Goal: Task Accomplishment & Management: Manage account settings

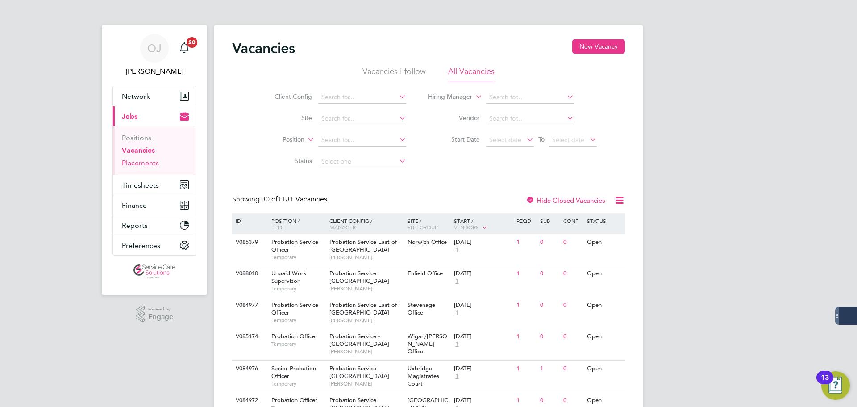
click at [149, 163] on link "Placements" at bounding box center [140, 163] width 37 height 8
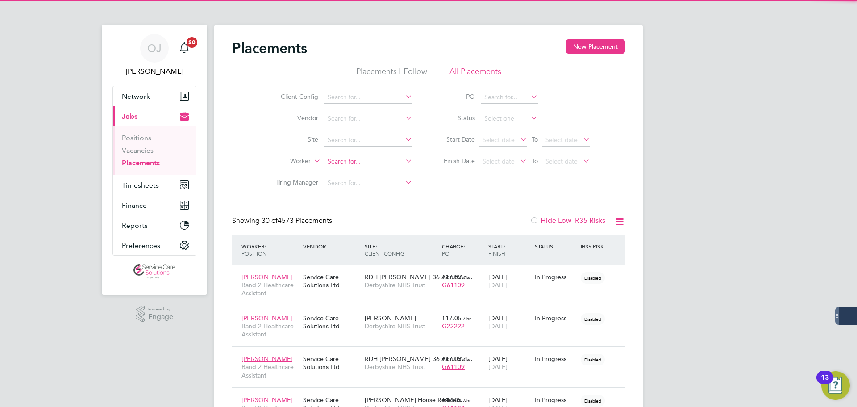
click at [371, 160] on input at bounding box center [369, 161] width 88 height 13
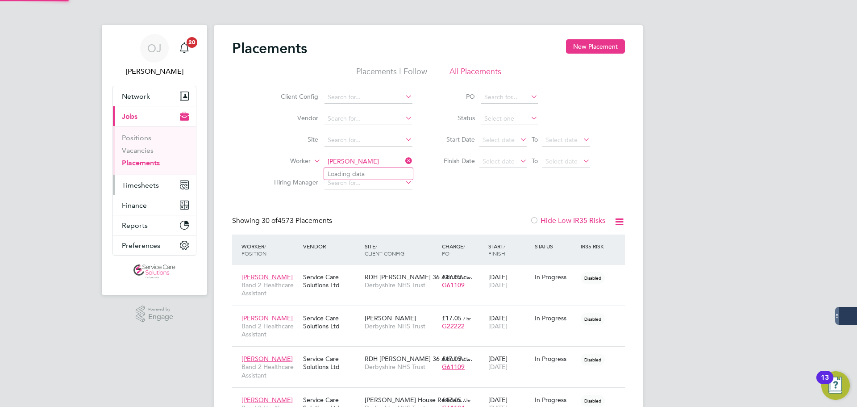
type input "louise"
click at [155, 184] on span "Timesheets" at bounding box center [140, 185] width 37 height 8
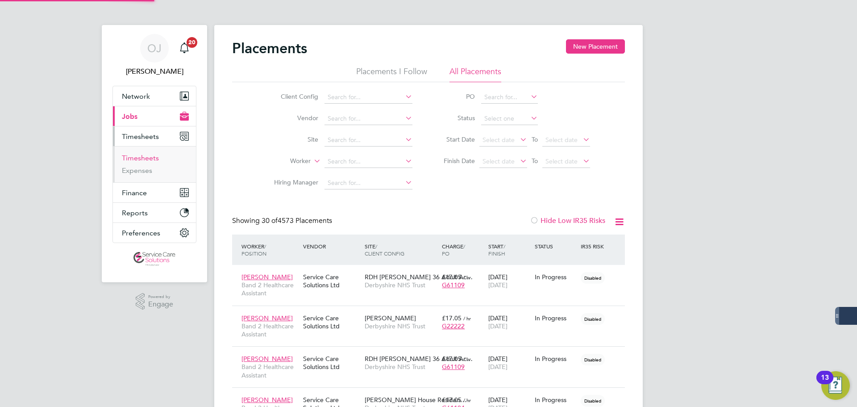
click at [145, 156] on link "Timesheets" at bounding box center [140, 158] width 37 height 8
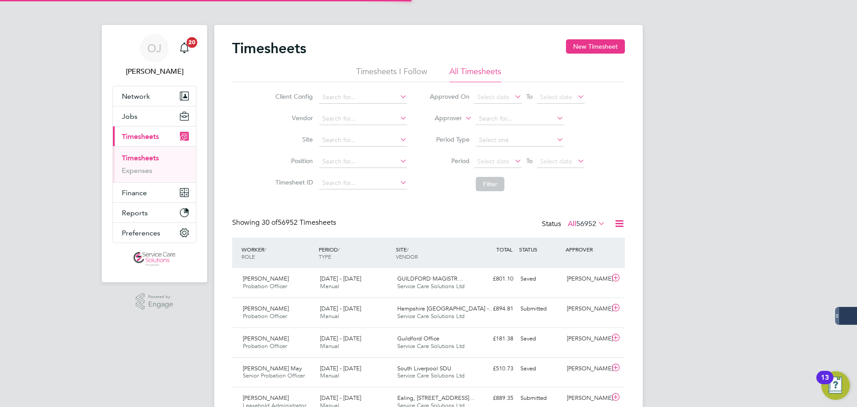
click at [448, 117] on label "Approver" at bounding box center [442, 118] width 40 height 9
click at [443, 125] on li "Worker" at bounding box center [440, 129] width 44 height 12
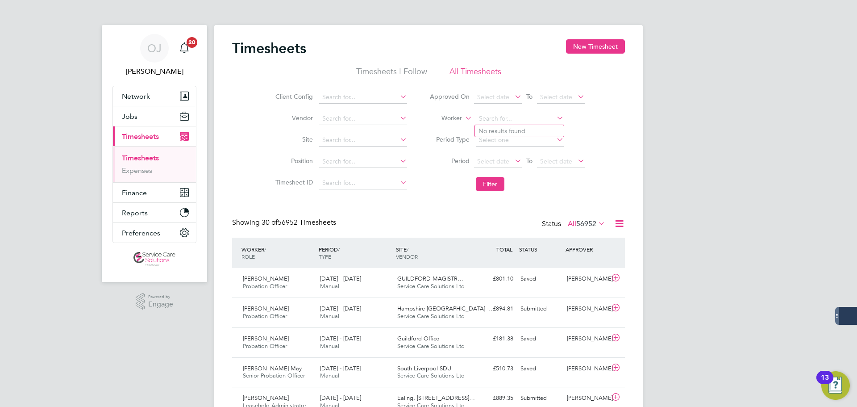
click at [503, 121] on input at bounding box center [520, 119] width 88 height 13
click at [511, 131] on li "Louise Bar row" at bounding box center [519, 131] width 89 height 12
type input "Louise Barrow"
click at [498, 188] on button "Filter" at bounding box center [490, 184] width 29 height 14
click at [140, 173] on link "Expenses" at bounding box center [137, 170] width 30 height 8
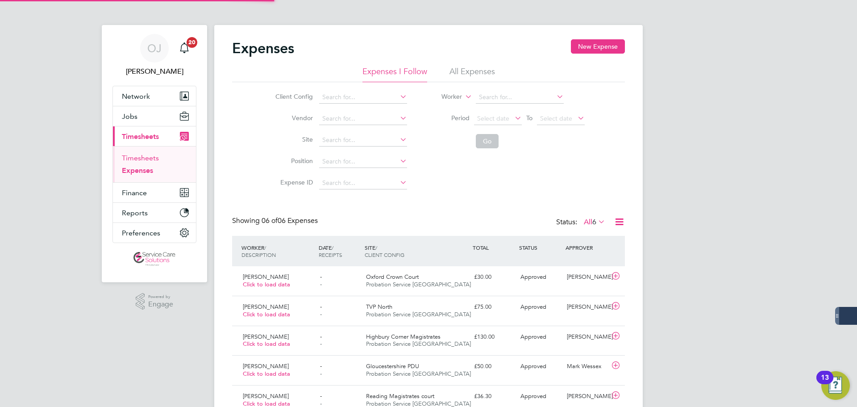
scroll to position [4, 4]
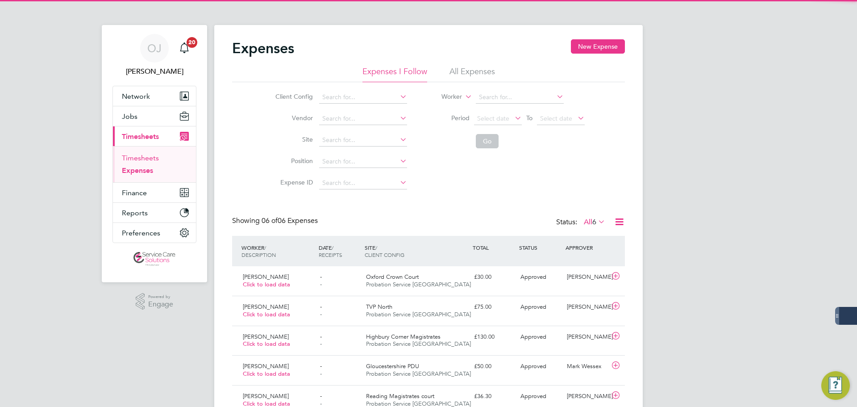
click at [142, 156] on link "Timesheets" at bounding box center [140, 158] width 37 height 8
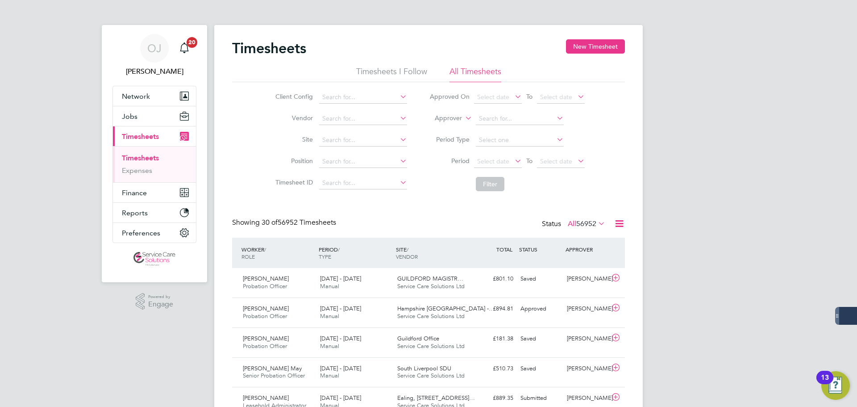
scroll to position [23, 78]
click at [450, 118] on label "Approver" at bounding box center [442, 118] width 40 height 9
click at [446, 128] on li "Worker" at bounding box center [440, 129] width 44 height 12
click at [509, 110] on li "Worker" at bounding box center [507, 118] width 178 height 21
click at [506, 119] on input at bounding box center [520, 119] width 88 height 13
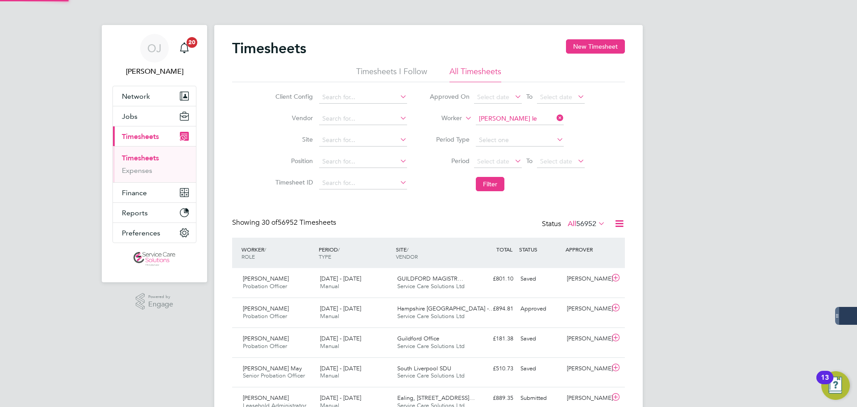
click at [532, 130] on b "Le" at bounding box center [535, 131] width 7 height 8
type input "Adam Lee"
click at [491, 181] on button "Filter" at bounding box center [490, 184] width 29 height 14
click at [358, 285] on div "25 - 31 Aug 2025 Manual" at bounding box center [355, 283] width 77 height 22
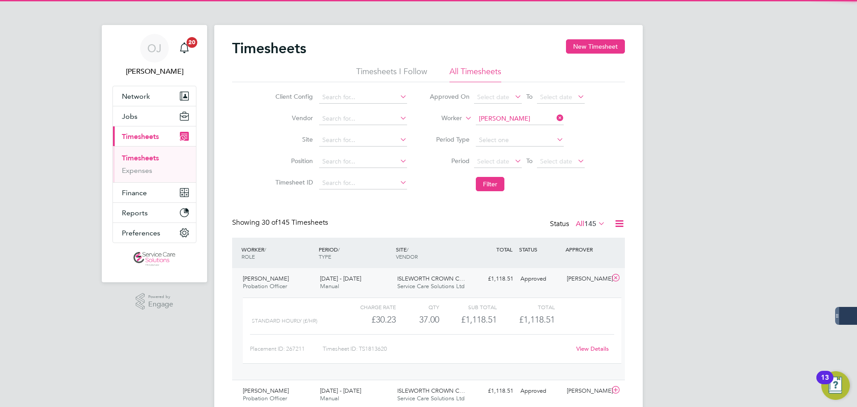
click at [385, 282] on div "25 - 31 Aug 2025 Manual" at bounding box center [355, 283] width 77 height 22
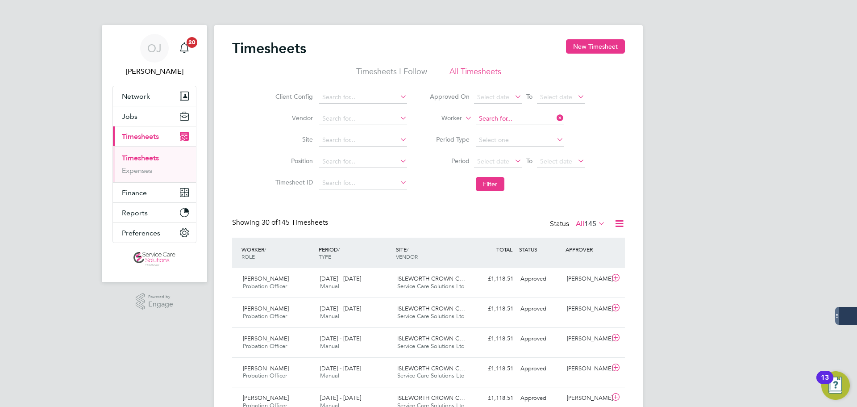
click at [520, 114] on input at bounding box center [520, 119] width 88 height 13
click at [532, 128] on li "Alexandra Blake" at bounding box center [530, 131] width 110 height 12
type input "Alexandra Blake"
click at [494, 185] on button "Filter" at bounding box center [490, 184] width 29 height 14
click at [361, 288] on div "25 - 31 Aug 2025 Manual" at bounding box center [355, 283] width 77 height 22
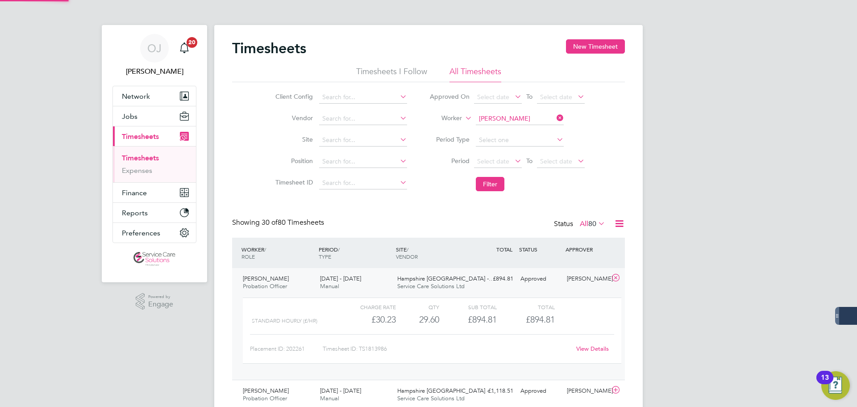
click at [364, 287] on div "25 - 31 Aug 2025 Manual" at bounding box center [355, 283] width 77 height 22
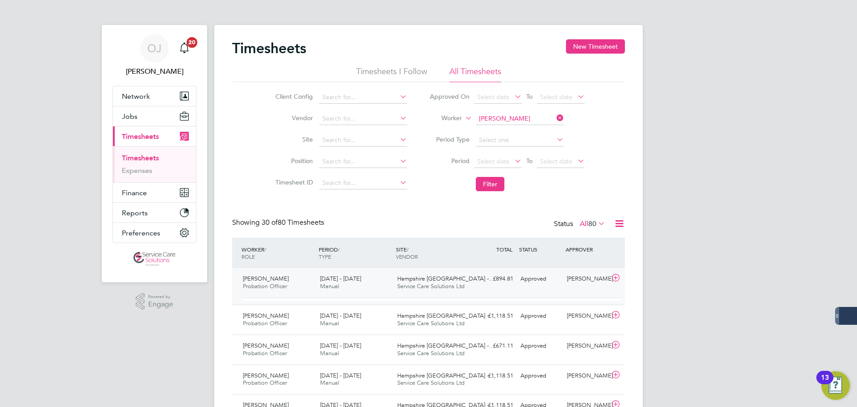
click at [364, 287] on div "25 - 31 Aug 2025 Manual" at bounding box center [355, 283] width 77 height 22
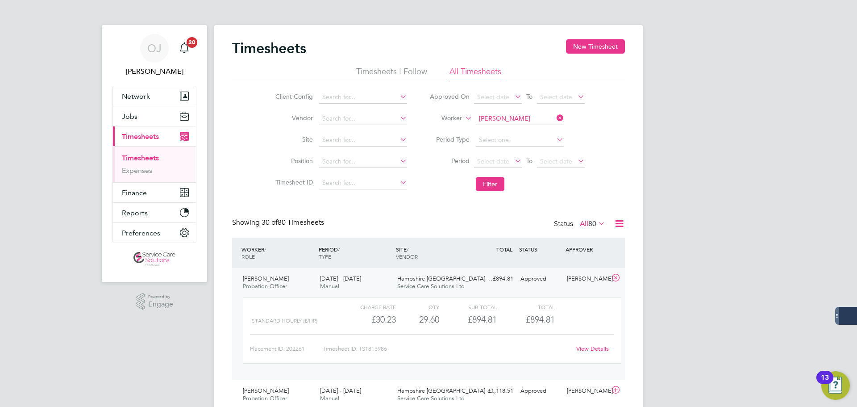
click at [364, 284] on div "25 - 31 Aug 2025 Manual" at bounding box center [355, 283] width 77 height 22
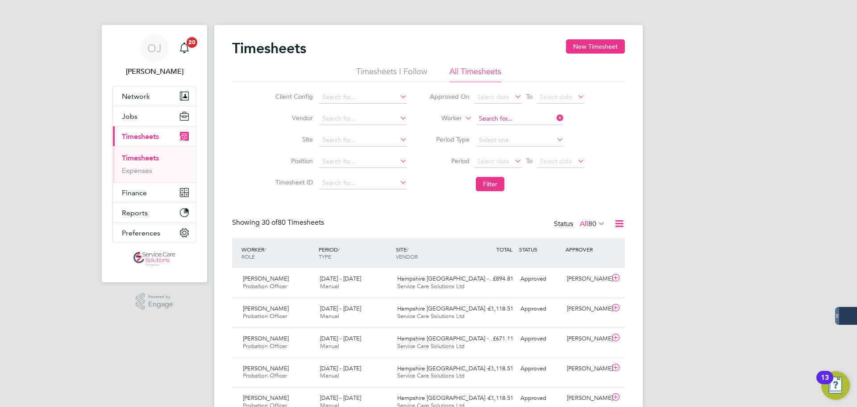
click at [518, 117] on input at bounding box center [520, 119] width 88 height 13
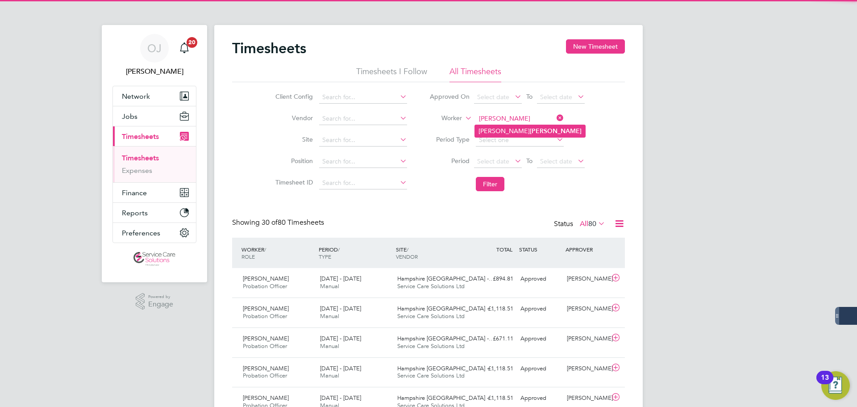
click at [530, 130] on b "Waller" at bounding box center [556, 131] width 52 height 8
type input "Alexander Waller"
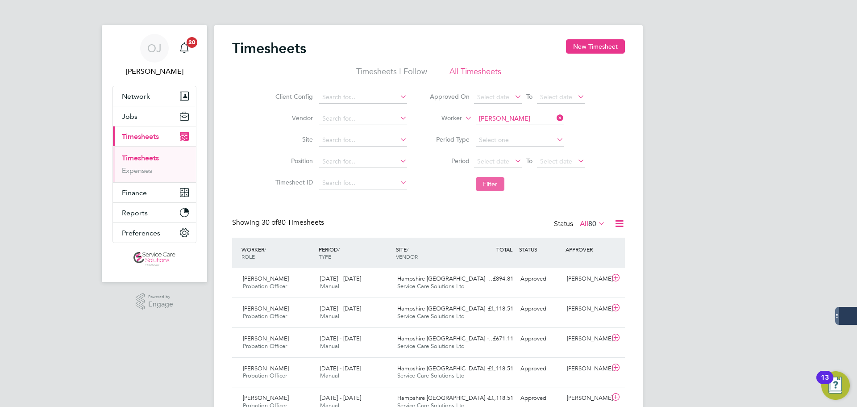
click at [502, 187] on button "Filter" at bounding box center [490, 184] width 29 height 14
click at [441, 280] on span "Basingstoke Office" at bounding box center [421, 279] width 49 height 8
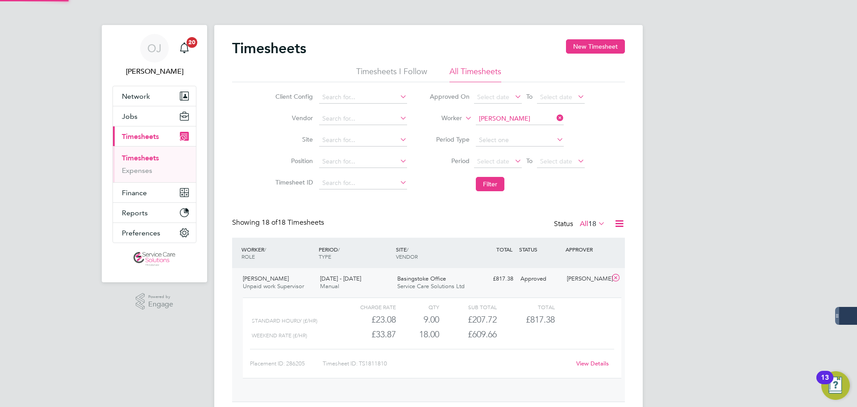
scroll to position [15, 87]
click at [620, 169] on div "Client Config Vendor Site Position Timesheet ID Approved On Select date To Sele…" at bounding box center [428, 138] width 393 height 113
click at [507, 113] on input at bounding box center [520, 119] width 88 height 13
click at [530, 132] on b "Hacket" at bounding box center [540, 131] width 21 height 8
type input "Angela Hackett"
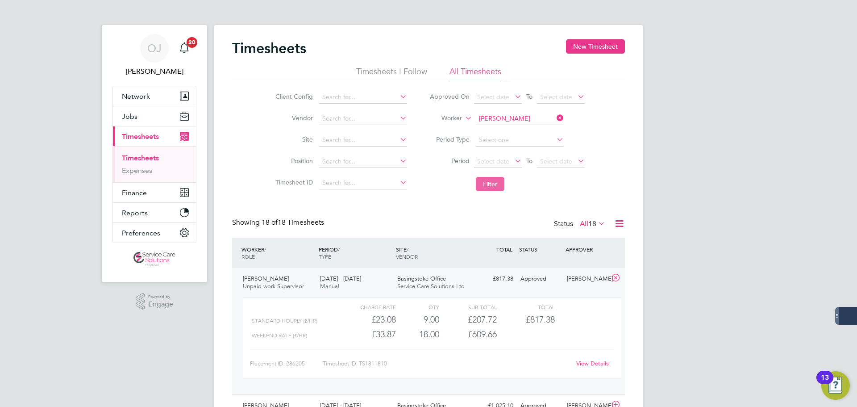
click at [489, 182] on button "Filter" at bounding box center [490, 184] width 29 height 14
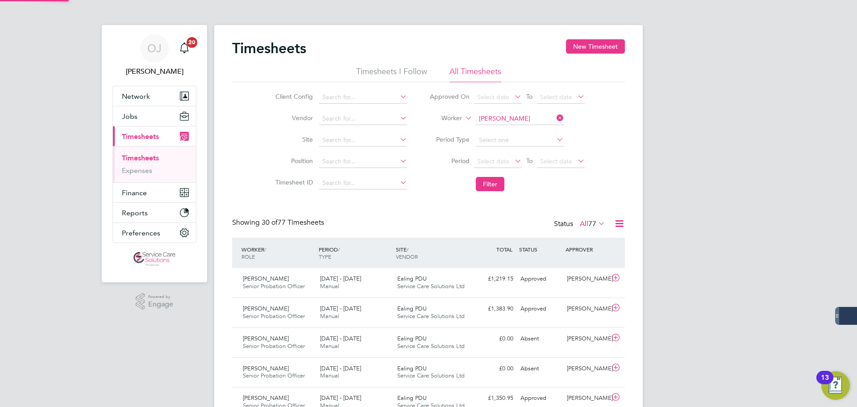
scroll to position [23, 78]
click at [383, 284] on div "25 - 31 Aug 2025 Manual" at bounding box center [355, 283] width 77 height 22
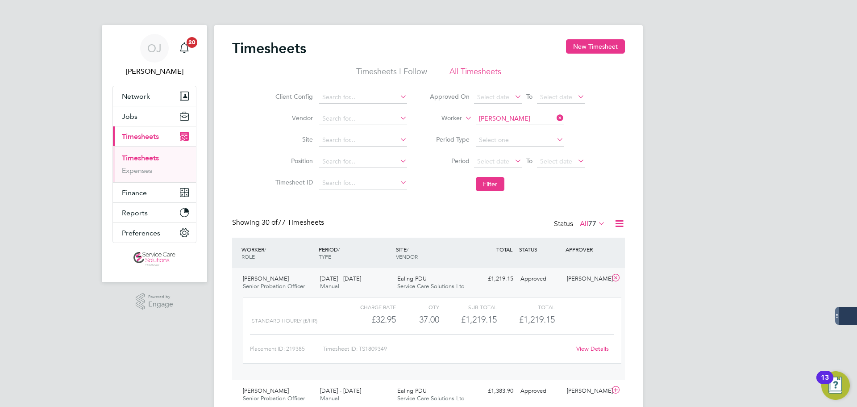
click at [383, 284] on div "25 - 31 Aug 2025 Manual" at bounding box center [355, 283] width 77 height 22
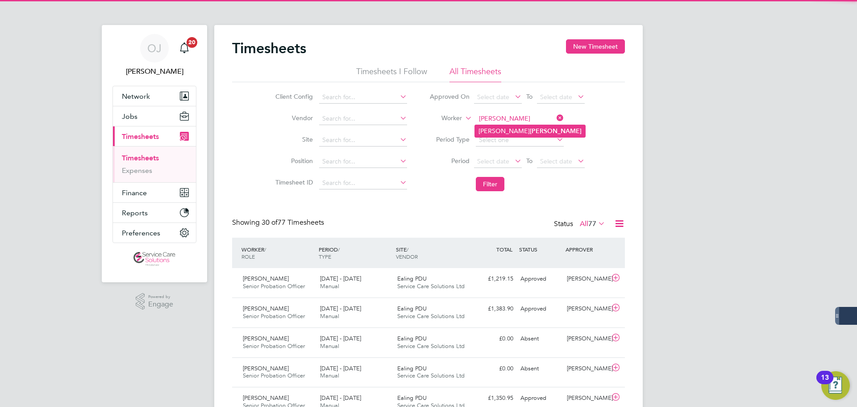
click at [530, 130] on b "Downey" at bounding box center [556, 131] width 52 height 8
type input "Anthony Downey"
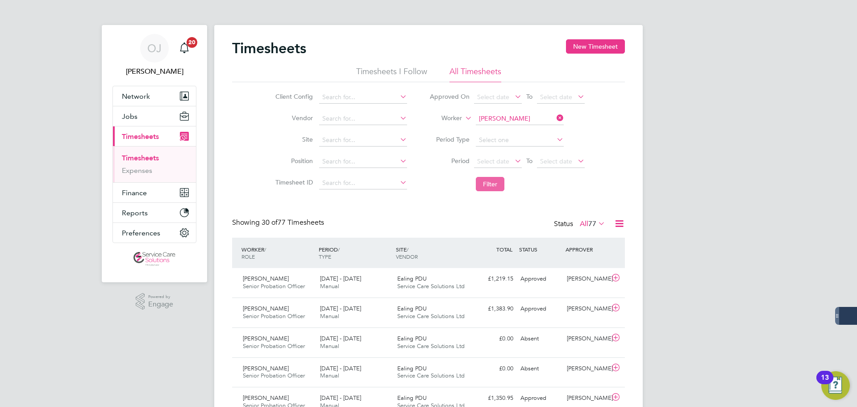
click at [503, 188] on button "Filter" at bounding box center [490, 184] width 29 height 14
click at [516, 111] on li "Worker Anthony Downey" at bounding box center [507, 118] width 178 height 21
click at [516, 116] on input at bounding box center [520, 119] width 88 height 13
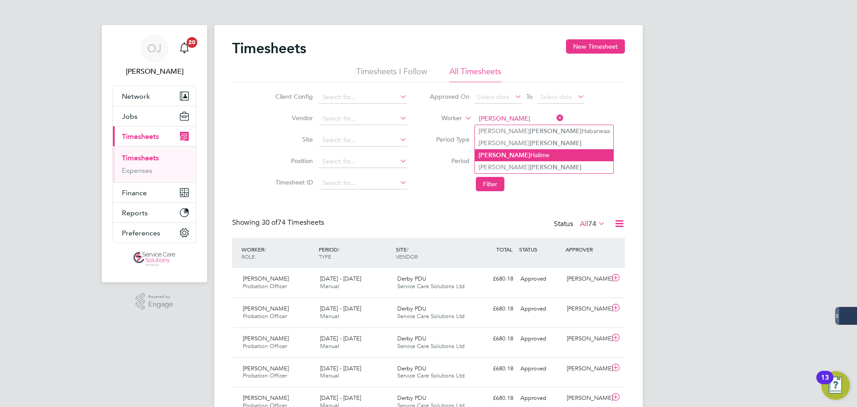
click at [510, 155] on li "Aziz Halime" at bounding box center [544, 155] width 138 height 12
type input "Aziz Halime"
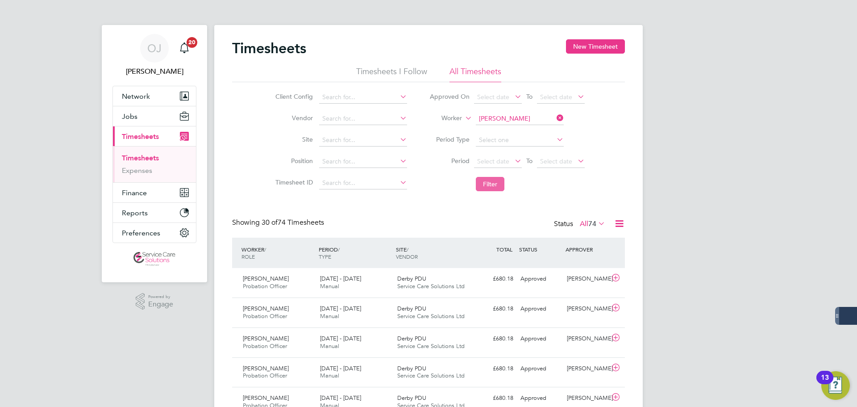
click at [493, 184] on button "Filter" at bounding box center [490, 184] width 29 height 14
click at [384, 286] on div "25 - 31 Aug 2025 Manual" at bounding box center [355, 283] width 77 height 22
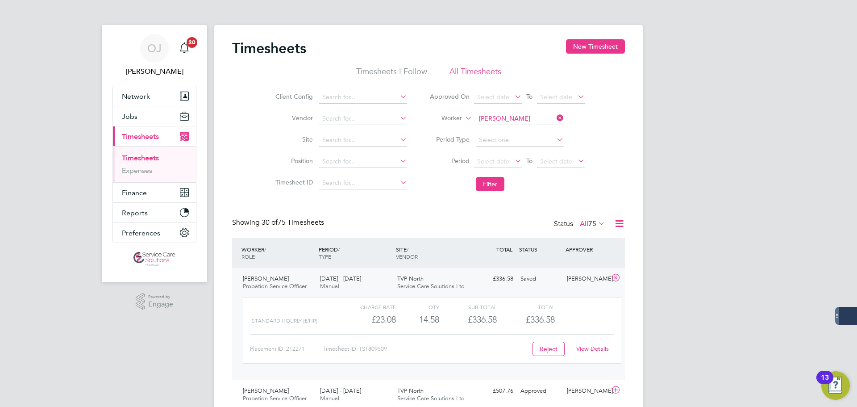
click at [384, 287] on div "25 - 31 Aug 2025 Manual" at bounding box center [355, 283] width 77 height 22
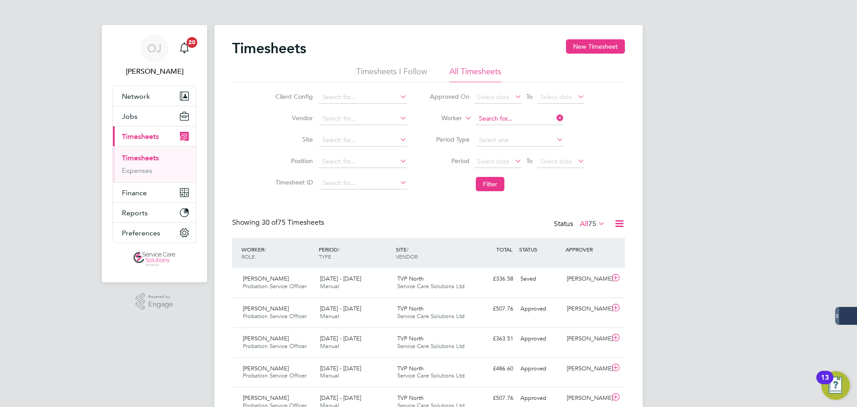
click at [517, 118] on input at bounding box center [520, 119] width 88 height 13
click at [524, 134] on li "Carla Ki ng" at bounding box center [519, 131] width 89 height 12
type input "Carla King"
click at [497, 187] on button "Filter" at bounding box center [490, 184] width 29 height 14
click at [403, 284] on span "Service Care Solutions Ltd" at bounding box center [430, 286] width 67 height 8
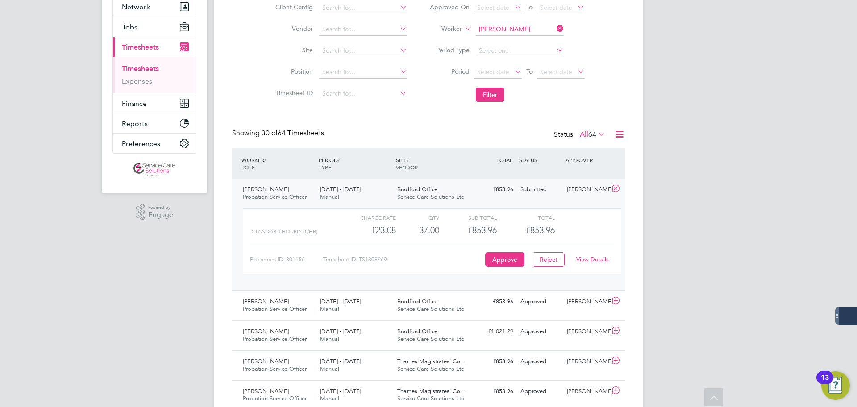
click at [593, 259] on link "View Details" at bounding box center [593, 259] width 33 height 8
click at [497, 24] on input at bounding box center [520, 29] width 88 height 13
click at [518, 41] on li "Catherine G eorge" at bounding box center [519, 42] width 89 height 12
type input "Catherine George"
click at [492, 99] on button "Filter" at bounding box center [490, 95] width 29 height 14
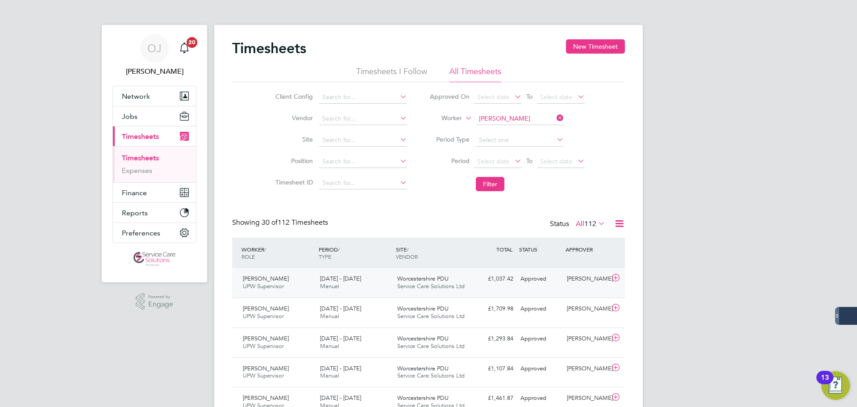
click at [384, 284] on div "25 - 31 Aug 2025 Manual" at bounding box center [355, 283] width 77 height 22
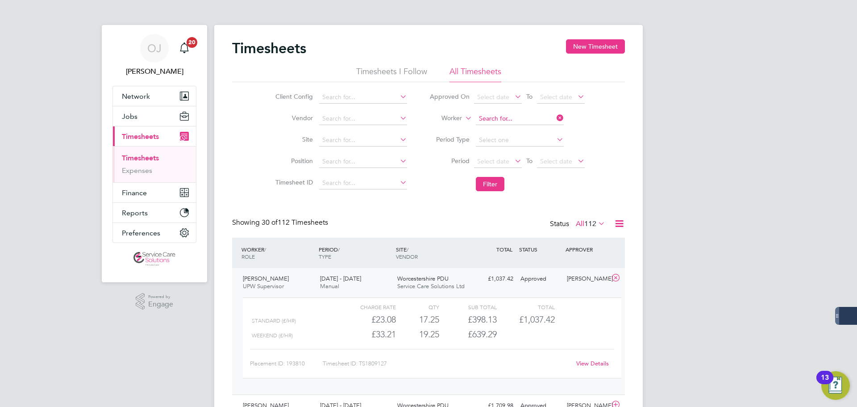
click at [541, 118] on input at bounding box center [520, 119] width 88 height 13
click at [527, 155] on li "Chris topher D 'Aguiar" at bounding box center [543, 155] width 136 height 12
type input "Christopher D'Aguiar"
click at [493, 187] on button "Filter" at bounding box center [490, 184] width 29 height 14
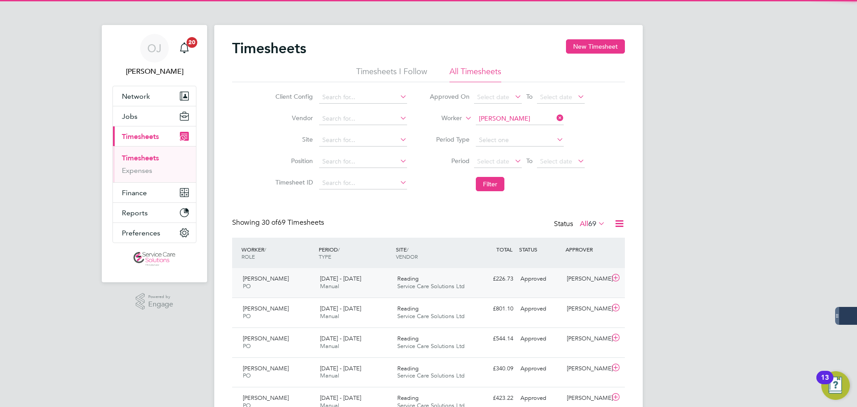
click at [371, 283] on div "25 - 31 Aug 2025 Manual" at bounding box center [355, 283] width 77 height 22
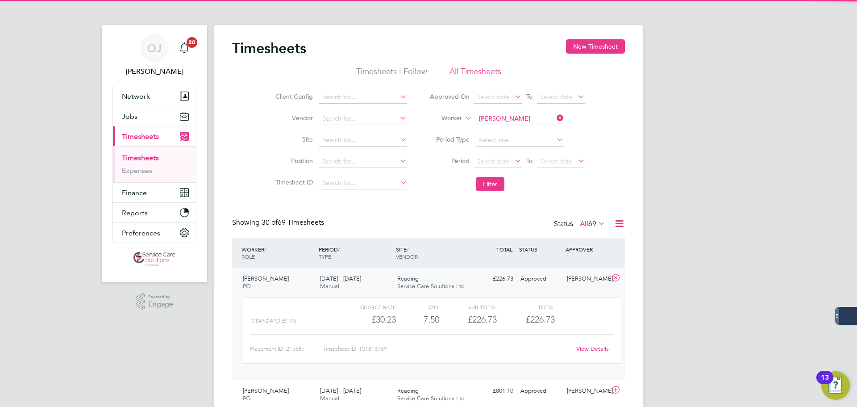
click at [376, 283] on div "25 - 31 Aug 2025 Manual" at bounding box center [355, 283] width 77 height 22
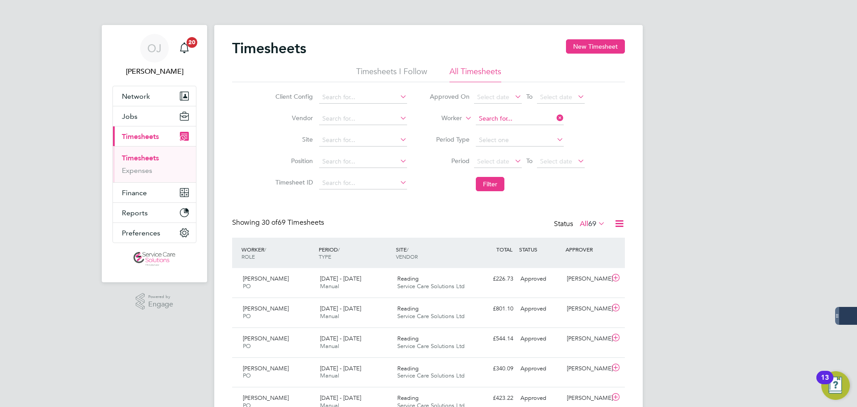
click at [508, 113] on input at bounding box center [520, 119] width 88 height 13
click at [505, 126] on li "Claudet te Henry" at bounding box center [519, 131] width 89 height 12
type input "Claudette Henry"
click at [489, 189] on button "Filter" at bounding box center [490, 184] width 29 height 14
click at [391, 279] on div "18 - 24 Aug 2025 Manual" at bounding box center [355, 283] width 77 height 22
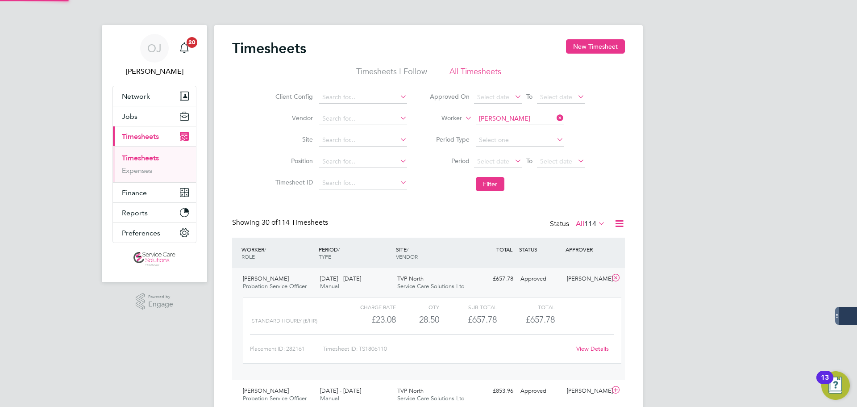
click at [389, 281] on div "18 - 24 Aug 2025 Manual" at bounding box center [355, 283] width 77 height 22
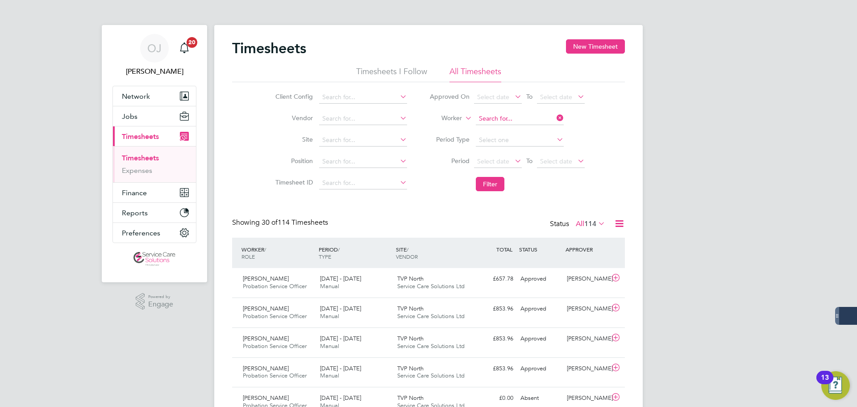
click at [500, 120] on input at bounding box center [520, 119] width 88 height 13
click at [530, 130] on b "Shade" at bounding box center [539, 131] width 18 height 8
type input "Daniel Shade"
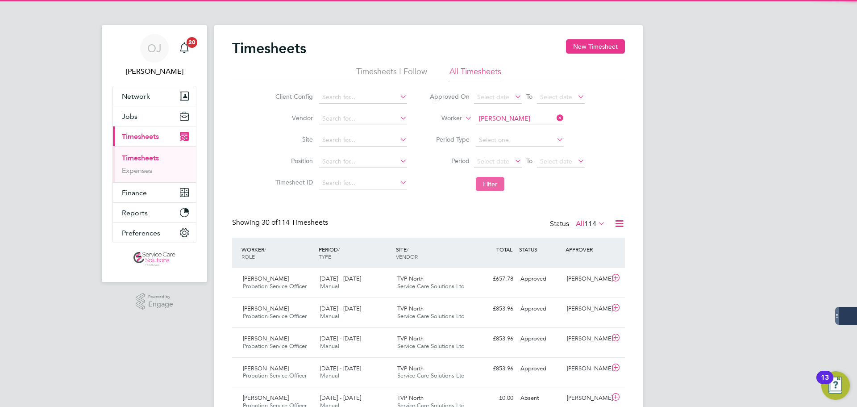
click at [490, 185] on button "Filter" at bounding box center [490, 184] width 29 height 14
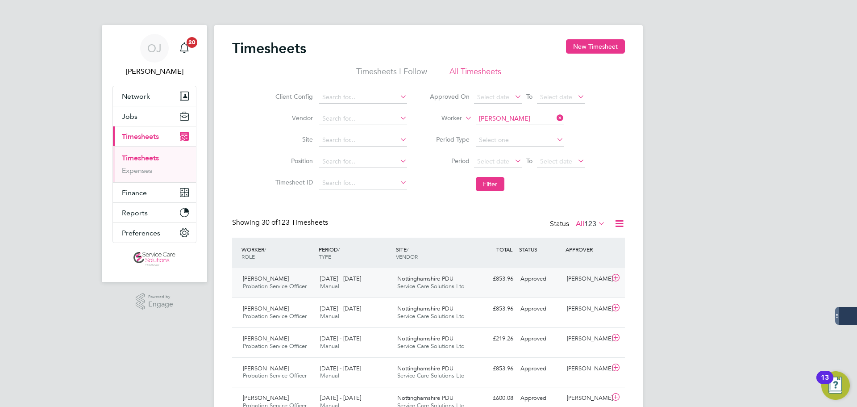
click at [387, 284] on div "25 - 31 Aug 2025 Manual" at bounding box center [355, 283] width 77 height 22
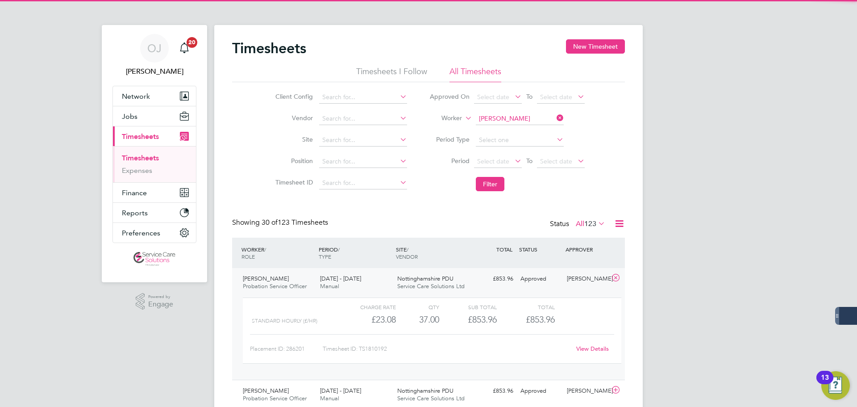
click at [453, 280] on span "Nottinghamshire PDU" at bounding box center [425, 279] width 56 height 8
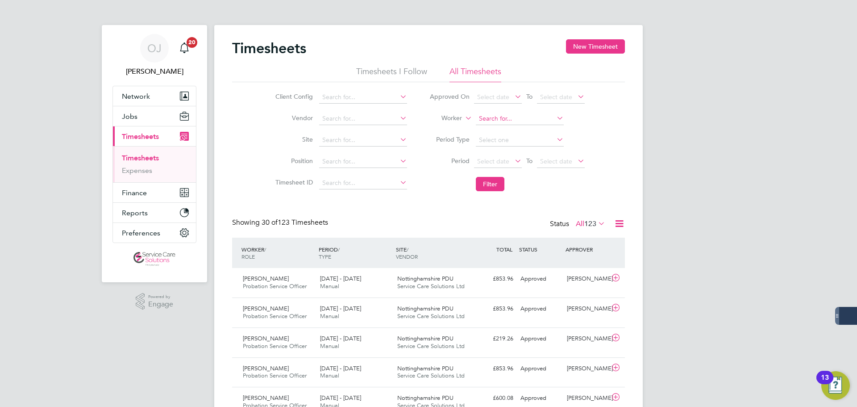
click at [504, 119] on input at bounding box center [520, 119] width 88 height 13
click at [525, 128] on li "Esther Jilo" at bounding box center [519, 131] width 89 height 12
type input "Esther Jilo"
click at [499, 182] on button "Filter" at bounding box center [490, 184] width 29 height 14
click at [368, 287] on div "25 - 31 Aug 2025 Manual" at bounding box center [355, 283] width 77 height 22
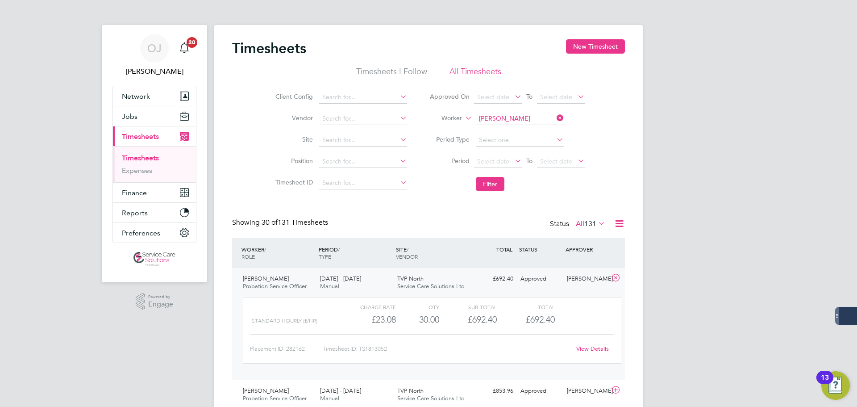
click at [371, 282] on div "25 - 31 Aug 2025 Manual" at bounding box center [355, 283] width 77 height 22
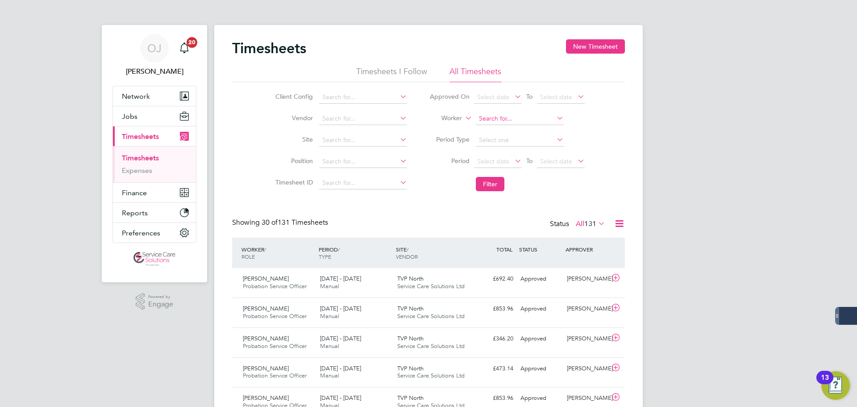
click at [530, 119] on input at bounding box center [520, 119] width 88 height 13
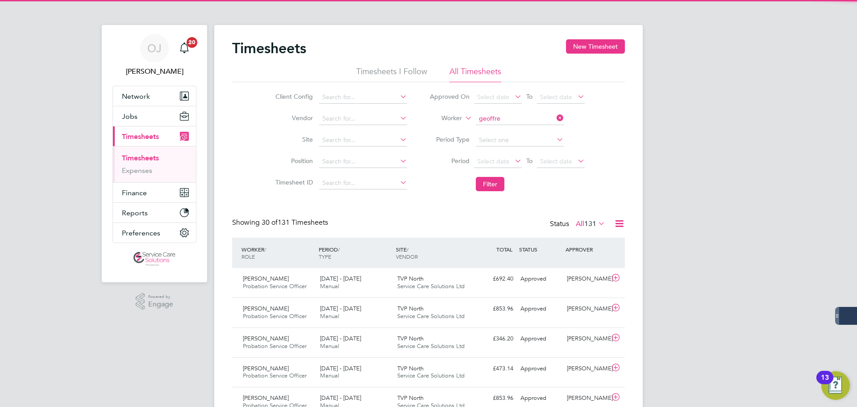
click at [519, 129] on li "Geoffre y Smith" at bounding box center [519, 131] width 89 height 12
type input "Geoffrey Smith"
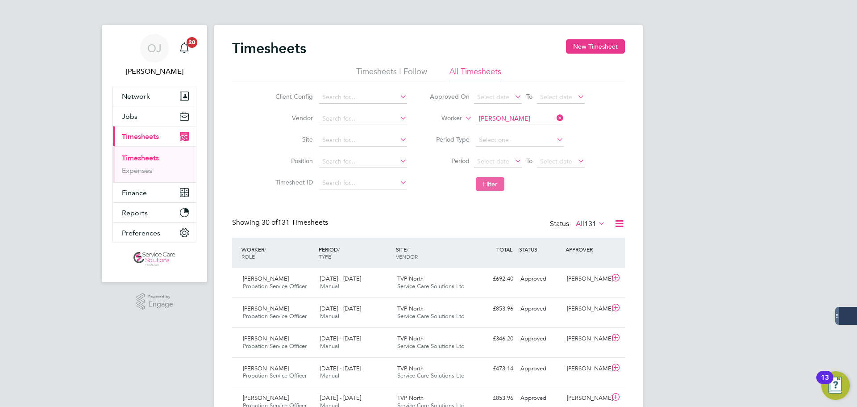
click at [492, 183] on button "Filter" at bounding box center [490, 184] width 29 height 14
click at [471, 286] on div "£422.18 Approved" at bounding box center [494, 279] width 46 height 15
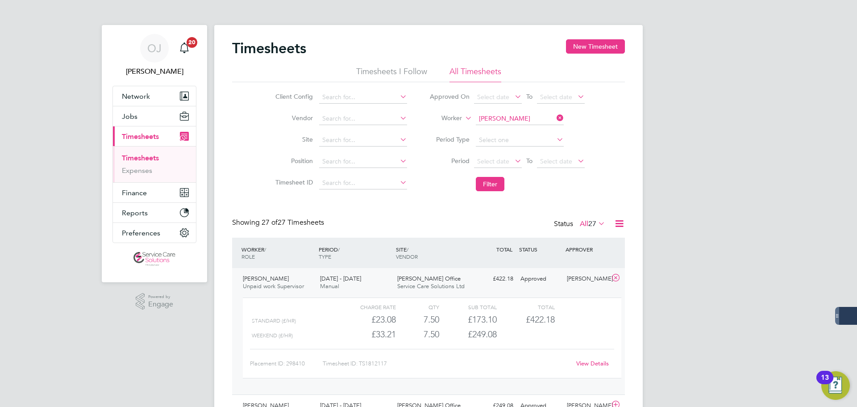
click at [457, 280] on div "Stafford Office Service Care Solutions Ltd" at bounding box center [432, 283] width 77 height 22
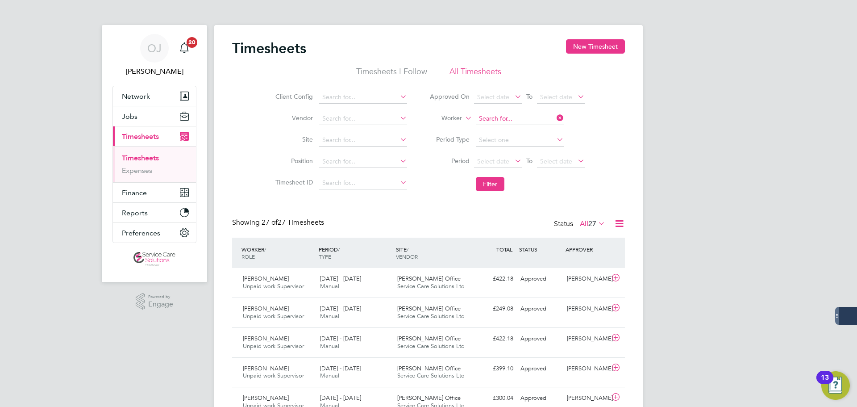
click at [513, 121] on input at bounding box center [520, 119] width 88 height 13
click at [510, 127] on li "Grace Gue st" at bounding box center [519, 131] width 89 height 12
type input "Grace Guest"
click at [500, 187] on button "Filter" at bounding box center [490, 184] width 29 height 14
click at [367, 282] on div "25 - 31 Aug 2025 Manual" at bounding box center [355, 283] width 77 height 22
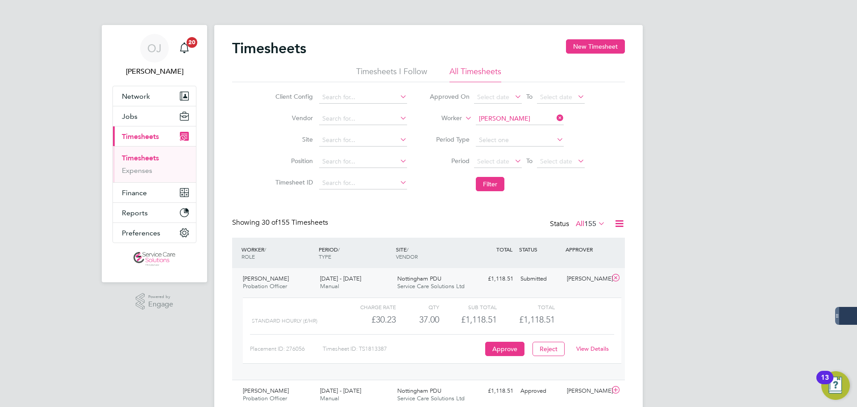
click at [592, 350] on link "View Details" at bounding box center [593, 349] width 33 height 8
click at [346, 138] on input at bounding box center [363, 140] width 88 height 13
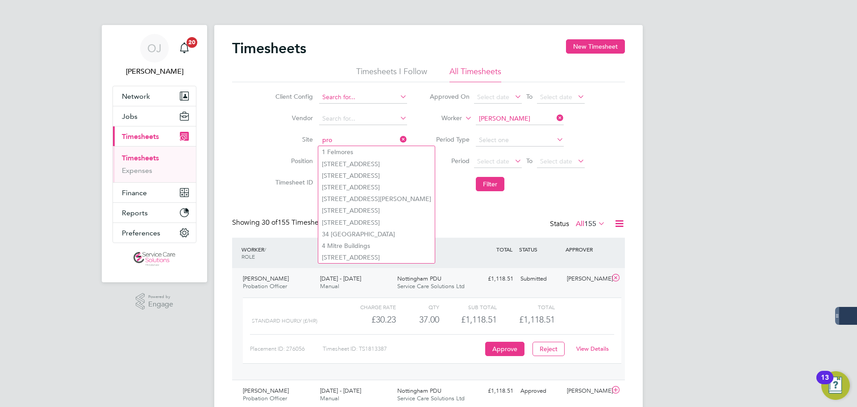
type input "pro"
click at [353, 96] on input at bounding box center [363, 97] width 88 height 13
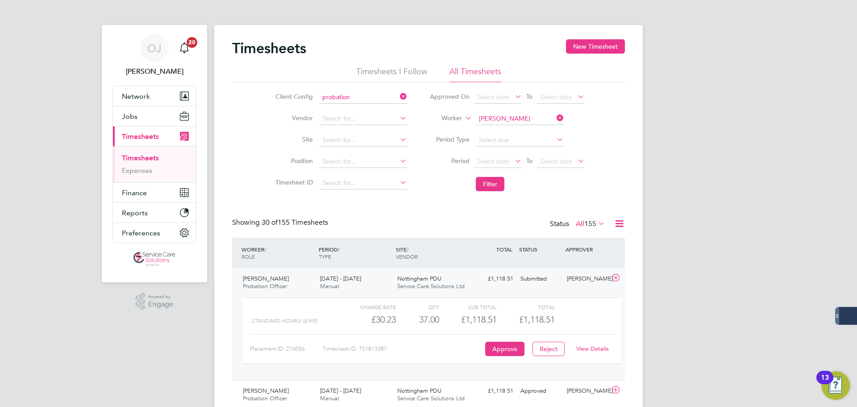
click at [385, 182] on li "Probation Service London" at bounding box center [453, 182] width 270 height 12
type input "Probation Service London"
click at [555, 115] on icon at bounding box center [555, 118] width 0 height 13
click at [492, 180] on button "Filter" at bounding box center [490, 184] width 29 height 14
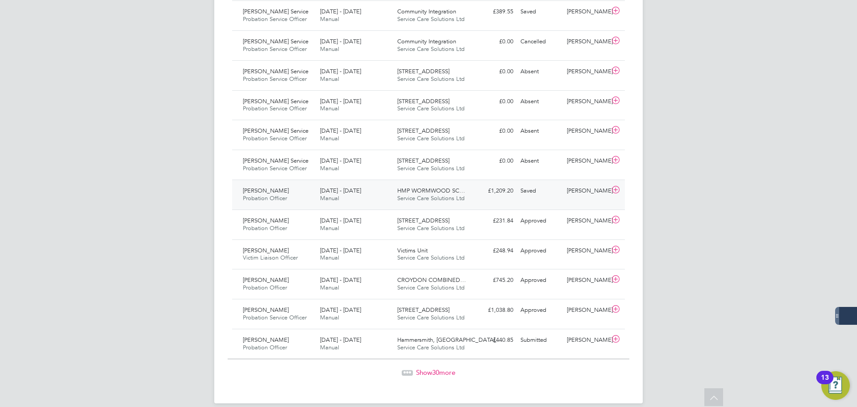
click at [421, 191] on span "HMP WORMWOOD SC…" at bounding box center [431, 191] width 68 height 8
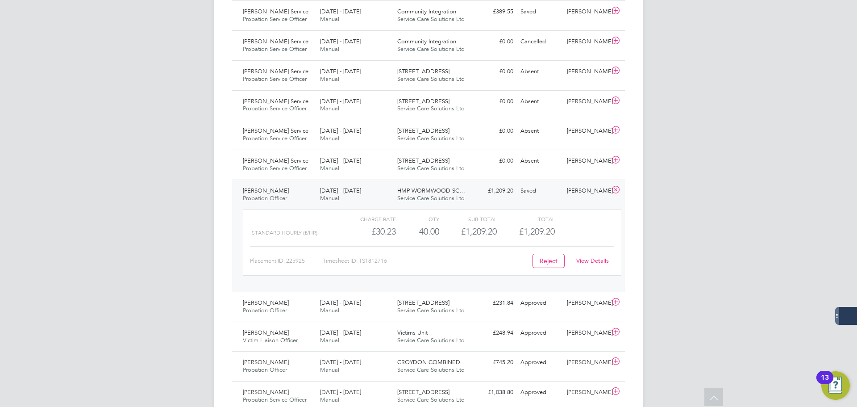
click at [434, 191] on span "HMP WORMWOOD SC…" at bounding box center [431, 191] width 68 height 8
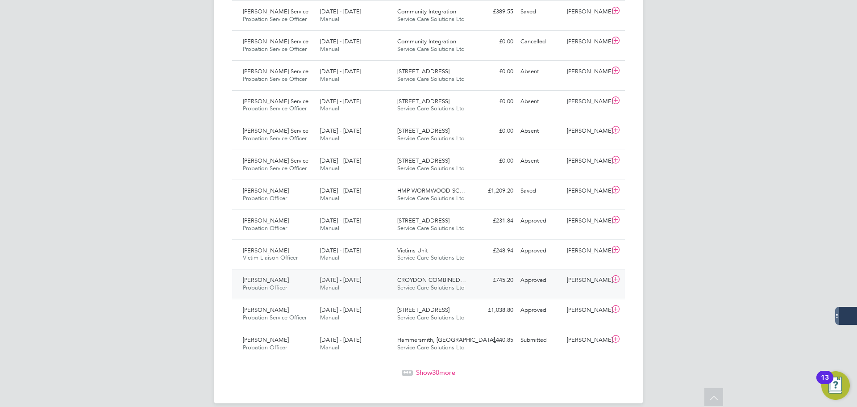
click at [416, 280] on span "CROYDON COMBINED…" at bounding box center [431, 280] width 69 height 8
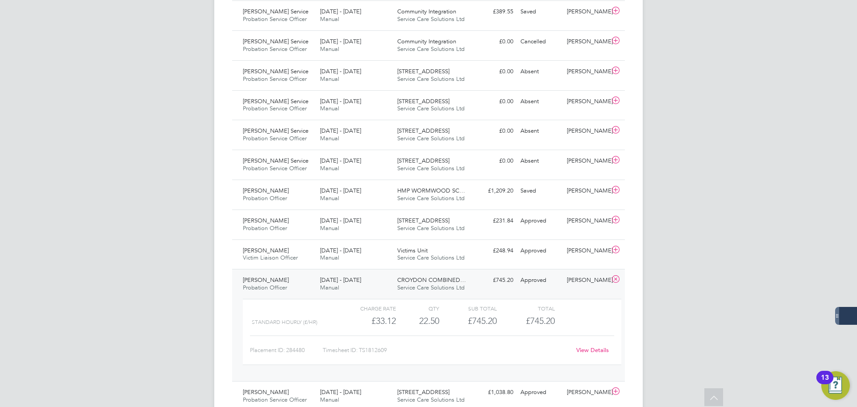
click at [594, 348] on link "View Details" at bounding box center [593, 350] width 33 height 8
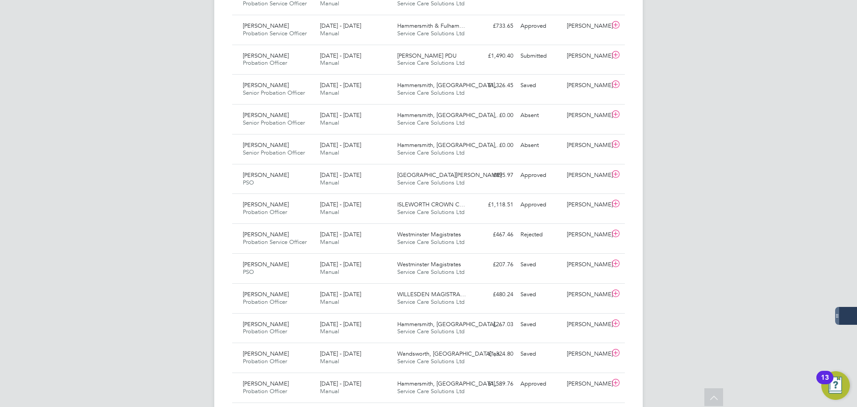
scroll to position [0, 0]
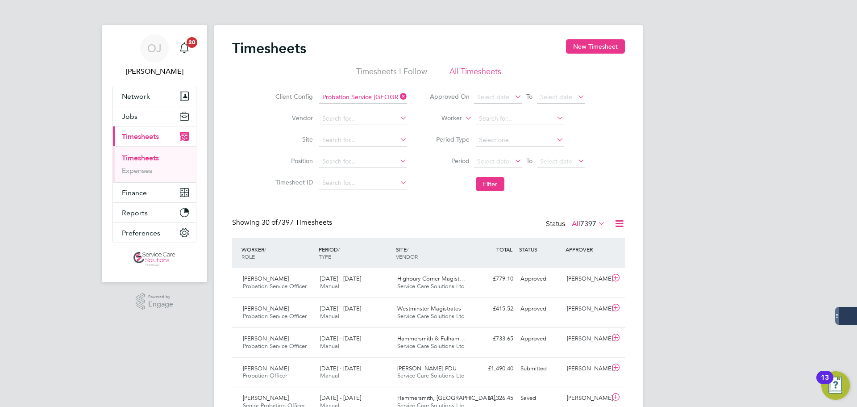
click at [142, 159] on link "Timesheets" at bounding box center [140, 158] width 37 height 8
click at [401, 71] on li "Timesheets I Follow" at bounding box center [391, 74] width 71 height 16
click at [496, 67] on li "All Timesheets" at bounding box center [476, 74] width 52 height 16
click at [398, 98] on icon at bounding box center [398, 96] width 0 height 13
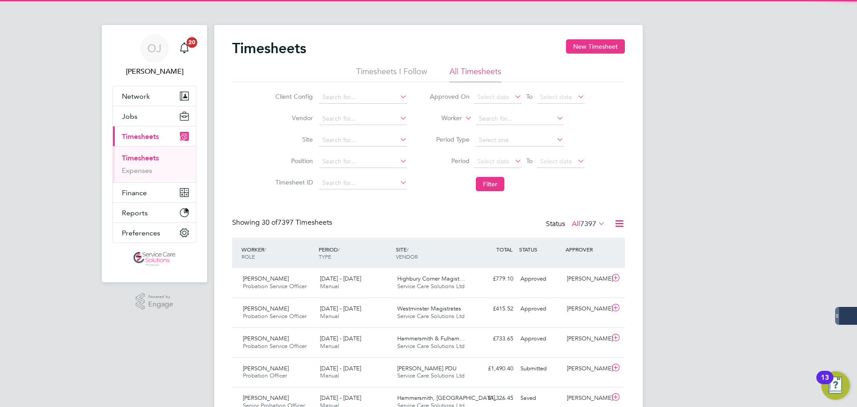
scroll to position [23, 78]
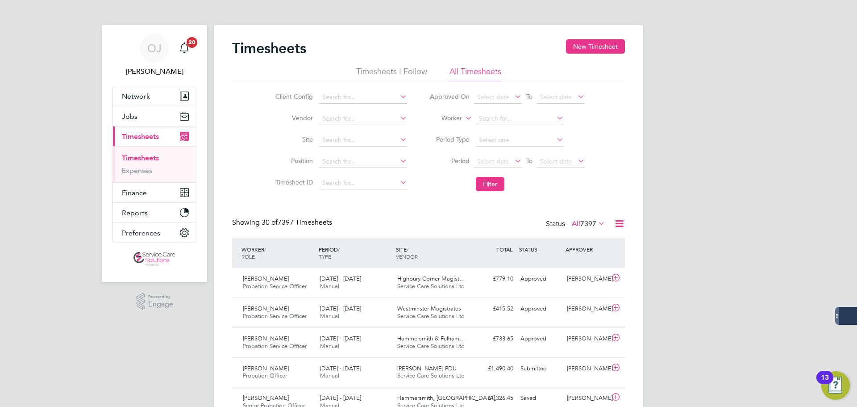
click at [121, 169] on ul "Timesheets Expenses" at bounding box center [154, 164] width 83 height 36
click at [141, 168] on link "Expenses" at bounding box center [137, 170] width 30 height 8
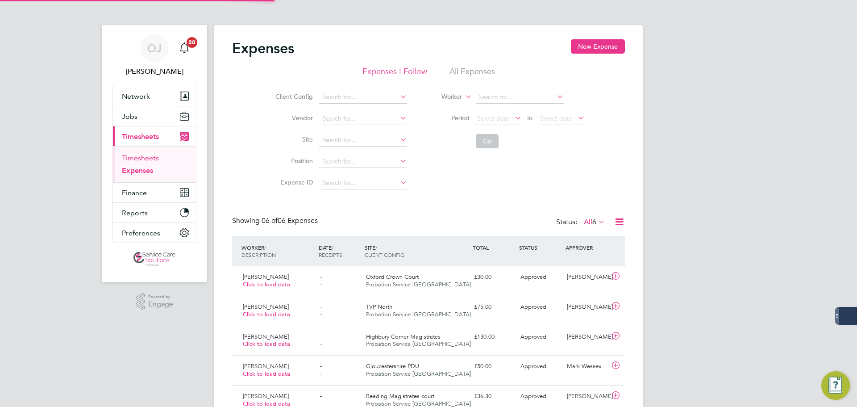
click at [146, 154] on link "Timesheets" at bounding box center [140, 158] width 37 height 8
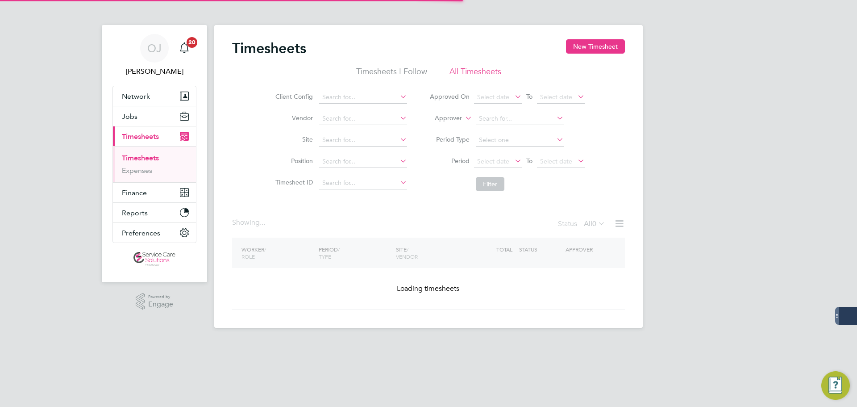
click at [448, 117] on label "Approver" at bounding box center [442, 118] width 40 height 9
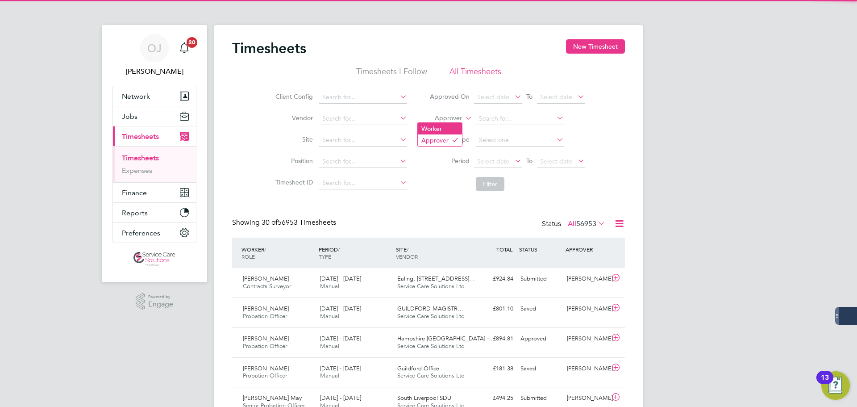
click at [443, 131] on li "Worker" at bounding box center [440, 129] width 44 height 12
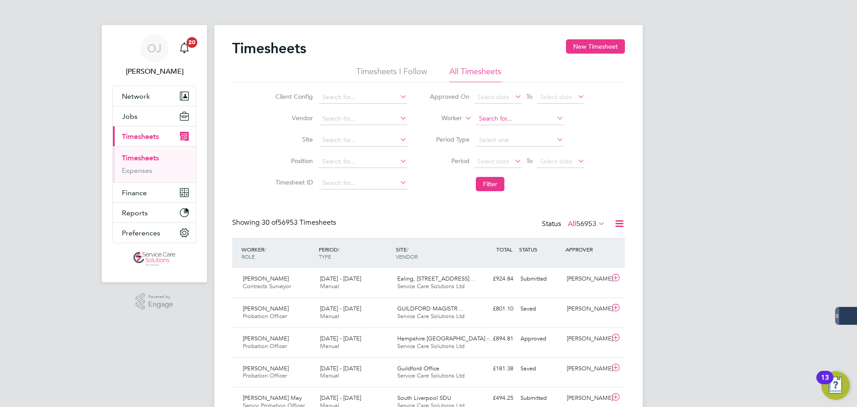
click at [509, 121] on input at bounding box center [520, 119] width 88 height 13
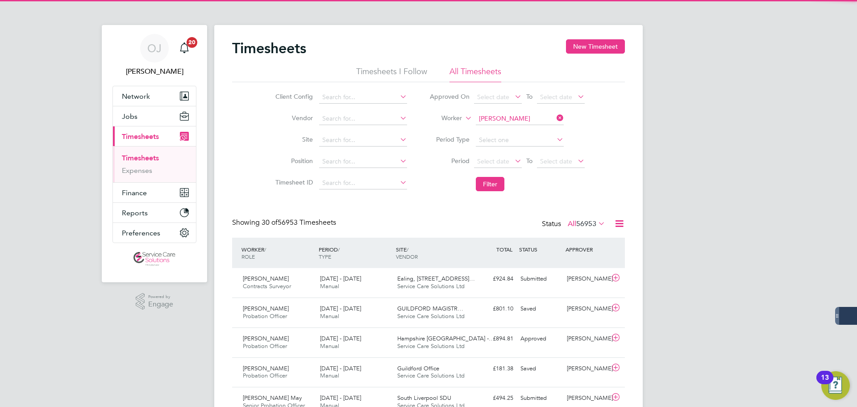
click at [530, 131] on b "Poku" at bounding box center [556, 131] width 52 height 8
type input "Harry Poku"
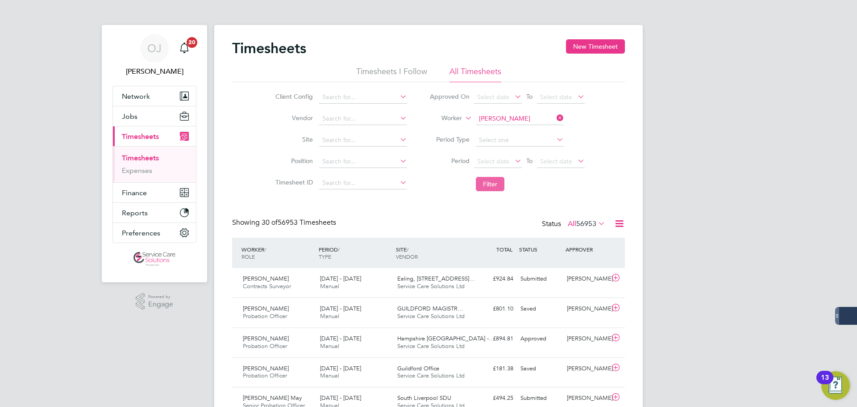
click at [489, 185] on button "Filter" at bounding box center [490, 184] width 29 height 14
click at [350, 287] on div "25 - 31 Aug 2025 Manual" at bounding box center [355, 283] width 77 height 22
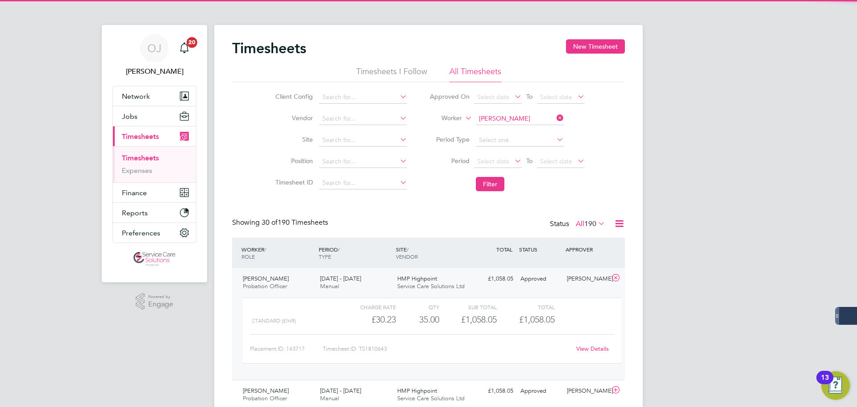
drag, startPoint x: 370, startPoint y: 282, endPoint x: 330, endPoint y: 284, distance: 40.7
click at [371, 282] on div "25 - 31 Aug 2025 Manual" at bounding box center [355, 283] width 77 height 22
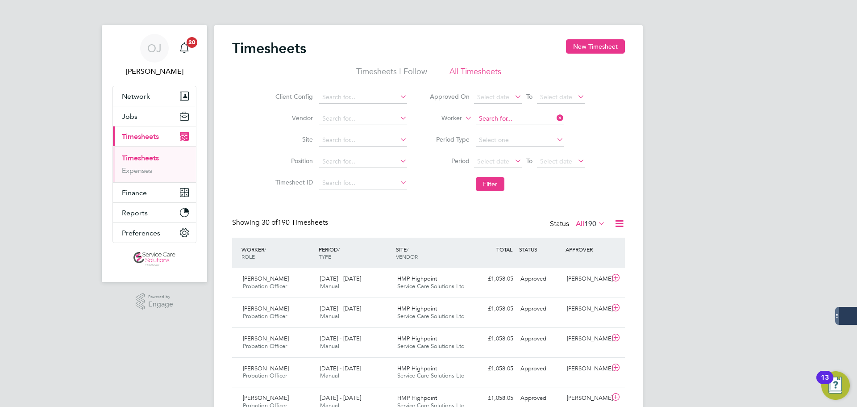
click at [498, 118] on input at bounding box center [520, 119] width 88 height 13
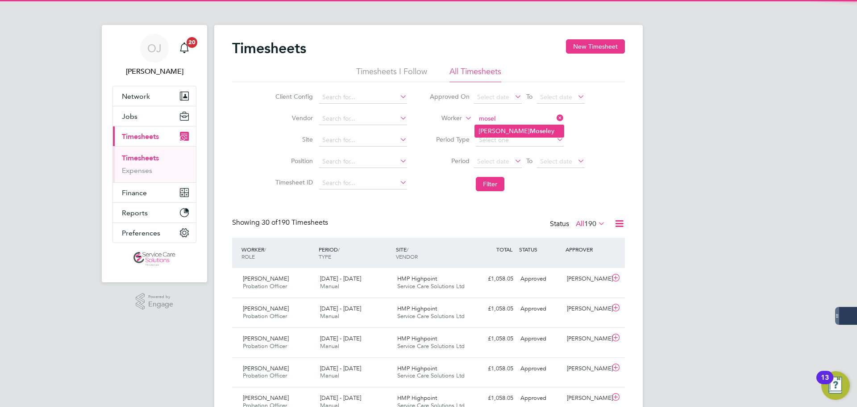
click at [531, 127] on li "Hollie Mosel ey" at bounding box center [519, 131] width 89 height 12
type input "Hollie Moseley"
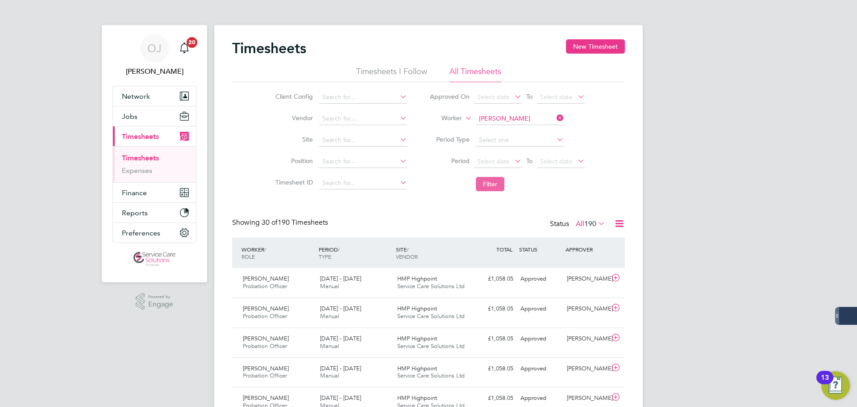
click at [494, 186] on button "Filter" at bounding box center [490, 184] width 29 height 14
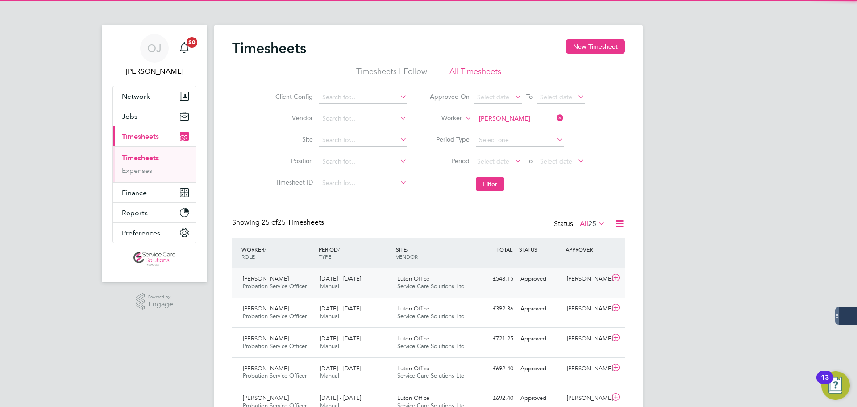
click at [362, 285] on div "25 - 31 Aug 2025 Manual" at bounding box center [355, 283] width 77 height 22
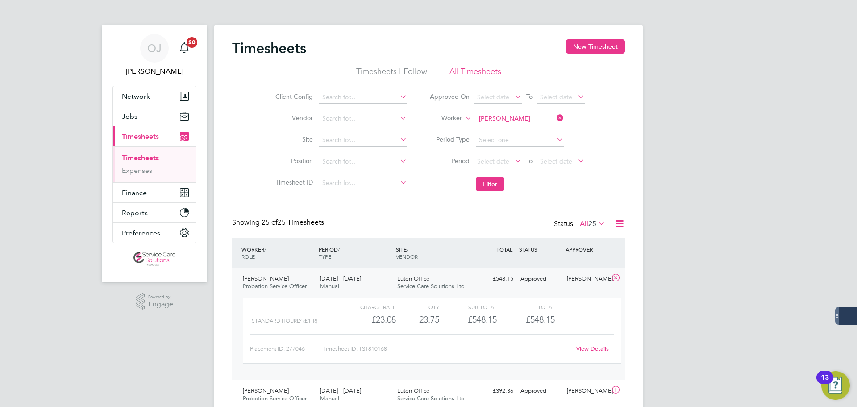
click at [391, 281] on div "25 - 31 Aug 2025 Manual" at bounding box center [355, 283] width 77 height 22
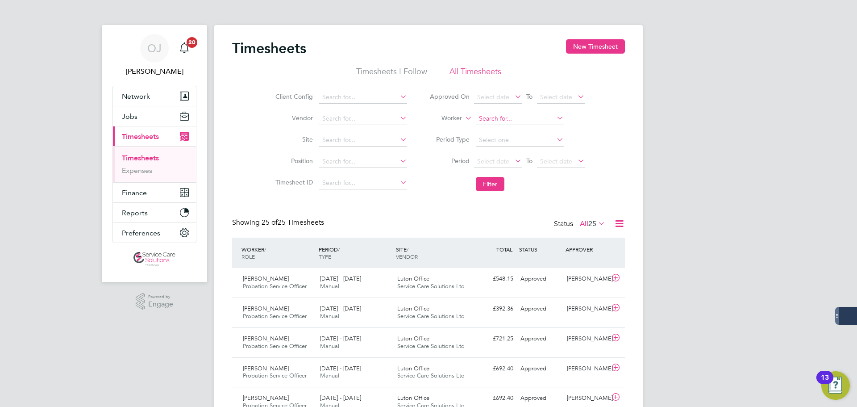
drag, startPoint x: 537, startPoint y: 119, endPoint x: 535, endPoint y: 115, distance: 4.7
click at [535, 117] on input at bounding box center [520, 119] width 88 height 13
click at [531, 130] on li "Holly Coomb s" at bounding box center [519, 131] width 89 height 12
type input "Holly Coombs"
click at [496, 187] on button "Filter" at bounding box center [490, 184] width 29 height 14
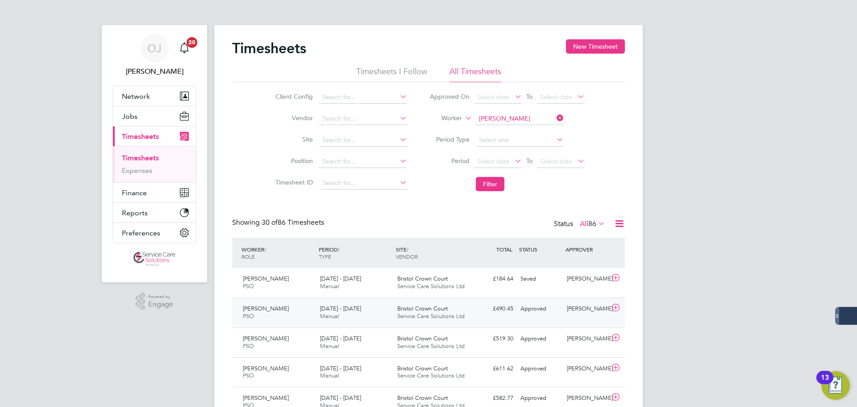
click at [374, 310] on div "25 - 31 Aug 2025 Manual" at bounding box center [355, 312] width 77 height 22
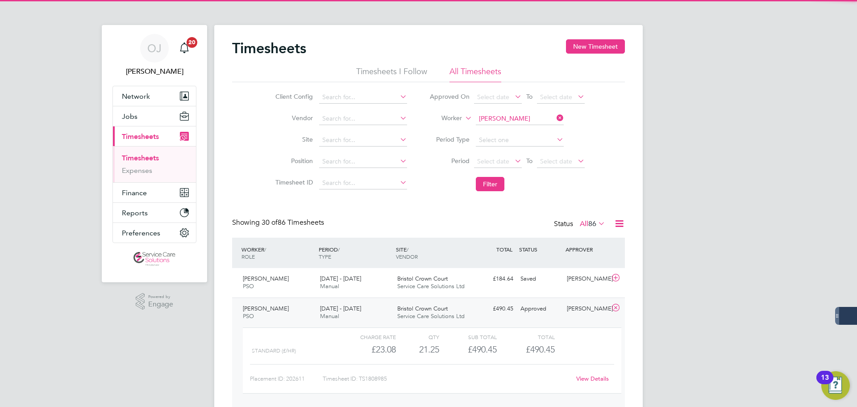
drag, startPoint x: 387, startPoint y: 309, endPoint x: 339, endPoint y: 298, distance: 49.5
click at [388, 309] on div "25 - 31 Aug 2025 Manual" at bounding box center [355, 312] width 77 height 22
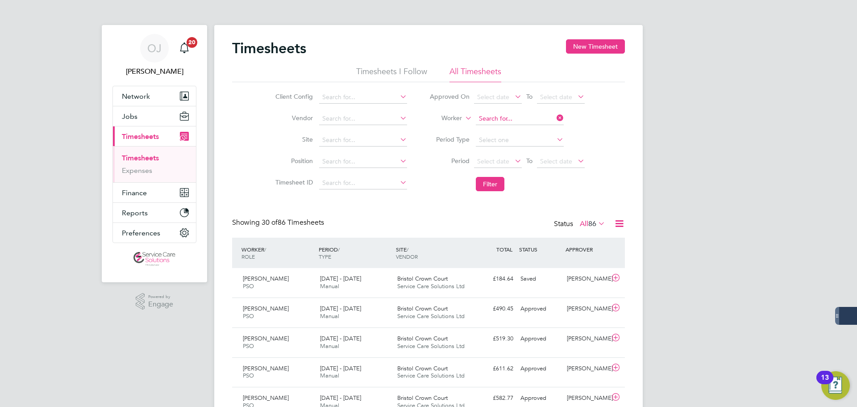
click at [528, 113] on input at bounding box center [520, 119] width 88 height 13
click at [532, 133] on li "Hughie Sol omon" at bounding box center [519, 131] width 89 height 12
type input "Hughie Solomon"
click at [491, 189] on button "Filter" at bounding box center [490, 184] width 29 height 14
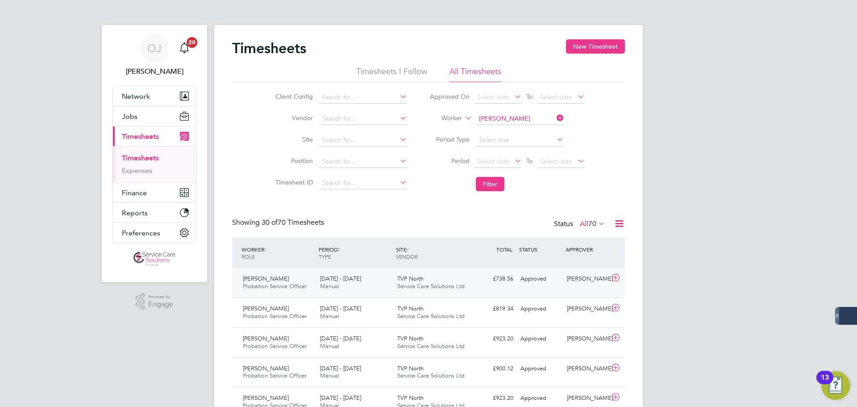
click at [358, 284] on div "25 - 31 Aug 2025 Manual" at bounding box center [355, 283] width 77 height 22
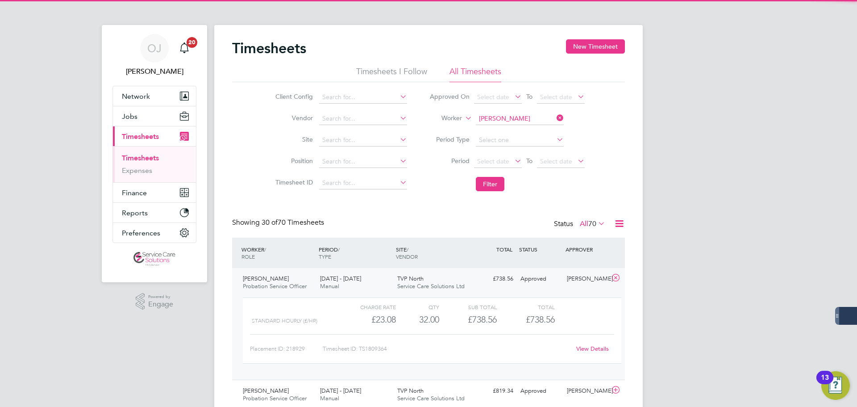
click at [401, 285] on span "Service Care Solutions Ltd" at bounding box center [430, 286] width 67 height 8
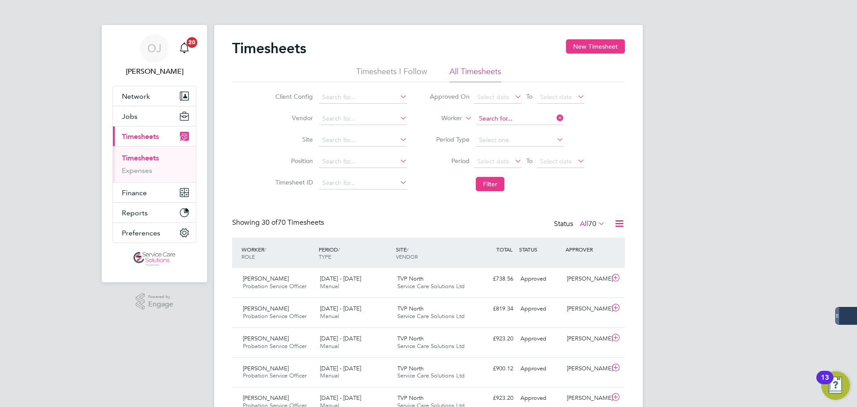
click at [518, 121] on input at bounding box center [520, 119] width 88 height 13
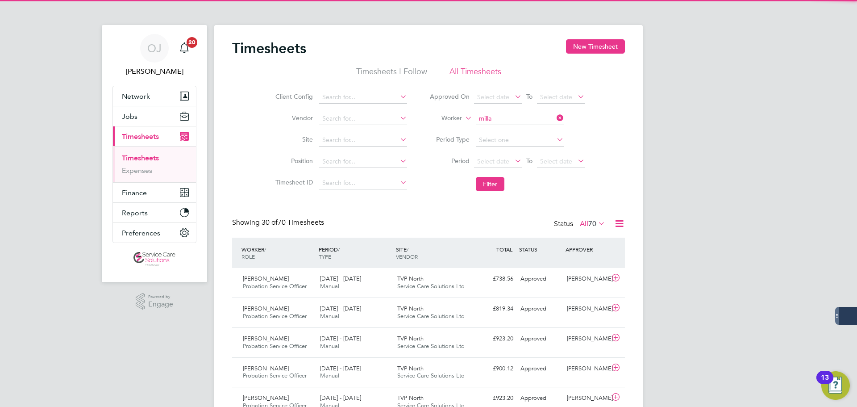
click at [519, 128] on li "Janet Milla rd" at bounding box center [519, 131] width 89 height 12
type input "Janet Millard"
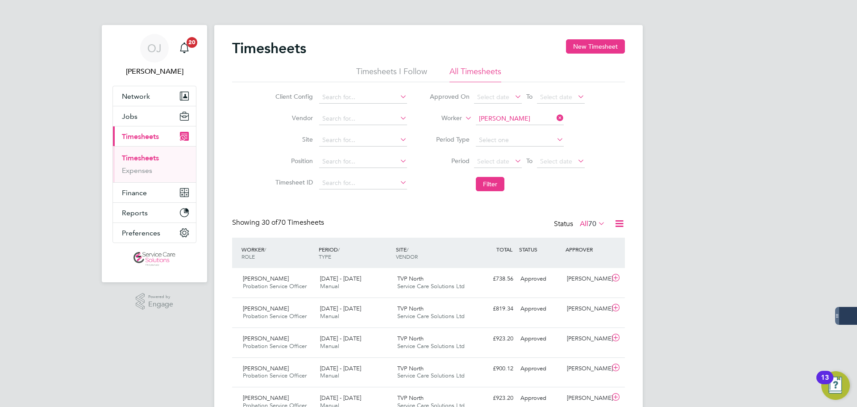
click at [494, 192] on li "Filter" at bounding box center [507, 183] width 178 height 23
click at [496, 186] on button "Filter" at bounding box center [490, 184] width 29 height 14
click at [510, 108] on li "Worker Janet Millard" at bounding box center [507, 118] width 178 height 21
click at [508, 117] on input at bounding box center [520, 119] width 88 height 13
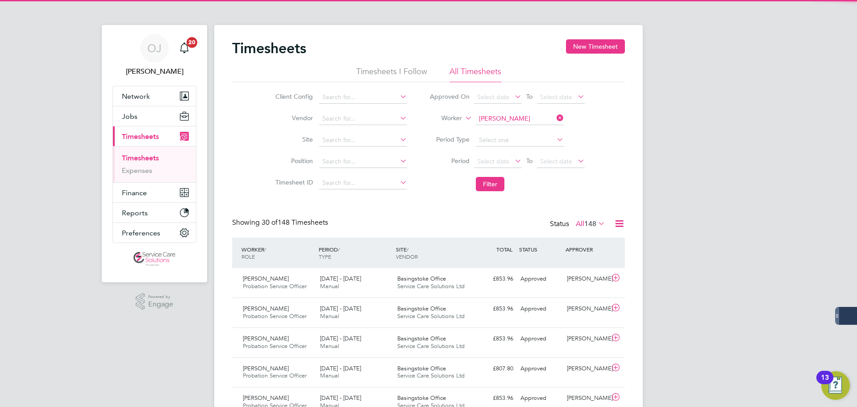
click at [530, 130] on b "Golding" at bounding box center [556, 131] width 52 height 8
type input "Joseph Golding-Rose"
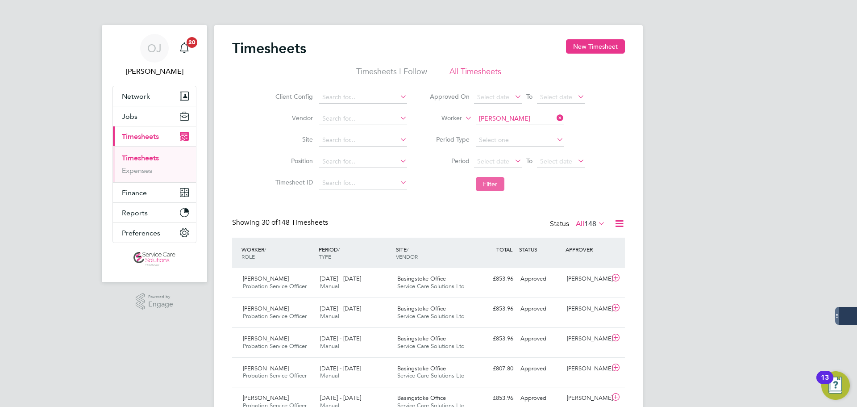
click at [493, 184] on button "Filter" at bounding box center [490, 184] width 29 height 14
click at [511, 115] on input at bounding box center [520, 119] width 88 height 13
click at [513, 130] on li "Kate Gart ner" at bounding box center [519, 131] width 89 height 12
type input "Kate Gartner"
click at [486, 184] on button "Filter" at bounding box center [490, 184] width 29 height 14
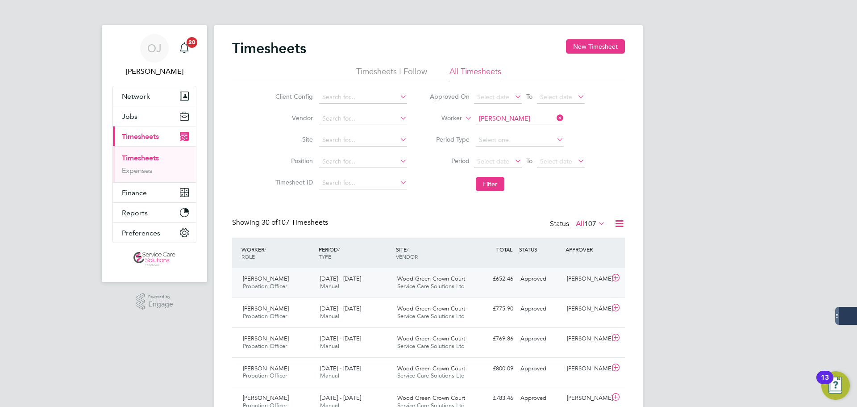
click at [368, 281] on div "25 - 31 Aug 2025 Manual" at bounding box center [355, 283] width 77 height 22
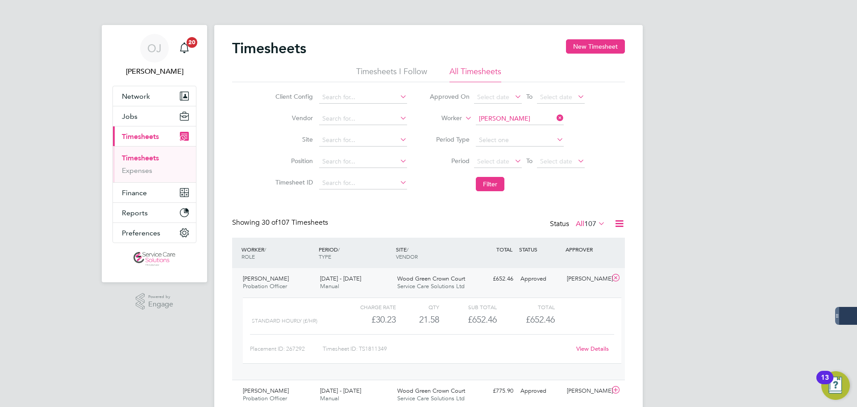
click at [404, 285] on span "Service Care Solutions Ltd" at bounding box center [430, 286] width 67 height 8
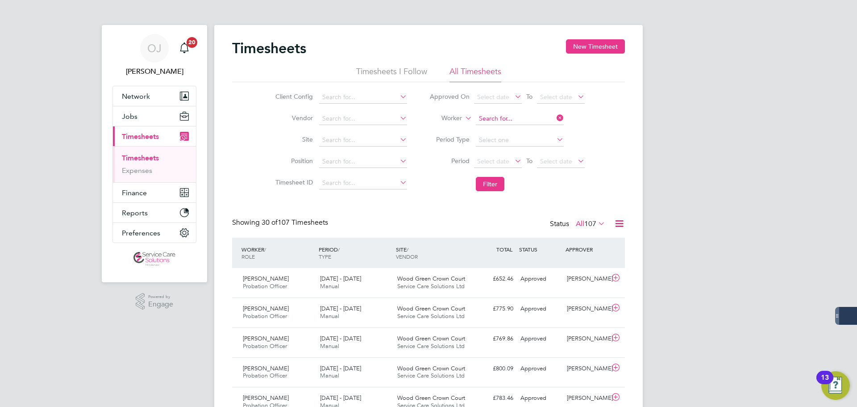
click at [523, 117] on input at bounding box center [520, 119] width 88 height 13
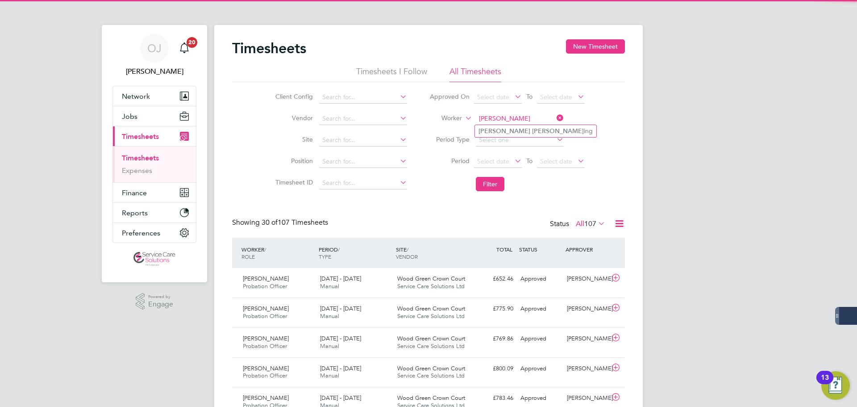
drag, startPoint x: 513, startPoint y: 129, endPoint x: 500, endPoint y: 153, distance: 28.0
click at [513, 129] on li "Kelly Mann ing" at bounding box center [535, 131] width 121 height 12
type input "Kelly Manning"
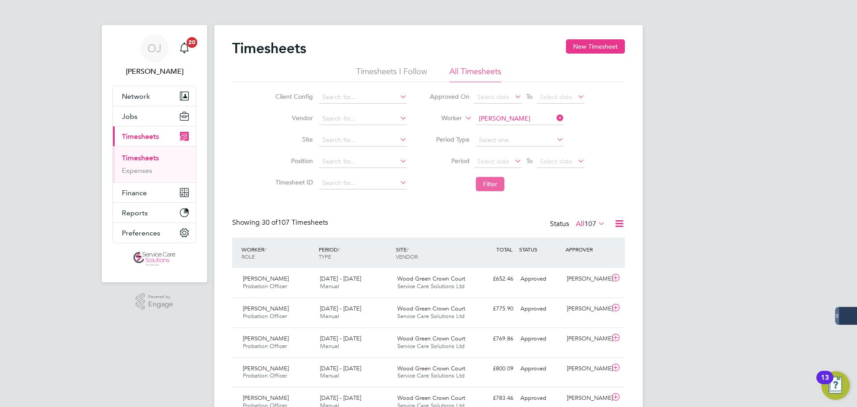
click at [486, 188] on button "Filter" at bounding box center [490, 184] width 29 height 14
click at [357, 287] on div "25 - 31 Aug 2025 Manual" at bounding box center [355, 283] width 77 height 22
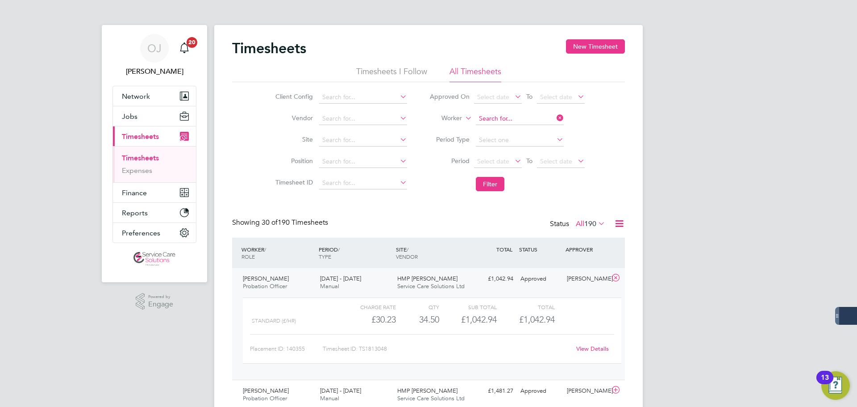
click at [516, 120] on input at bounding box center [520, 119] width 88 height 13
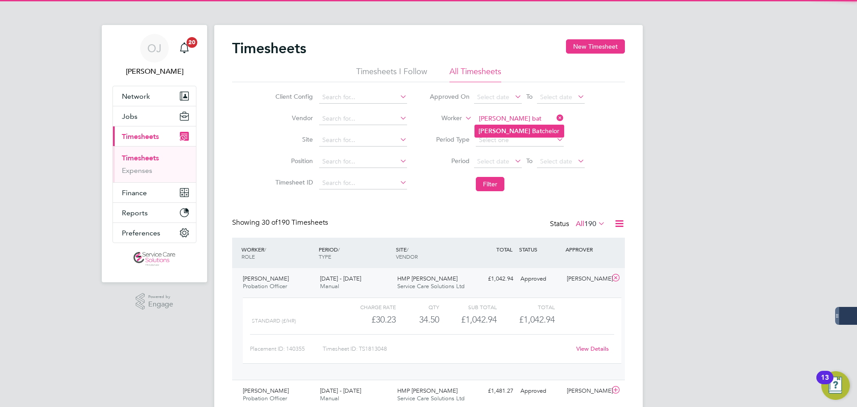
click at [513, 130] on li "Ken Bat chelor" at bounding box center [519, 131] width 89 height 12
type input "Ken Batchelor"
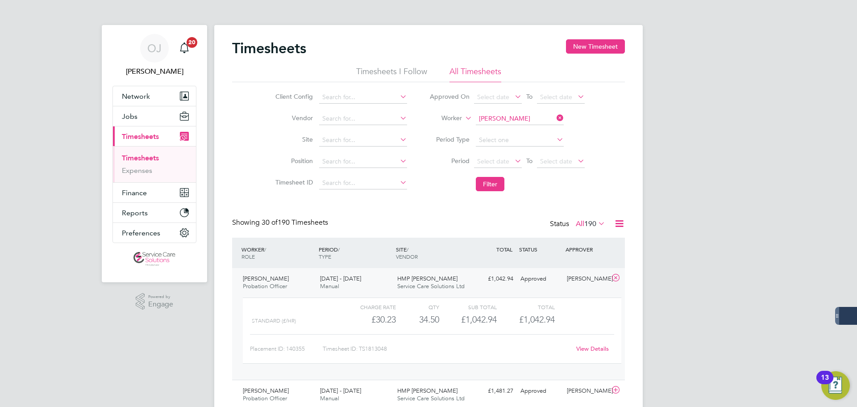
click at [485, 193] on li "Filter" at bounding box center [507, 183] width 178 height 23
click at [493, 184] on button "Filter" at bounding box center [490, 184] width 29 height 14
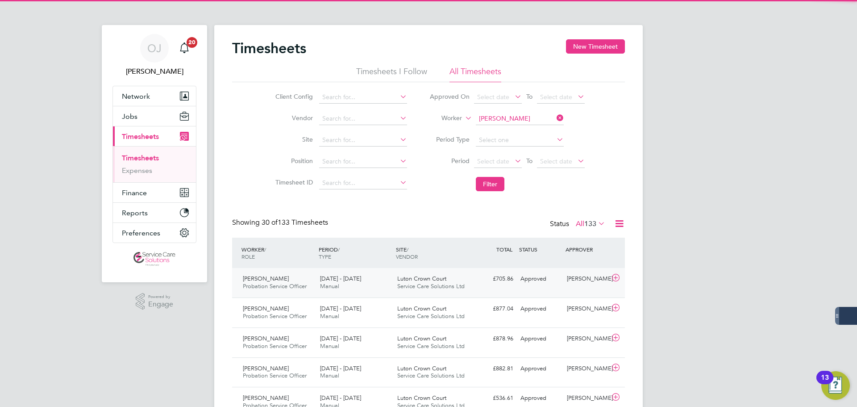
click at [377, 287] on div "25 - 31 Aug 2025 Manual" at bounding box center [355, 283] width 77 height 22
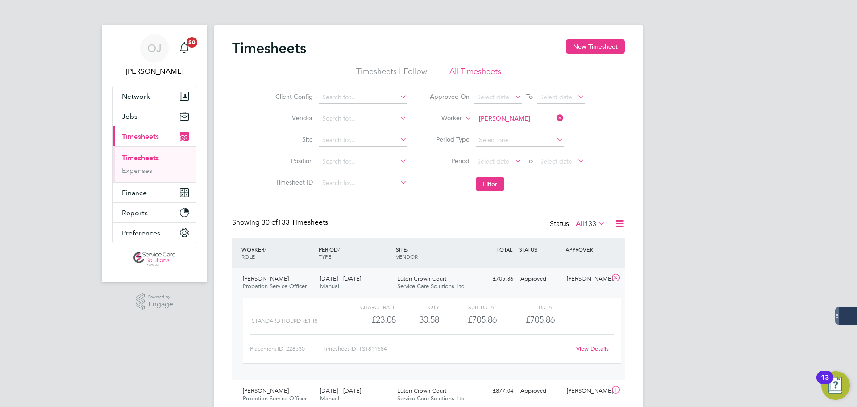
click at [386, 273] on div "25 - 31 Aug 2025 Manual" at bounding box center [355, 283] width 77 height 22
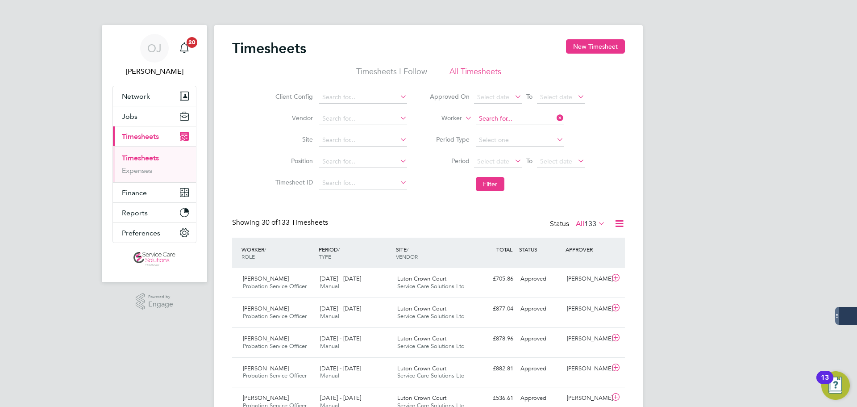
click at [527, 115] on input at bounding box center [520, 119] width 88 height 13
click at [515, 131] on li "Kim Da y" at bounding box center [519, 131] width 89 height 12
type input "Kim Day"
click at [497, 185] on button "Filter" at bounding box center [490, 184] width 29 height 14
drag, startPoint x: 505, startPoint y: 109, endPoint x: 499, endPoint y: 117, distance: 9.9
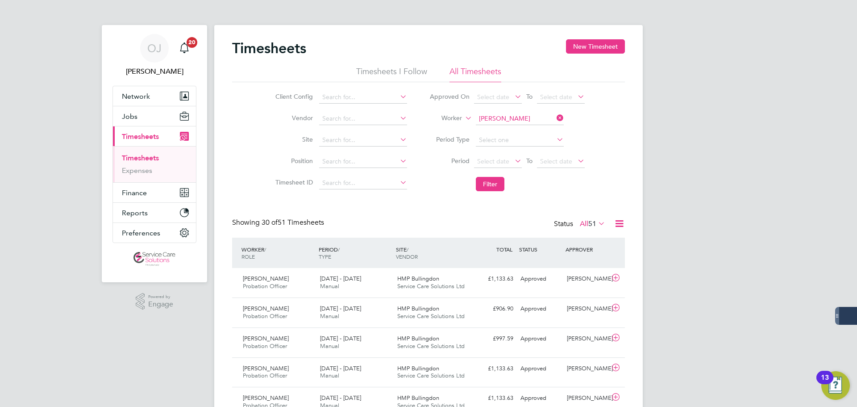
click at [503, 111] on li "Worker Kim Day" at bounding box center [507, 118] width 178 height 21
click at [499, 117] on input at bounding box center [520, 119] width 88 height 13
click at [492, 109] on li "Worker" at bounding box center [507, 118] width 178 height 21
click at [487, 119] on input at bounding box center [520, 119] width 88 height 13
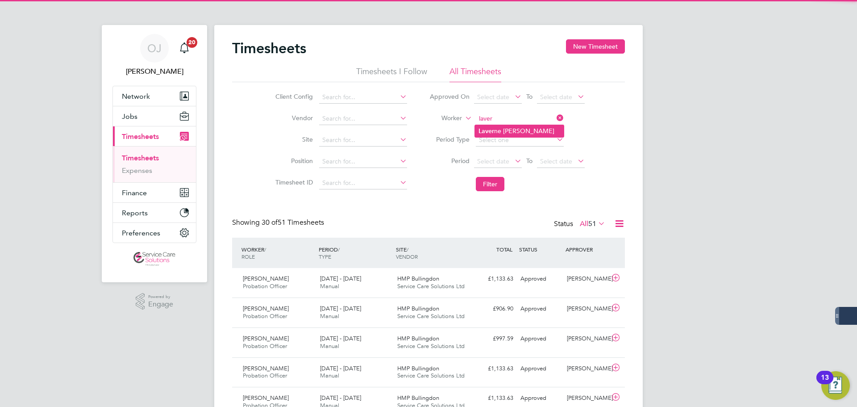
click at [496, 129] on li "Laver ne Stewart-Fraser" at bounding box center [519, 131] width 89 height 12
type input "Laverne Stewart-Fraser"
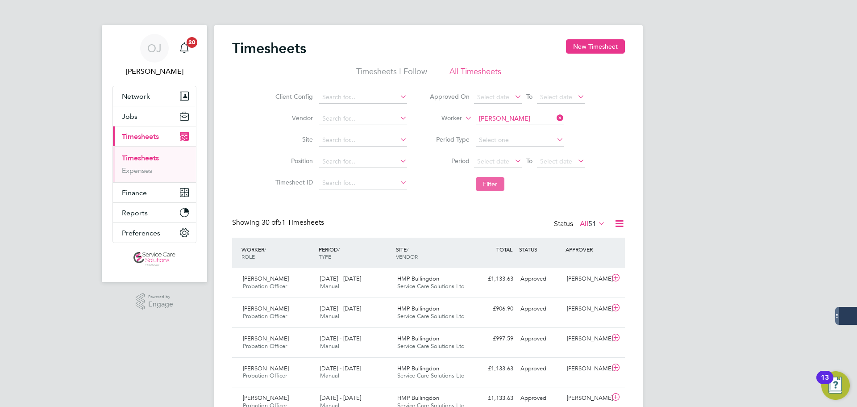
click at [495, 185] on button "Filter" at bounding box center [490, 184] width 29 height 14
click at [507, 114] on input at bounding box center [520, 119] width 88 height 13
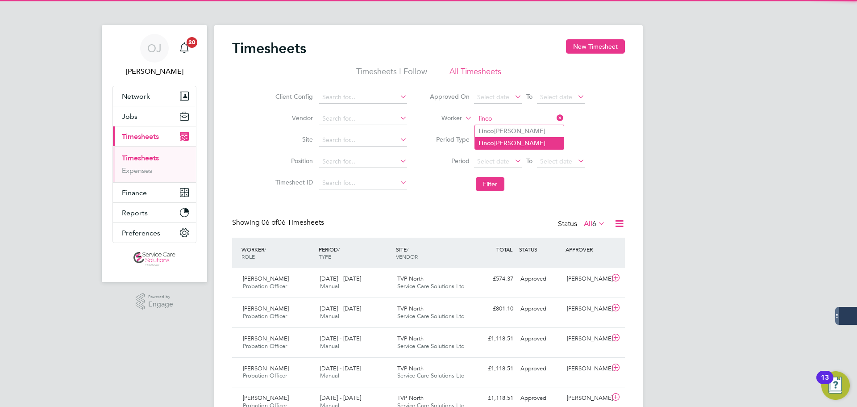
click at [512, 142] on li "Linco ln Alleyne" at bounding box center [519, 143] width 89 height 12
type input "Lincoln Alleyne"
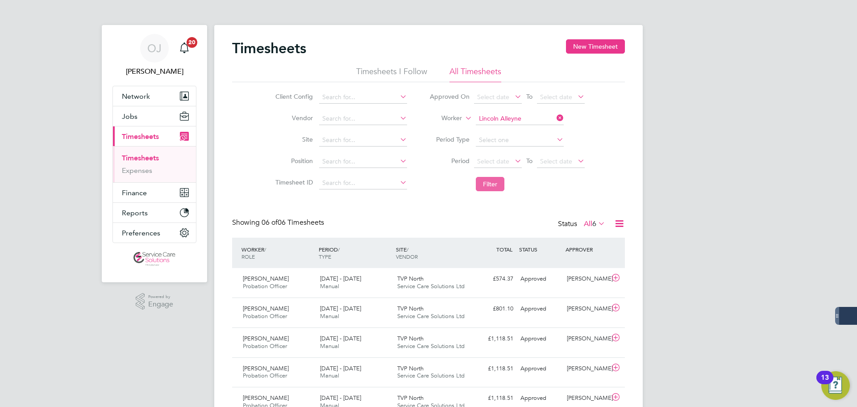
click at [491, 189] on button "Filter" at bounding box center [490, 184] width 29 height 14
click at [527, 117] on input at bounding box center [520, 119] width 88 height 13
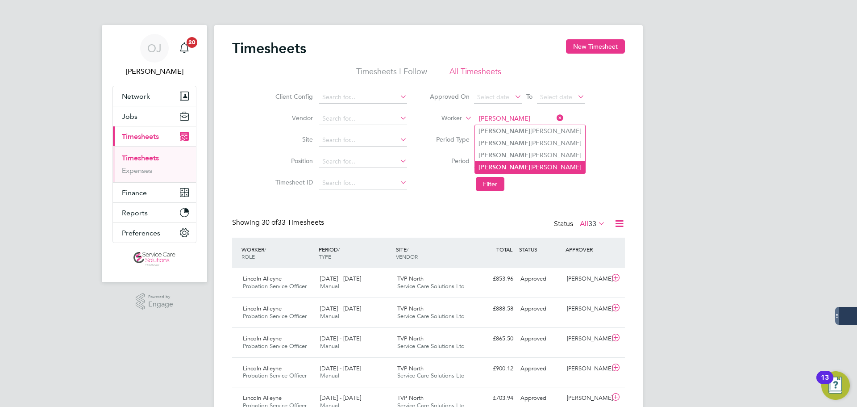
click at [520, 166] on li "Lorraine Kane" at bounding box center [530, 167] width 110 height 12
type input "Lorraine Kane"
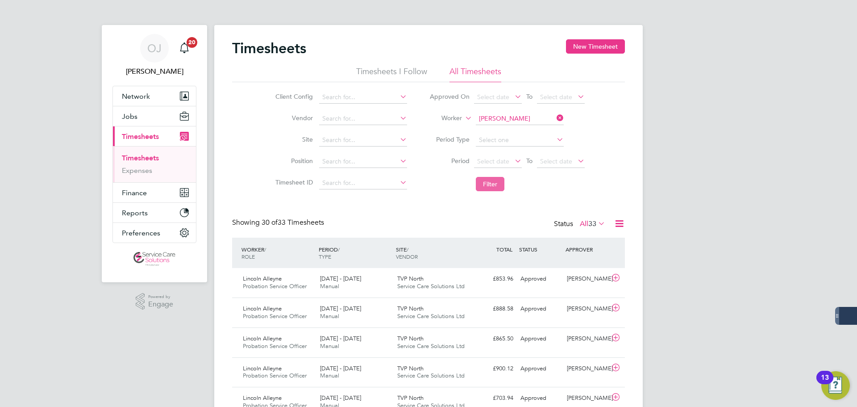
click at [494, 184] on button "Filter" at bounding box center [490, 184] width 29 height 14
click at [509, 121] on input at bounding box center [520, 119] width 88 height 13
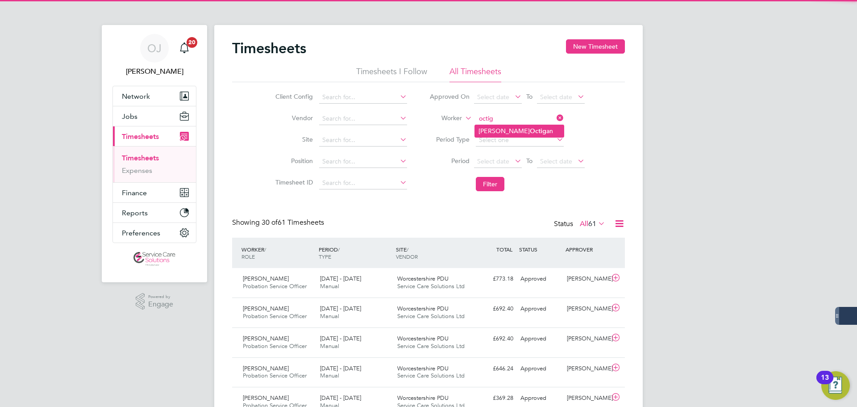
click at [519, 133] on li "Michael Octig an" at bounding box center [519, 131] width 89 height 12
type input "Michael Octigan"
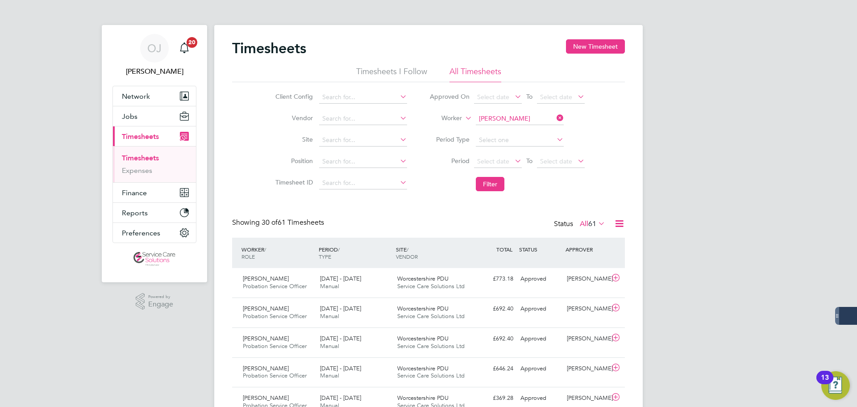
click at [482, 194] on li "Filter" at bounding box center [507, 183] width 178 height 23
click at [494, 184] on button "Filter" at bounding box center [490, 184] width 29 height 14
click at [395, 278] on div "TVP North Service Care Solutions Ltd" at bounding box center [432, 283] width 77 height 22
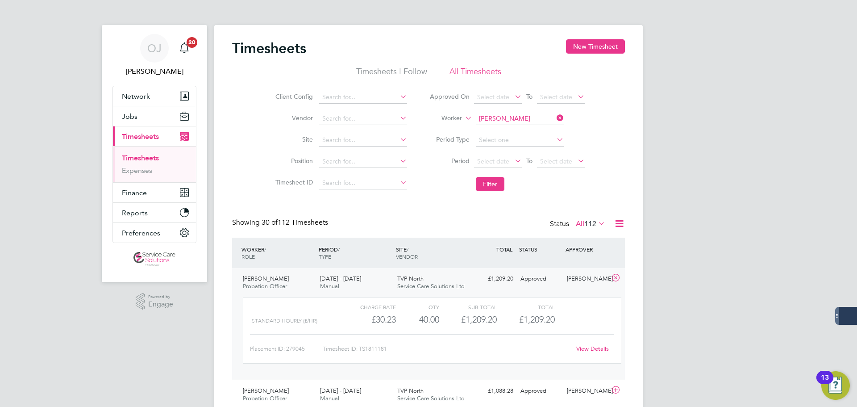
drag, startPoint x: 438, startPoint y: 290, endPoint x: 201, endPoint y: 297, distance: 237.2
click at [439, 290] on div "TVP North Service Care Solutions Ltd" at bounding box center [432, 283] width 77 height 22
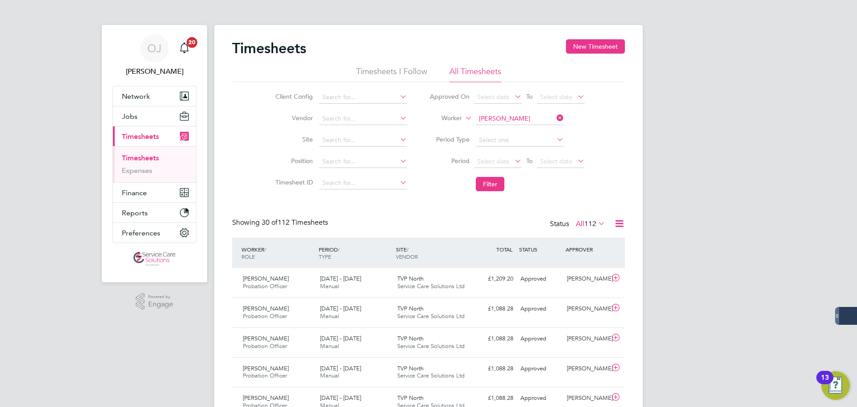
click at [515, 117] on input "Michael Octigan" at bounding box center [520, 119] width 88 height 13
click at [521, 129] on li "Mebra t Beiene" at bounding box center [519, 131] width 89 height 12
type input "Mebrat Beiene"
click at [499, 190] on button "Filter" at bounding box center [490, 184] width 29 height 14
click at [518, 115] on input at bounding box center [520, 119] width 88 height 13
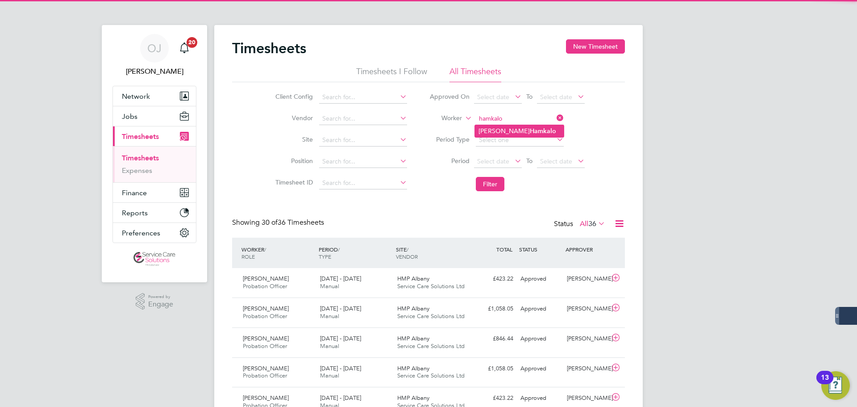
click at [530, 132] on b "Hamkalo" at bounding box center [543, 131] width 26 height 8
type input "Michelle Hamkalo"
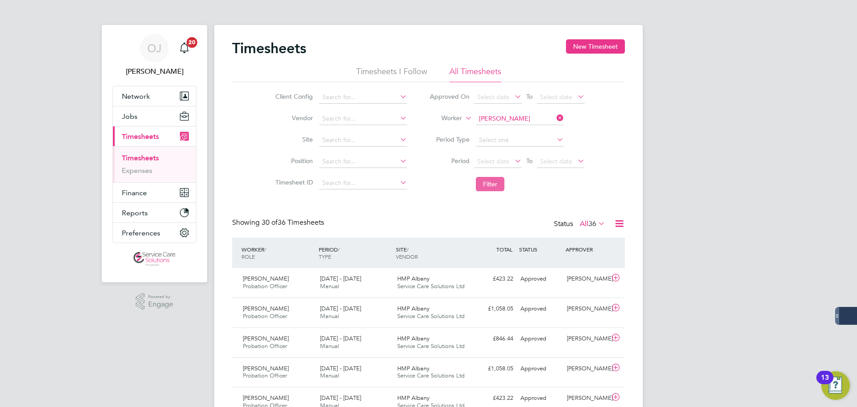
click at [489, 188] on button "Filter" at bounding box center [490, 184] width 29 height 14
click at [512, 117] on input at bounding box center [520, 119] width 88 height 13
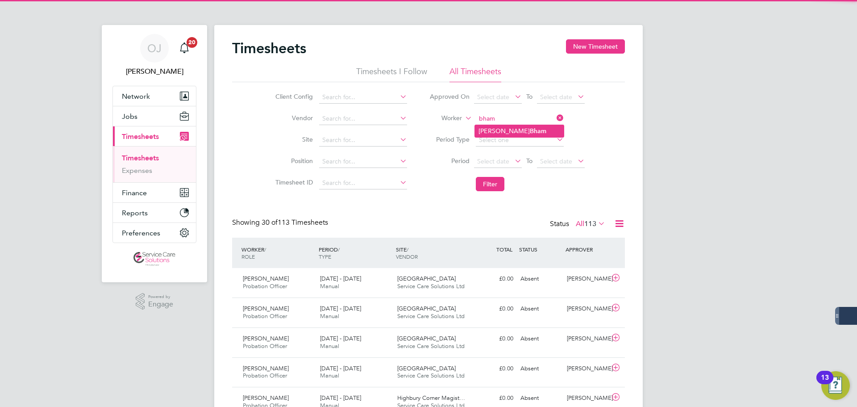
click at [530, 127] on b "Bham" at bounding box center [538, 131] width 17 height 8
type input "Mohammed Bham"
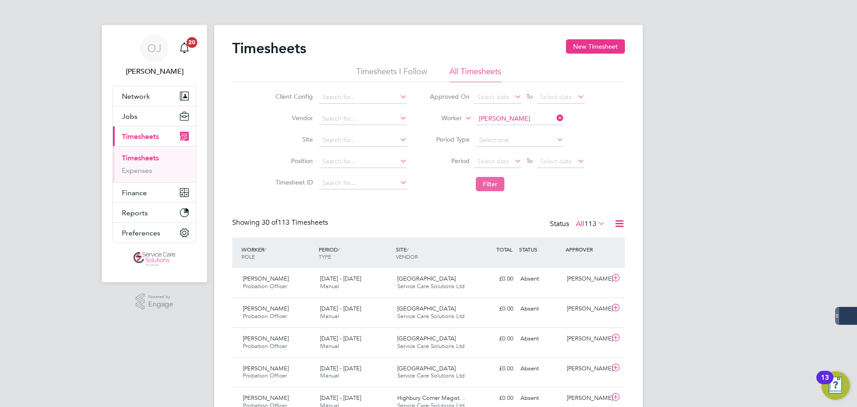
click at [493, 181] on button "Filter" at bounding box center [490, 184] width 29 height 14
click at [506, 113] on input at bounding box center [520, 119] width 88 height 13
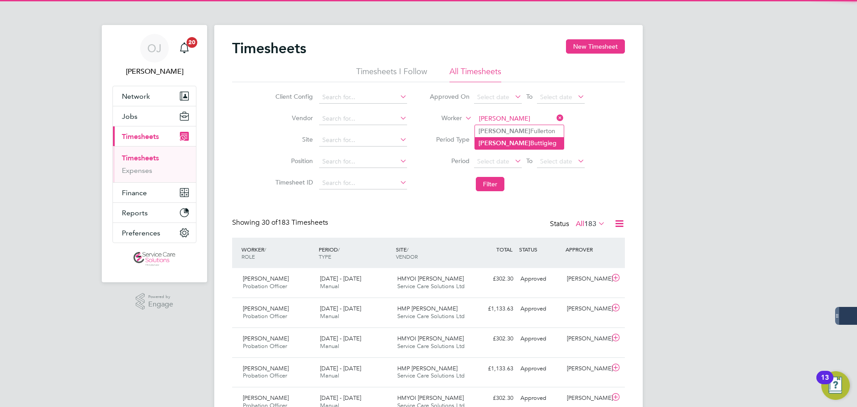
click at [506, 141] on li "Nadine Buttigieg" at bounding box center [519, 143] width 89 height 12
type input "Nadine Buttigieg"
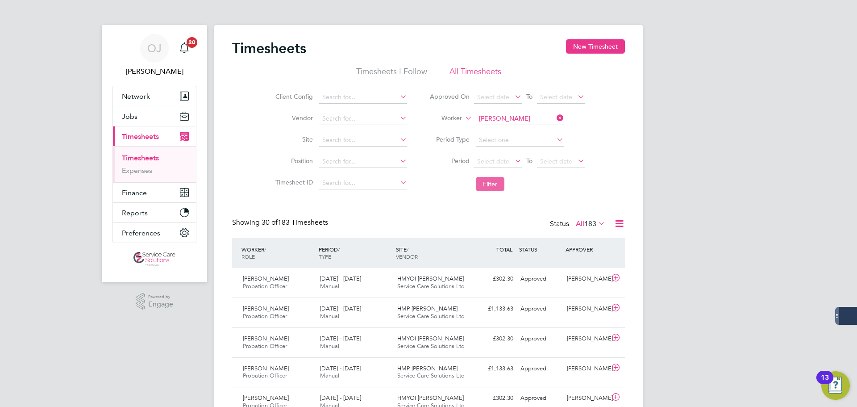
click at [493, 184] on button "Filter" at bounding box center [490, 184] width 29 height 14
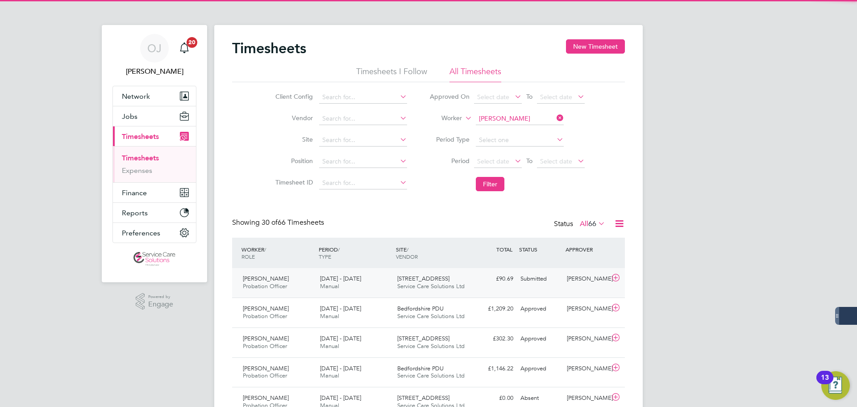
click at [361, 279] on span "[DATE] - [DATE]" at bounding box center [340, 279] width 41 height 8
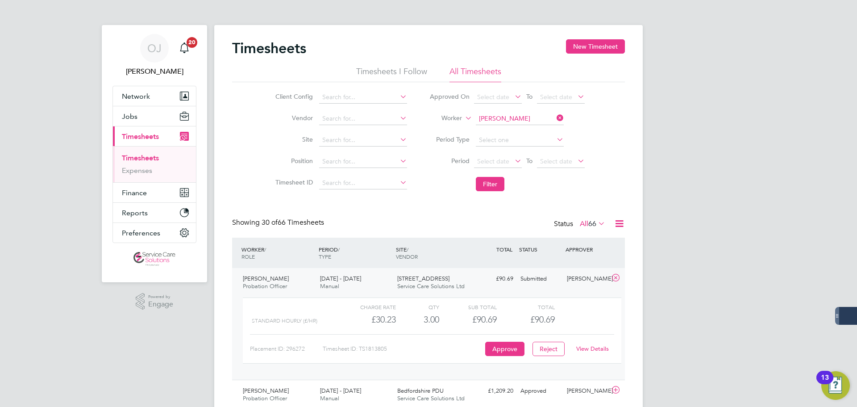
click at [365, 279] on div "25 - 31 Aug 2025 Manual" at bounding box center [355, 283] width 77 height 22
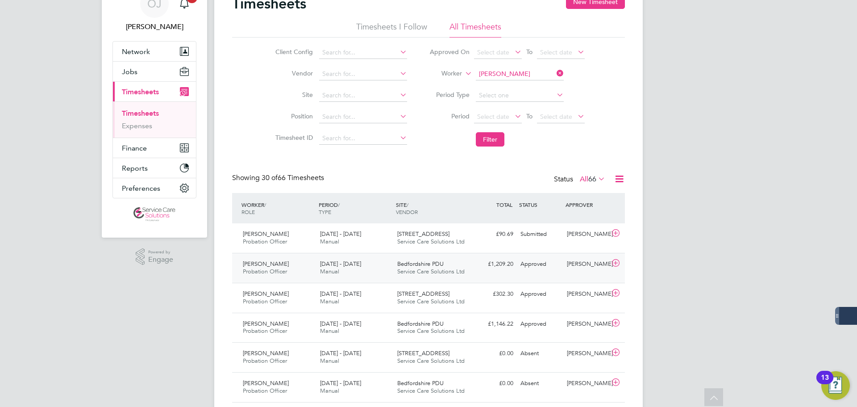
click at [381, 271] on div "25 - 31 Aug 2025 Manual" at bounding box center [355, 268] width 77 height 22
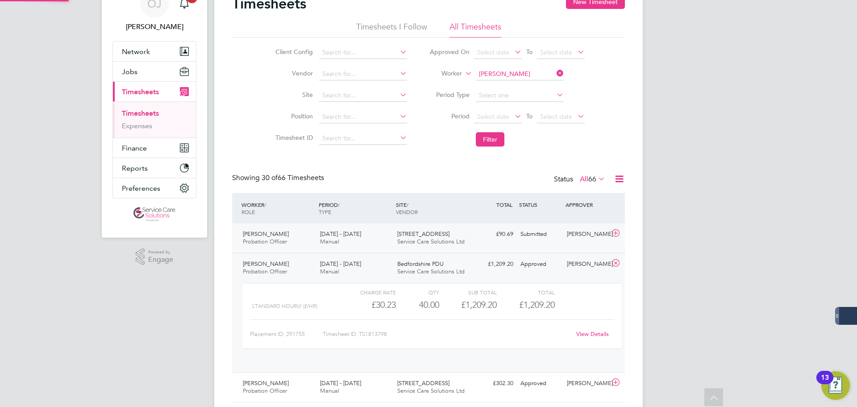
click at [386, 238] on div "25 - 31 Aug 2025 Manual" at bounding box center [355, 238] width 77 height 22
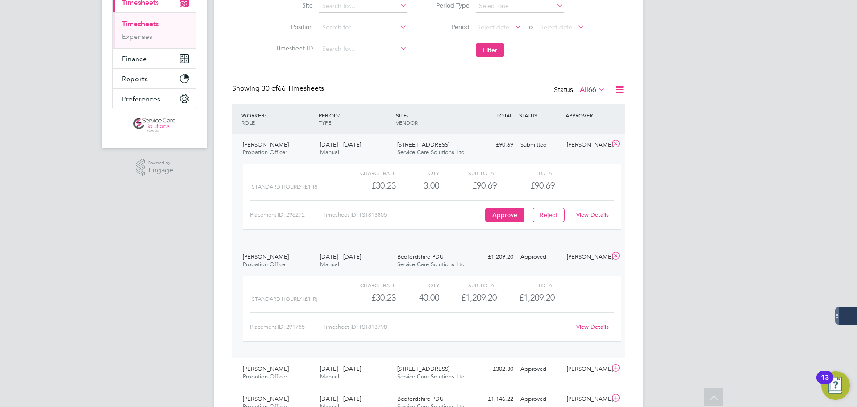
click at [598, 324] on link "View Details" at bounding box center [593, 327] width 33 height 8
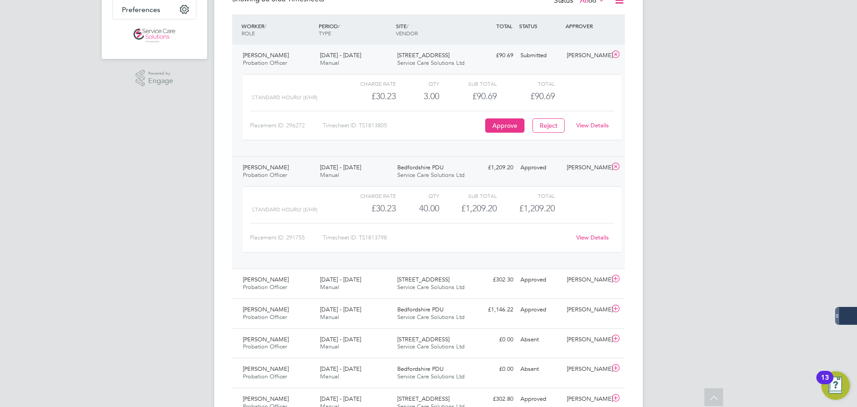
click at [598, 126] on link "View Details" at bounding box center [593, 125] width 33 height 8
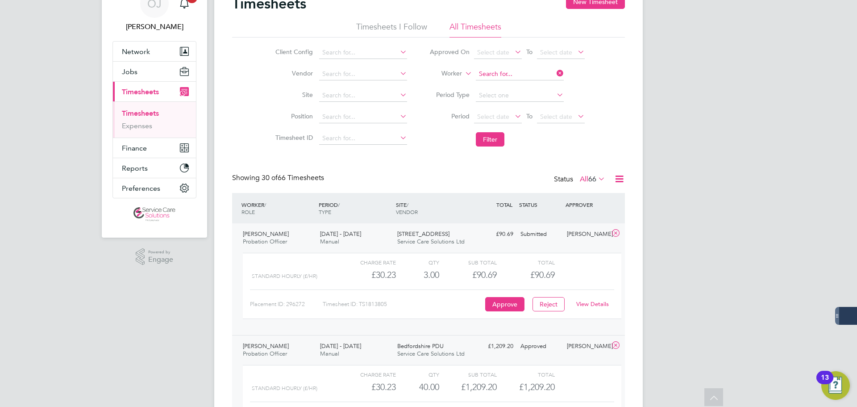
click at [518, 69] on input at bounding box center [520, 74] width 88 height 13
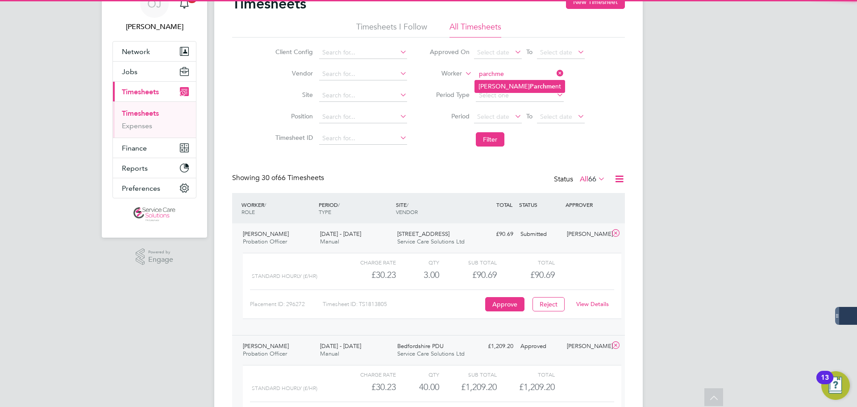
click at [530, 87] on b "Parchme" at bounding box center [542, 87] width 25 height 8
type input "Nikitta Parchment"
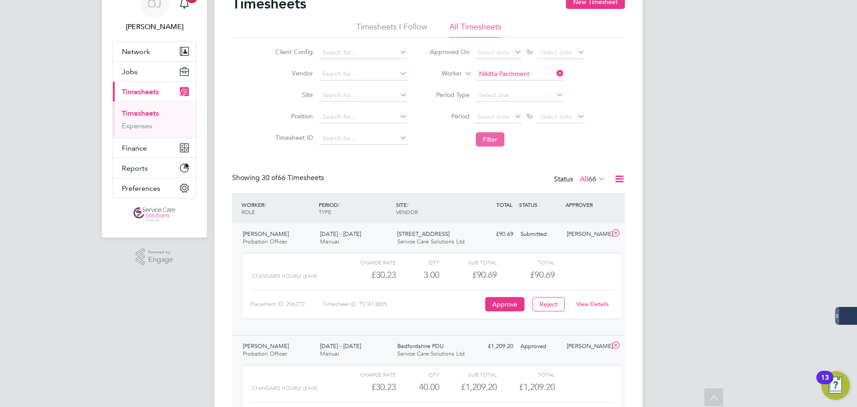
click at [498, 139] on button "Filter" at bounding box center [490, 139] width 29 height 14
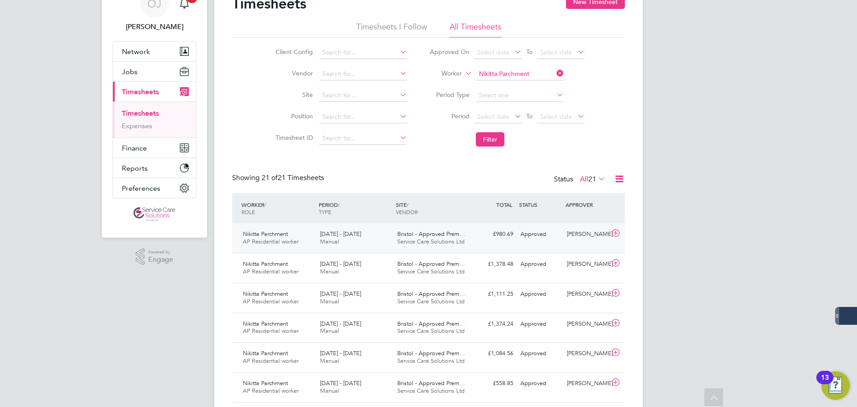
click at [363, 239] on div "25 - 31 Aug 2025 Manual" at bounding box center [355, 238] width 77 height 22
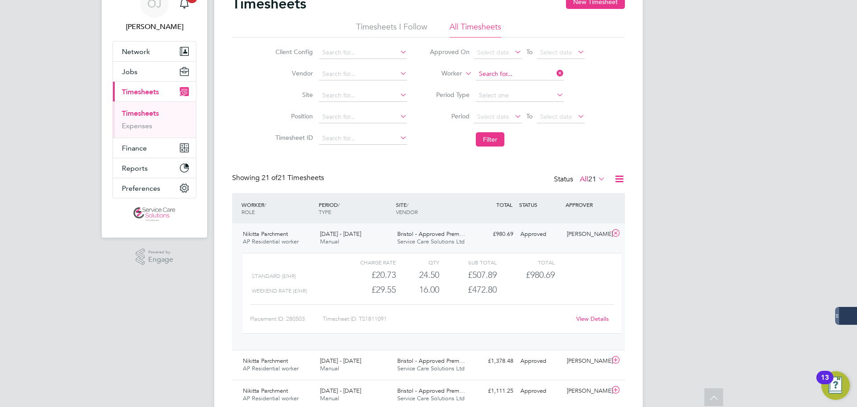
click at [522, 73] on input at bounding box center [520, 74] width 88 height 13
click at [519, 84] on li "Norma H ostin" at bounding box center [519, 86] width 89 height 12
type input "Norma Hostin"
click at [496, 142] on button "Filter" at bounding box center [490, 139] width 29 height 14
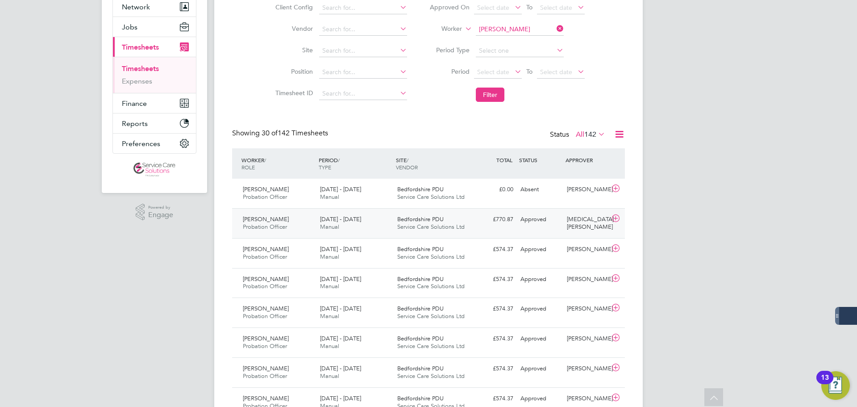
click at [365, 229] on div "18 - 24 Aug 2025 Manual" at bounding box center [355, 223] width 77 height 22
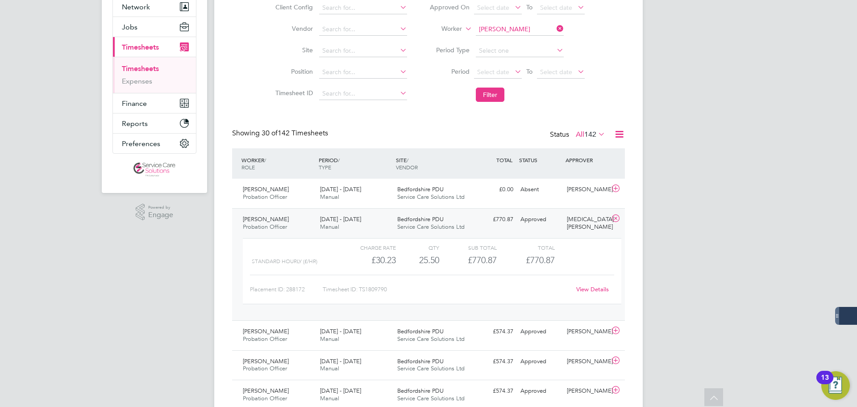
click at [602, 286] on link "View Details" at bounding box center [593, 289] width 33 height 8
click at [531, 29] on input at bounding box center [520, 29] width 88 height 13
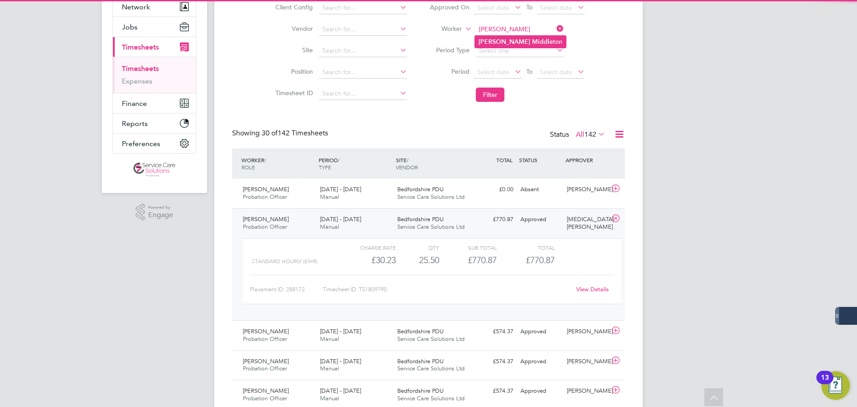
click at [518, 38] on li "Paul Middle ton" at bounding box center [520, 42] width 91 height 12
type input "Paul Middleton"
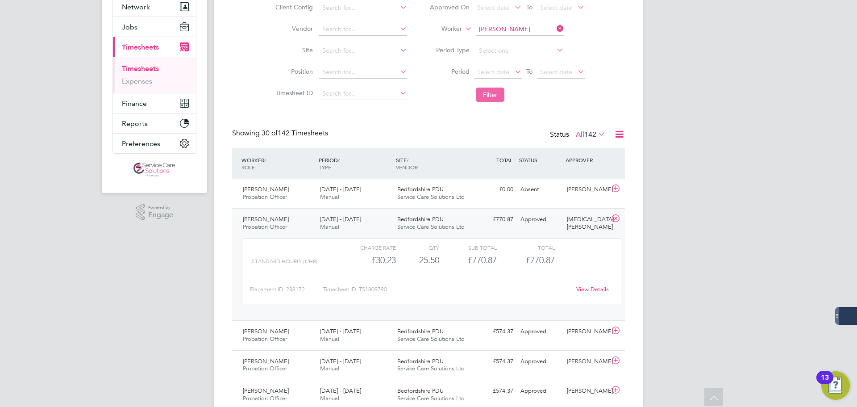
click at [491, 100] on button "Filter" at bounding box center [490, 95] width 29 height 14
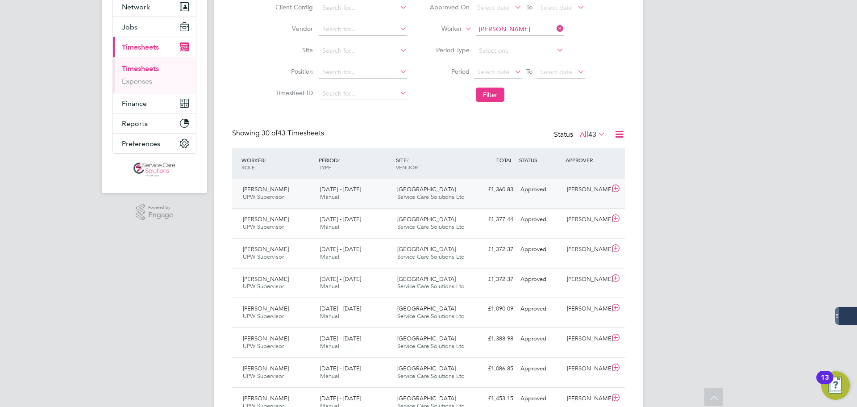
click at [397, 199] on span "Service Care Solutions Ltd" at bounding box center [430, 197] width 67 height 8
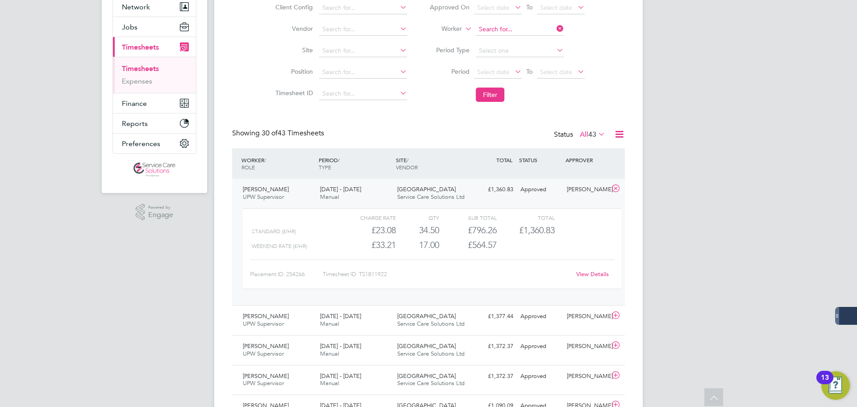
click at [493, 29] on input at bounding box center [520, 29] width 88 height 13
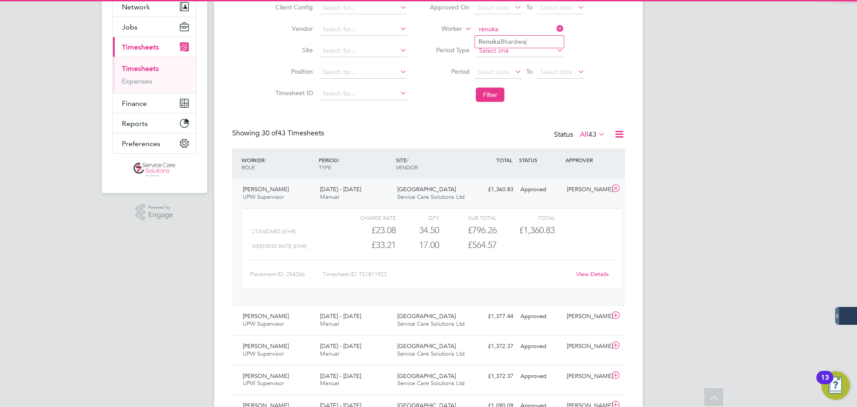
drag, startPoint x: 533, startPoint y: 42, endPoint x: 525, endPoint y: 55, distance: 16.0
click at [534, 42] on li "Renuka Bhardwaj" at bounding box center [519, 42] width 89 height 12
type input "Renuka Bhardwaj"
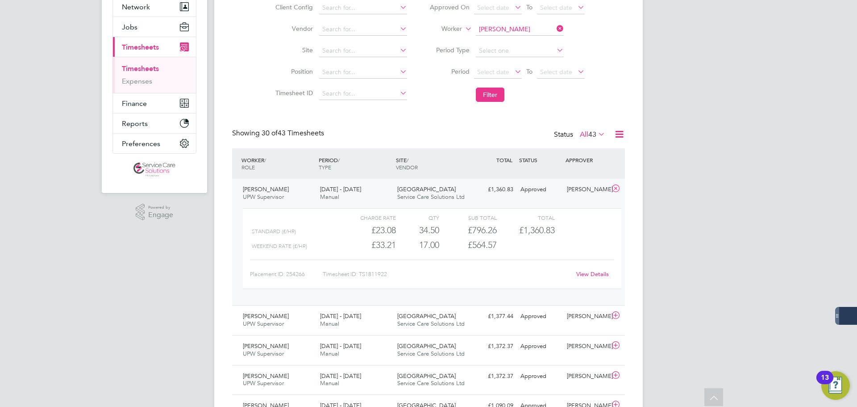
click at [505, 78] on span "Select date" at bounding box center [498, 73] width 48 height 12
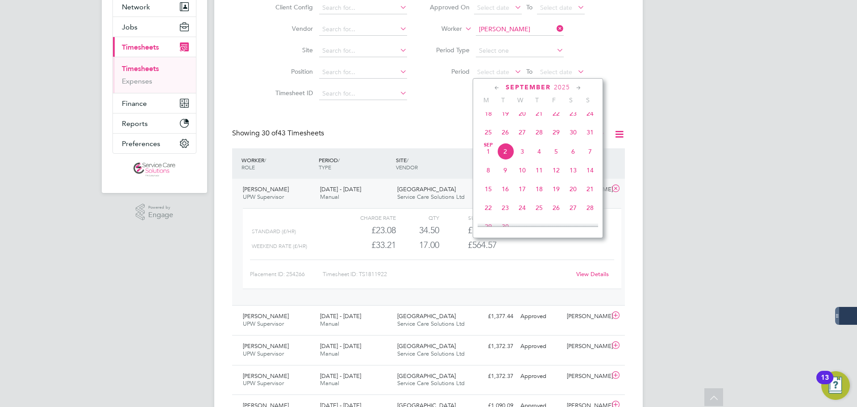
click at [495, 96] on span "T" at bounding box center [503, 100] width 17 height 8
click at [438, 103] on li "Filter" at bounding box center [507, 94] width 178 height 23
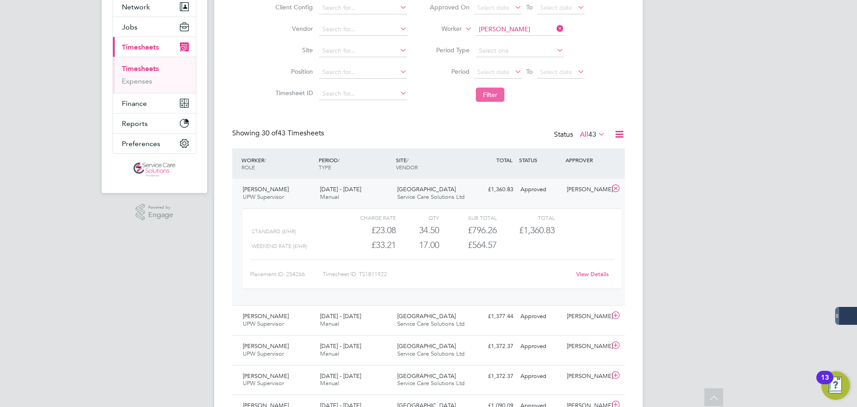
click at [489, 93] on button "Filter" at bounding box center [490, 95] width 29 height 14
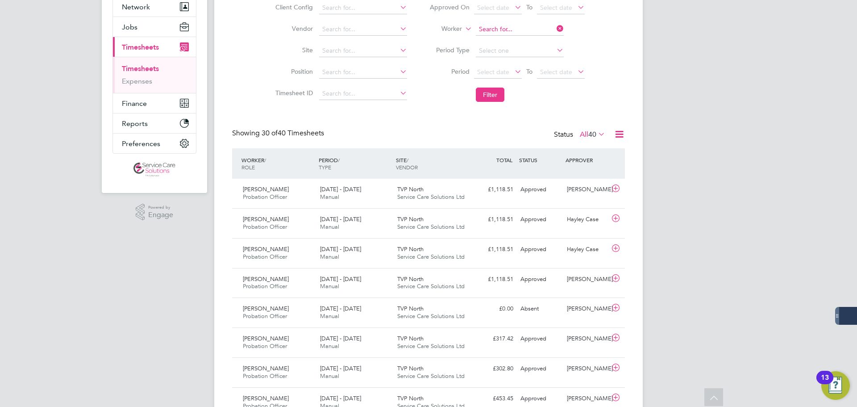
click at [518, 30] on input at bounding box center [520, 29] width 88 height 13
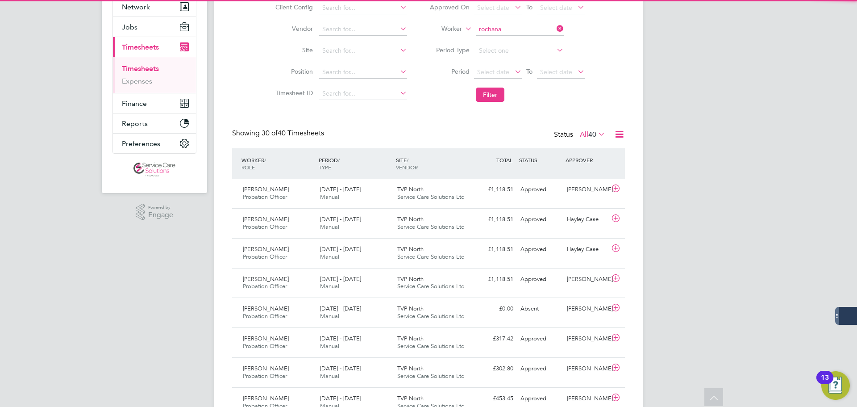
click at [515, 41] on li "Rochana Williams" at bounding box center [519, 42] width 89 height 12
type input "Rochana Williams"
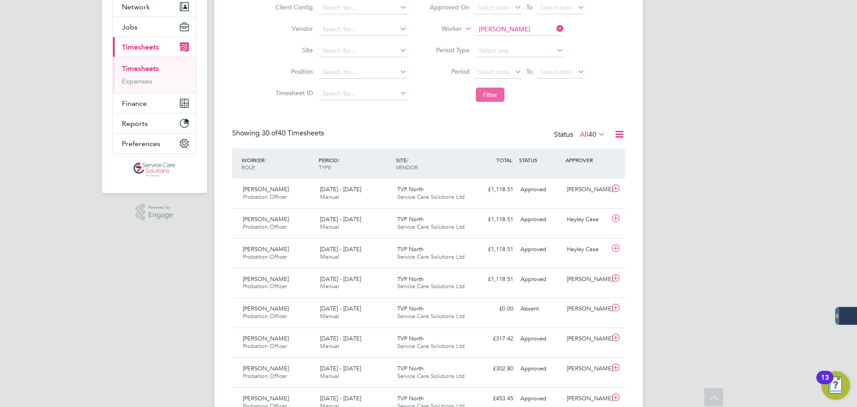
click at [489, 97] on button "Filter" at bounding box center [490, 95] width 29 height 14
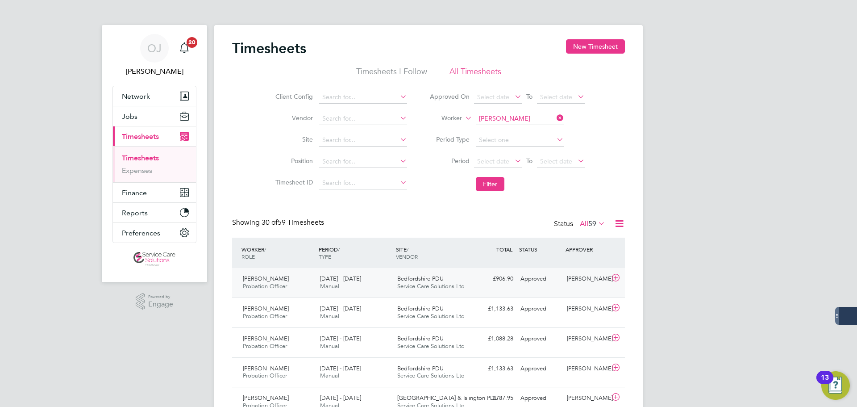
click at [377, 289] on div "25 - 31 Aug 2025 Manual" at bounding box center [355, 283] width 77 height 22
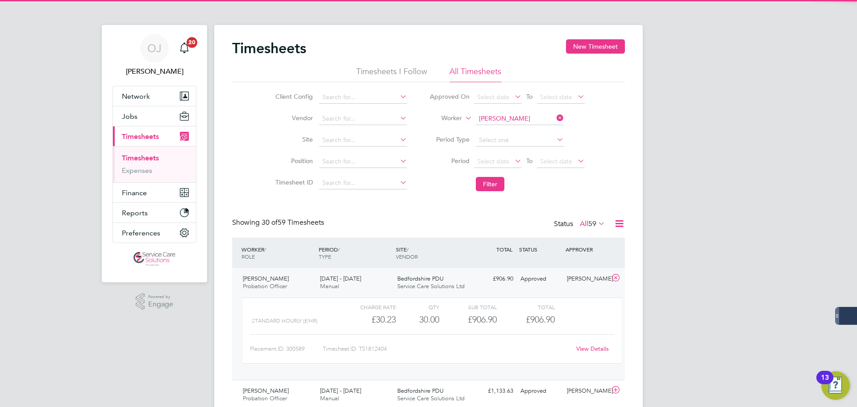
click at [380, 285] on div "25 - 31 Aug 2025 Manual" at bounding box center [355, 283] width 77 height 22
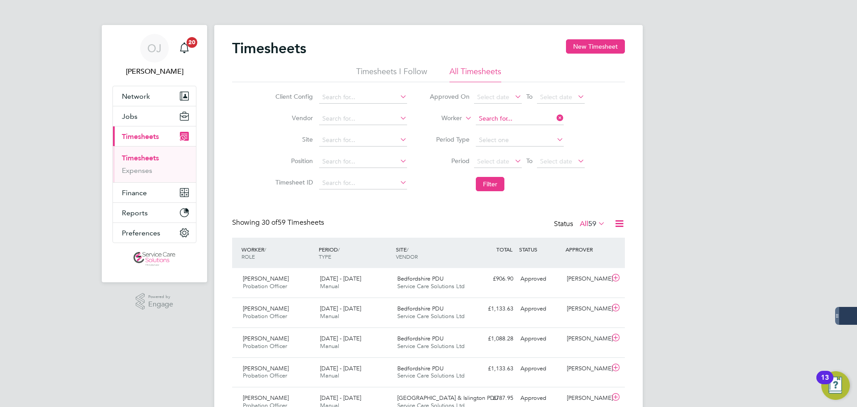
click at [528, 115] on input at bounding box center [520, 119] width 88 height 13
click at [523, 131] on li "Sian Morg an" at bounding box center [519, 131] width 89 height 12
type input "Sian Morgan"
click at [498, 185] on button "Filter" at bounding box center [490, 184] width 29 height 14
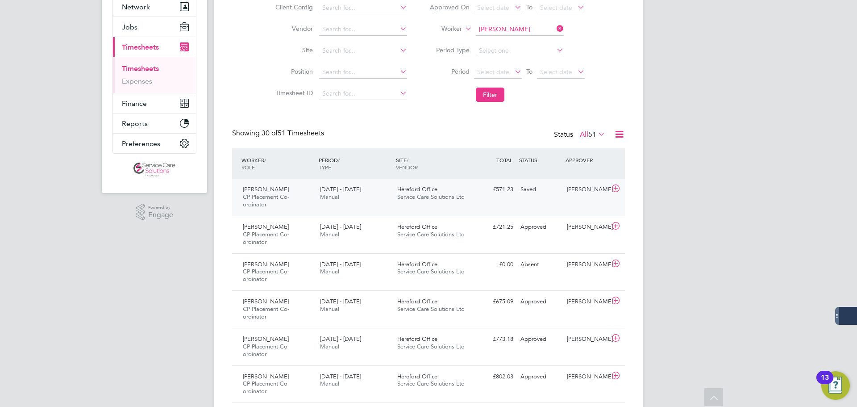
click at [427, 197] on span "Service Care Solutions Ltd" at bounding box center [430, 197] width 67 height 8
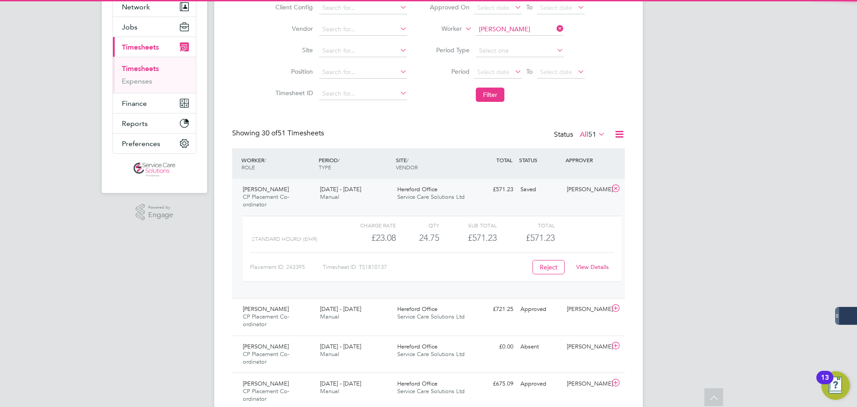
click at [472, 195] on div "£571.23 Saved" at bounding box center [494, 189] width 46 height 15
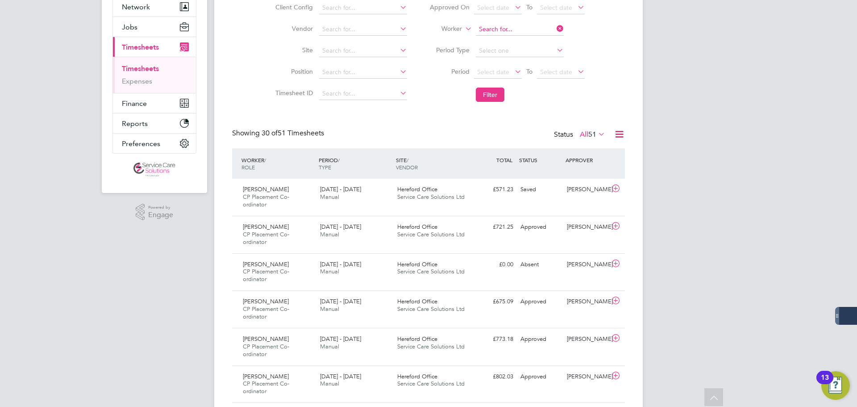
drag, startPoint x: 507, startPoint y: 29, endPoint x: 501, endPoint y: 30, distance: 6.1
click at [506, 29] on input at bounding box center [520, 29] width 88 height 13
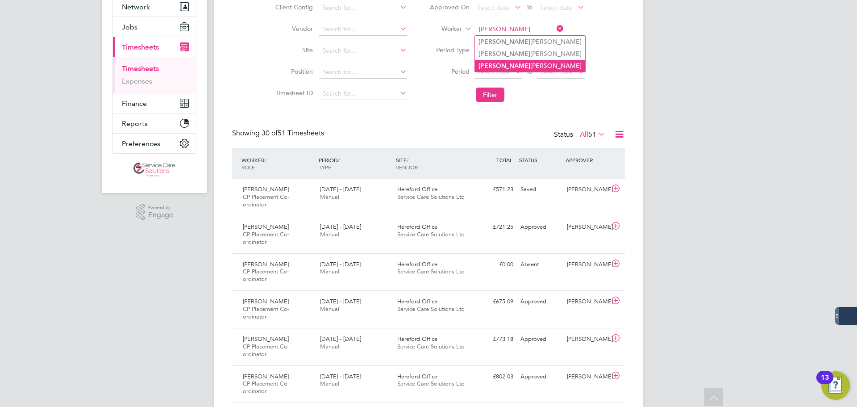
click at [518, 63] on li "Simone Richards" at bounding box center [530, 66] width 110 height 12
type input "Simone Richards"
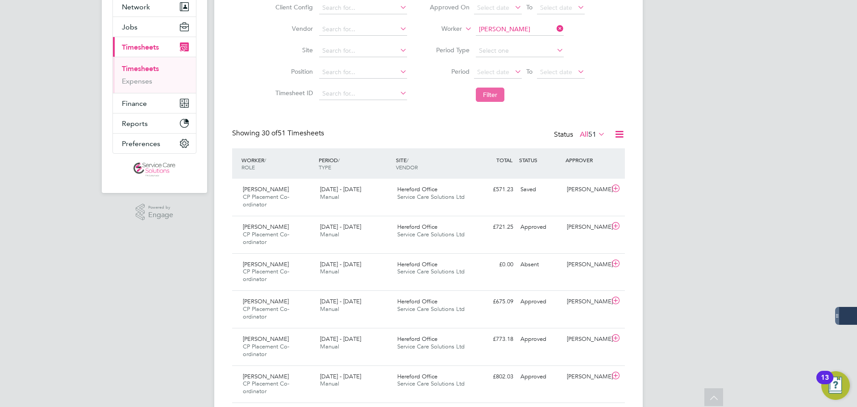
click at [493, 99] on button "Filter" at bounding box center [490, 95] width 29 height 14
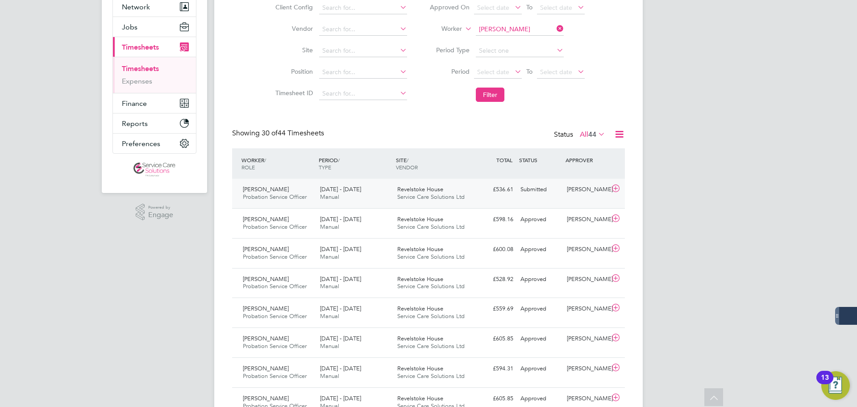
click at [454, 199] on span "Service Care Solutions Ltd" at bounding box center [430, 197] width 67 height 8
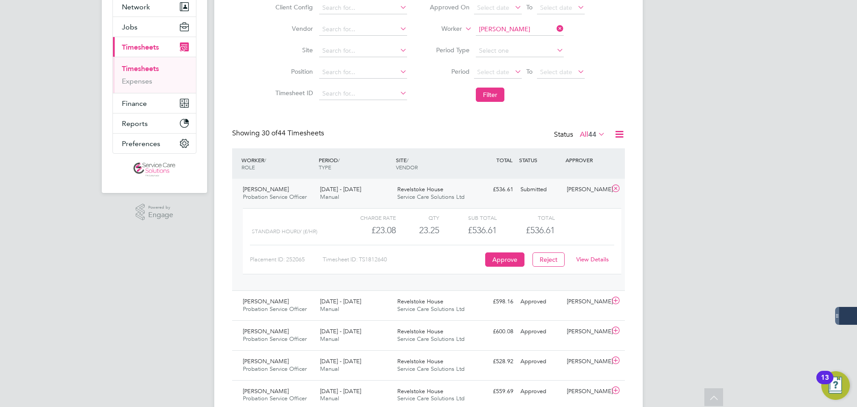
click at [600, 260] on link "View Details" at bounding box center [593, 259] width 33 height 8
click at [525, 30] on input at bounding box center [520, 29] width 88 height 13
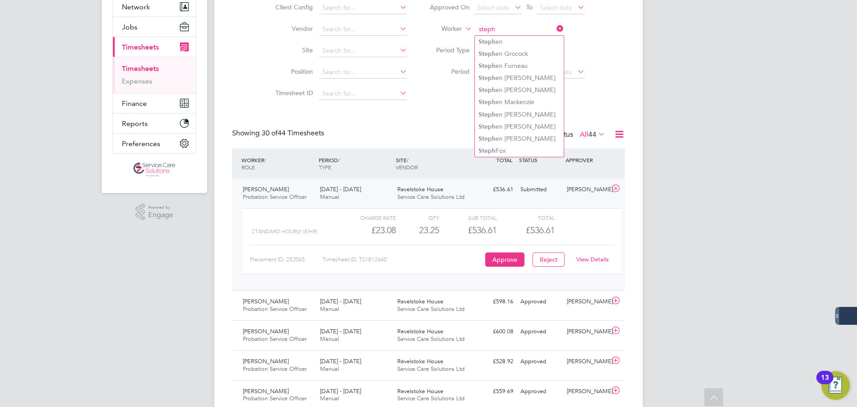
type input "steph"
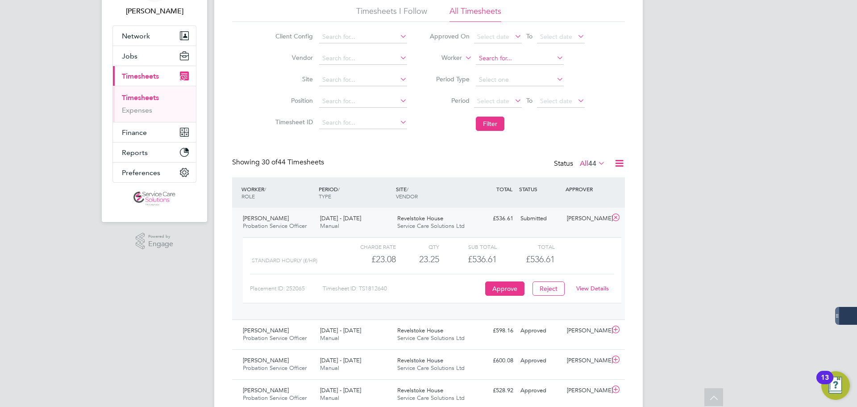
scroll to position [45, 0]
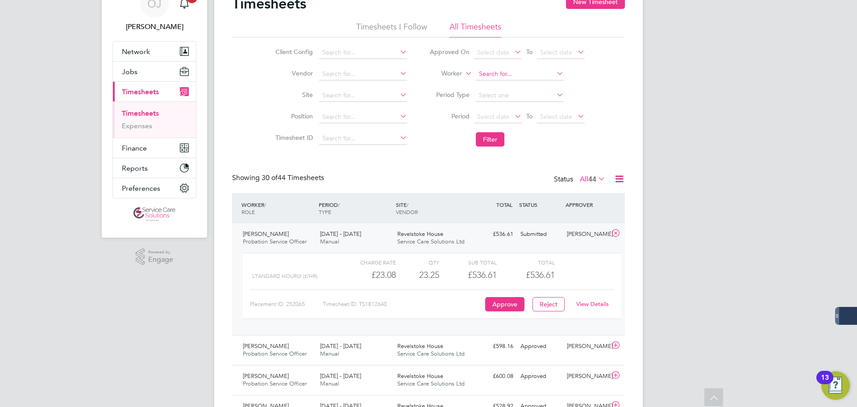
click at [506, 77] on input at bounding box center [520, 74] width 88 height 13
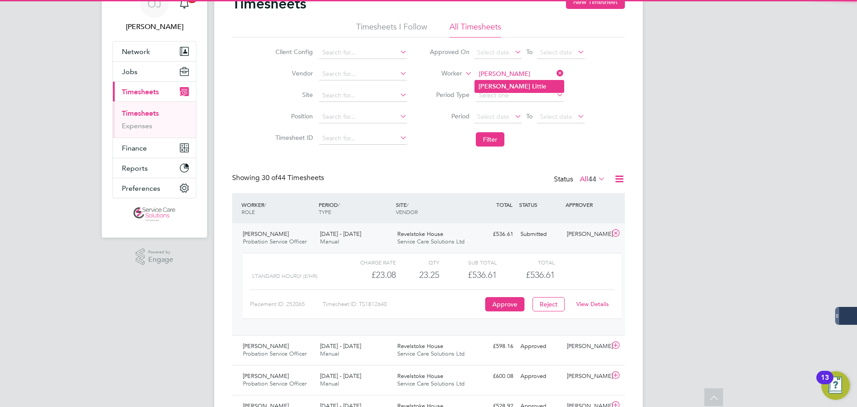
click at [512, 81] on li "Stephanie Li ttle" at bounding box center [519, 86] width 89 height 12
type input "Stephanie Little"
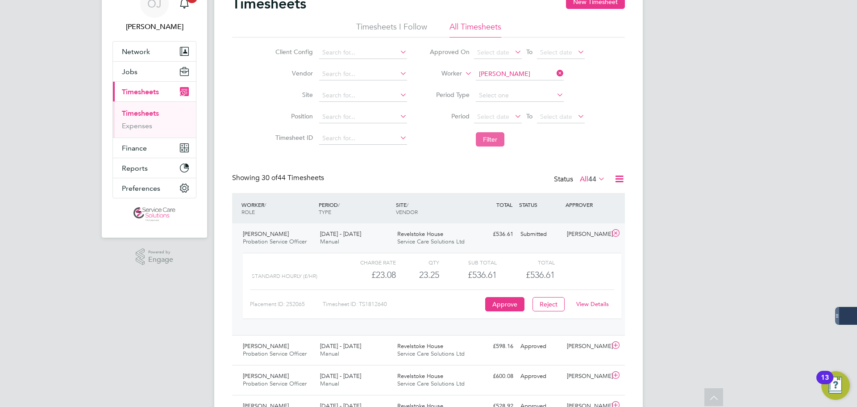
click at [491, 137] on button "Filter" at bounding box center [490, 139] width 29 height 14
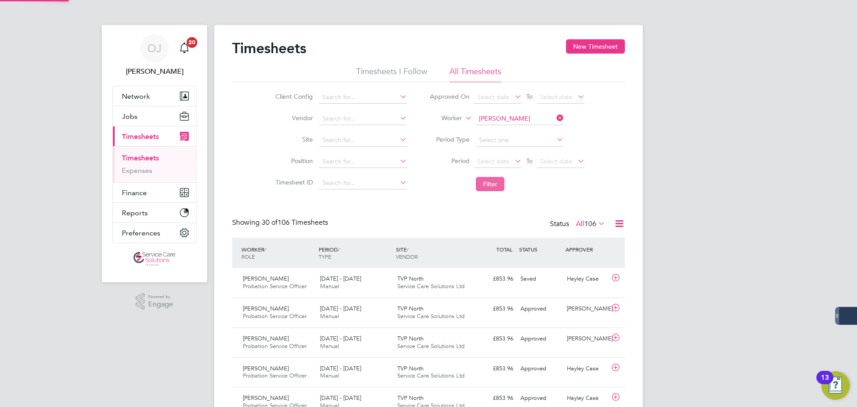
scroll to position [4, 4]
click at [379, 313] on div "25 - 31 Aug 2025 Manual" at bounding box center [355, 312] width 77 height 22
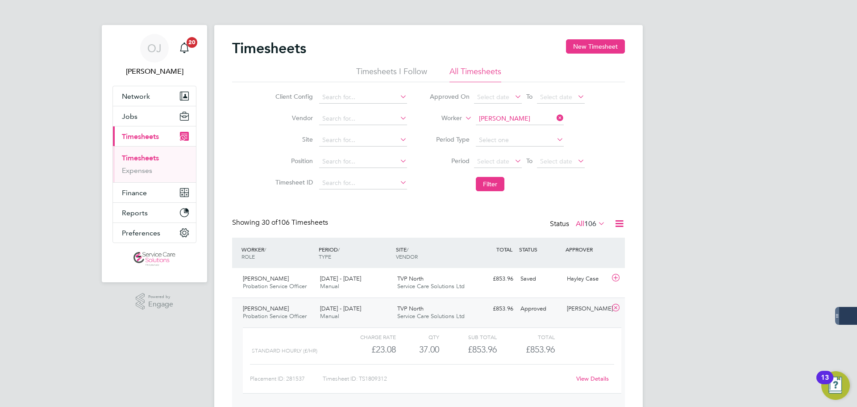
click at [380, 313] on div "25 - 31 Aug 2025 Manual" at bounding box center [355, 312] width 77 height 22
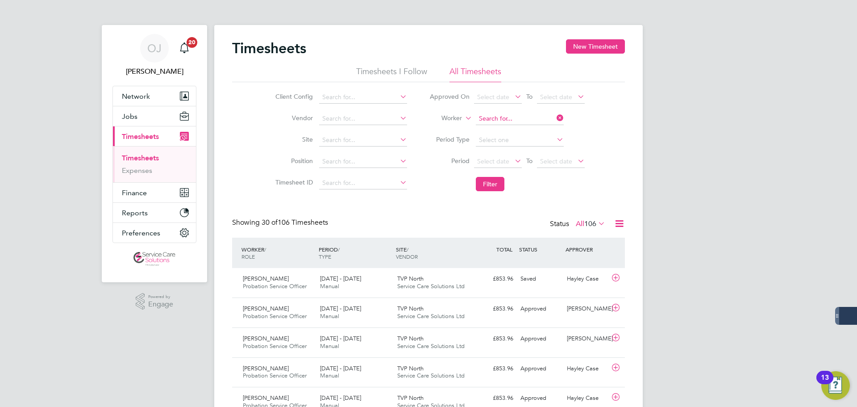
click at [519, 116] on input at bounding box center [520, 119] width 88 height 13
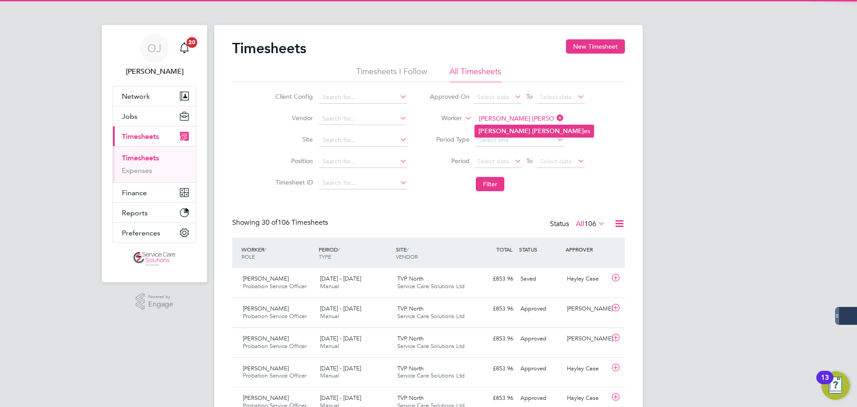
click at [526, 134] on li "Steve Jon es" at bounding box center [534, 131] width 119 height 12
type input "Steve Jones"
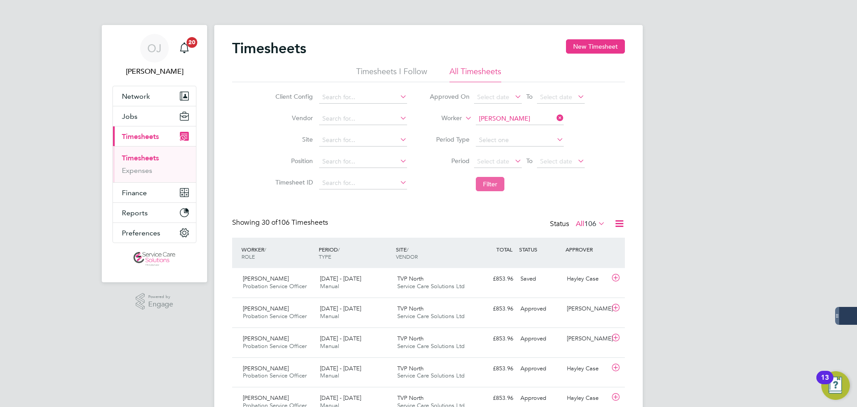
click at [491, 186] on button "Filter" at bounding box center [490, 184] width 29 height 14
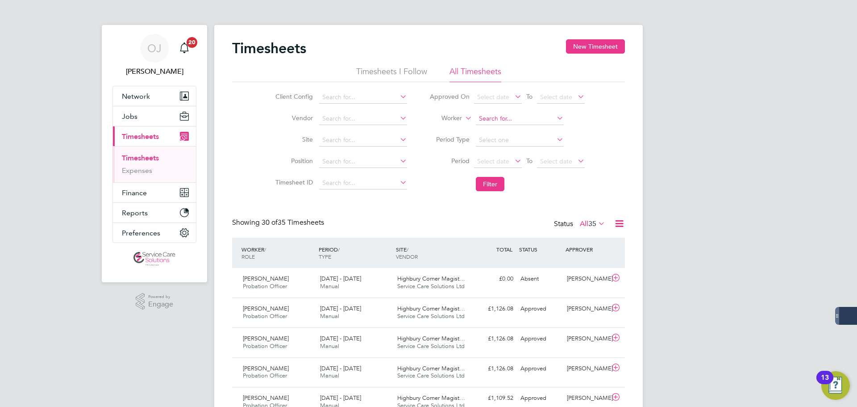
click at [518, 123] on input at bounding box center [520, 119] width 88 height 13
click at [518, 130] on li "Sonja Mar zouki" at bounding box center [519, 131] width 89 height 12
type input "Sonja Marzouki"
click at [496, 182] on button "Filter" at bounding box center [490, 184] width 29 height 14
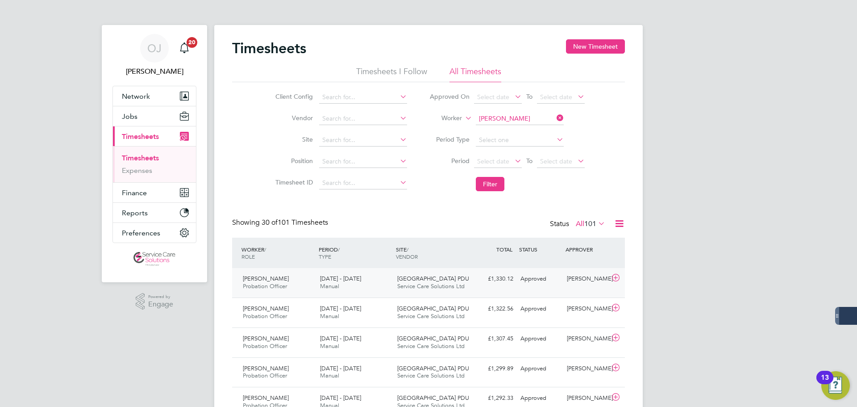
click at [369, 286] on div "25 - 31 Aug 2025 Manual" at bounding box center [355, 283] width 77 height 22
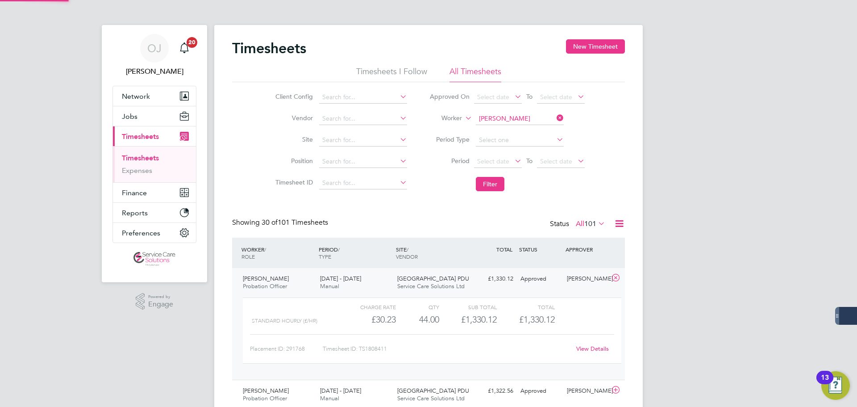
click at [403, 283] on span "Service Care Solutions Ltd" at bounding box center [430, 286] width 67 height 8
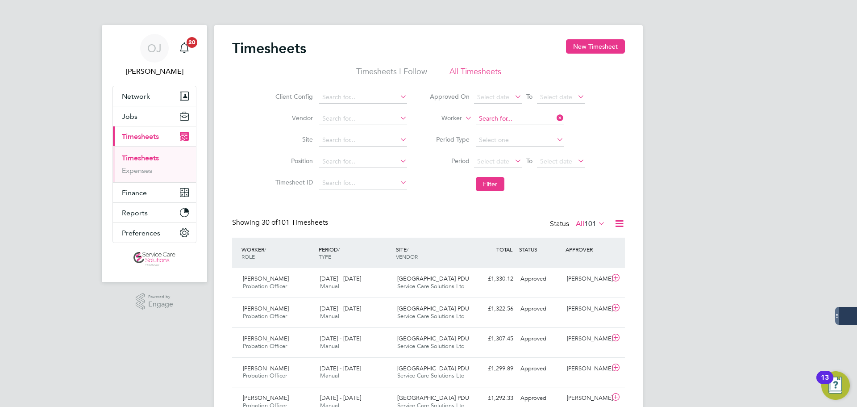
click at [516, 113] on input at bounding box center [520, 119] width 88 height 13
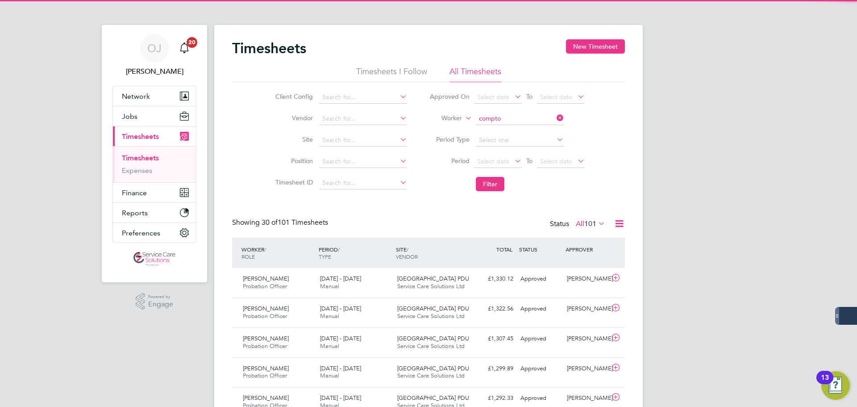
click at [530, 128] on b "Compto" at bounding box center [542, 131] width 24 height 8
type input "Sue Compton"
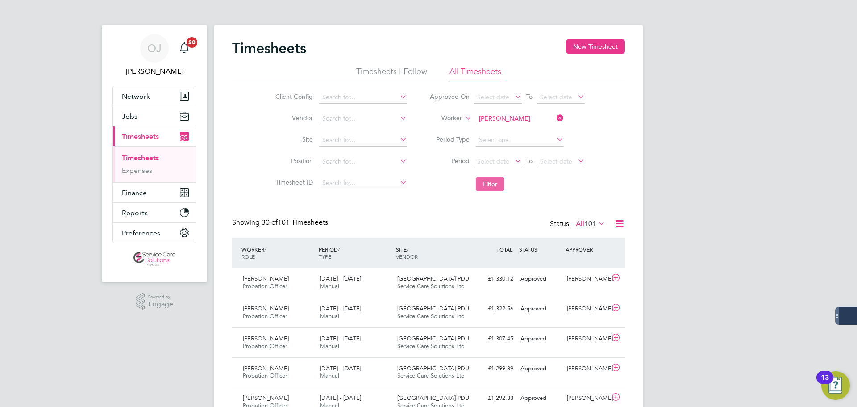
click at [493, 182] on button "Filter" at bounding box center [490, 184] width 29 height 14
click at [344, 281] on span "[DATE] - [DATE]" at bounding box center [340, 279] width 41 height 8
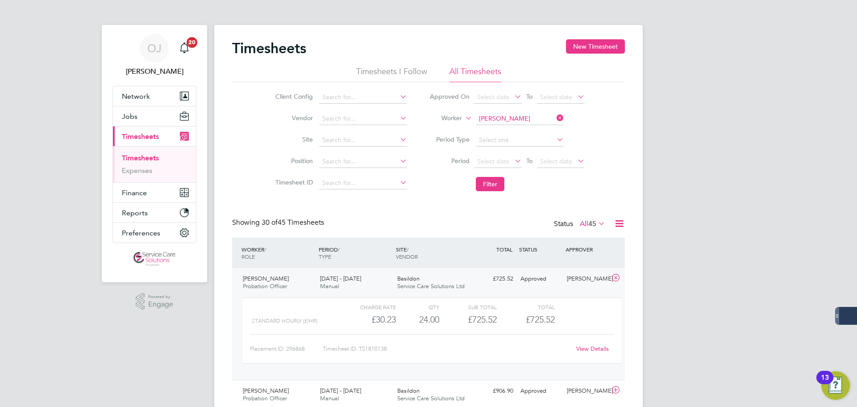
click at [363, 284] on div "25 - 31 Aug 2025 Manual" at bounding box center [355, 283] width 77 height 22
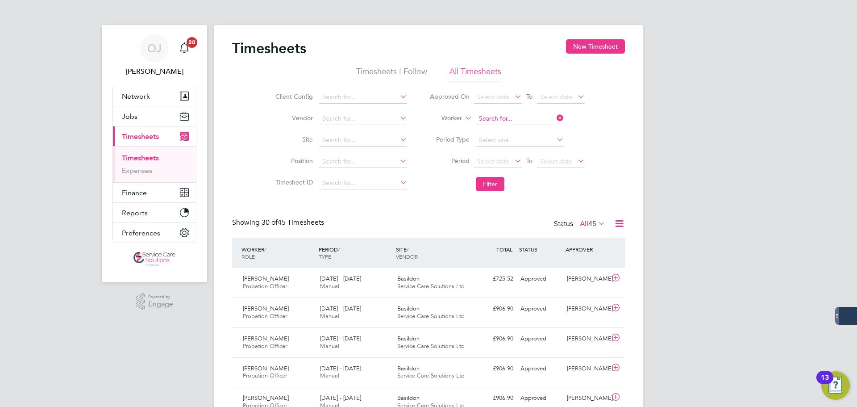
click at [528, 115] on input at bounding box center [520, 119] width 88 height 13
click at [528, 128] on li "Suzanne Wor rall" at bounding box center [537, 131] width 125 height 12
type input "Suzanne Worrall"
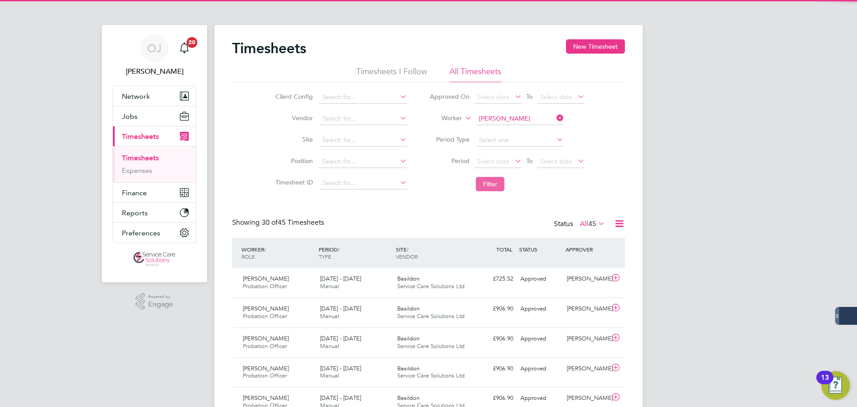
click at [489, 187] on button "Filter" at bounding box center [490, 184] width 29 height 14
click at [368, 286] on div "25 - 31 Aug 2025 Manual" at bounding box center [355, 283] width 77 height 22
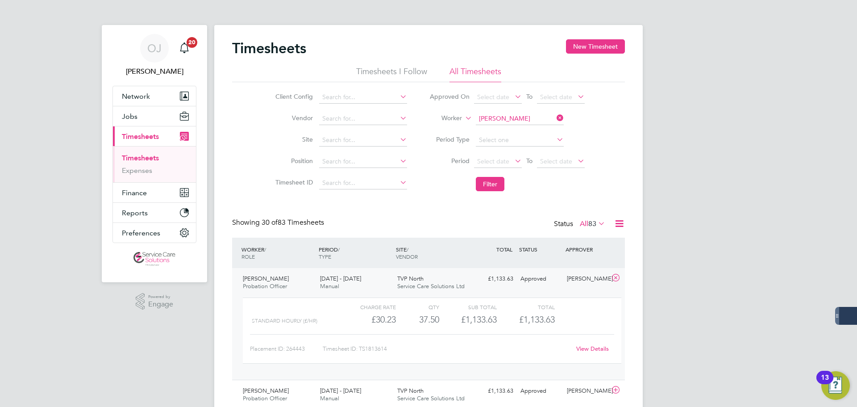
click at [368, 282] on div "25 - 31 Aug 2025 Manual" at bounding box center [355, 283] width 77 height 22
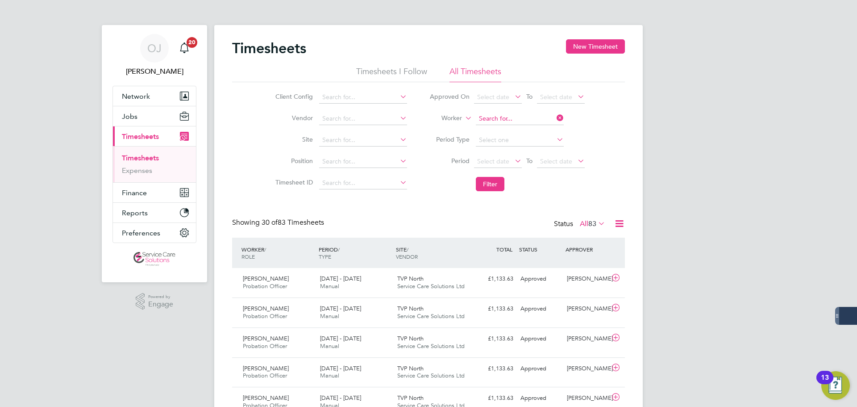
click at [509, 115] on input at bounding box center [520, 119] width 88 height 13
click at [517, 238] on b "Bailey" at bounding box center [526, 240] width 52 height 8
type input "Victoria Bailey"
click at [496, 185] on button "Filter" at bounding box center [490, 184] width 29 height 14
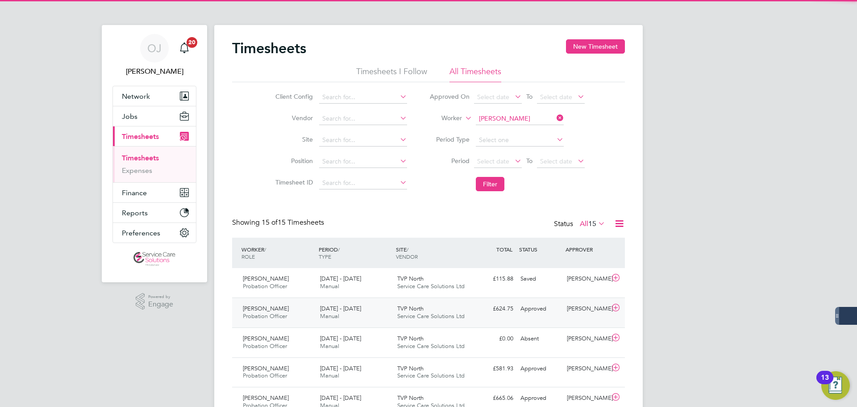
click at [369, 313] on div "25 - 31 Aug 2025 Manual" at bounding box center [355, 312] width 77 height 22
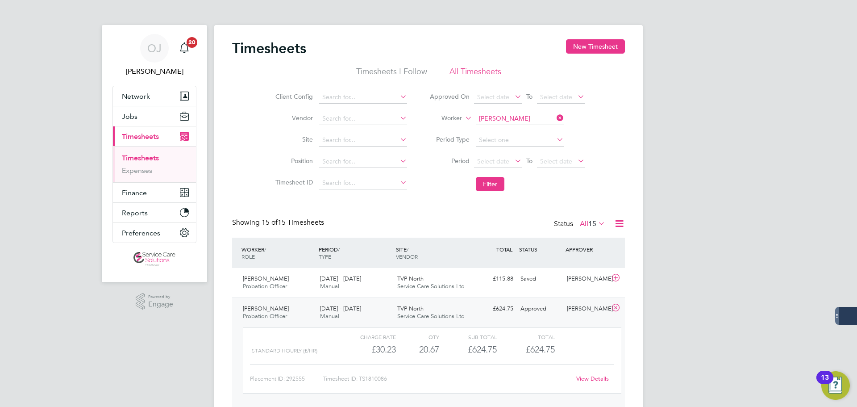
click at [372, 311] on div "25 - 31 Aug 2025 Manual" at bounding box center [355, 312] width 77 height 22
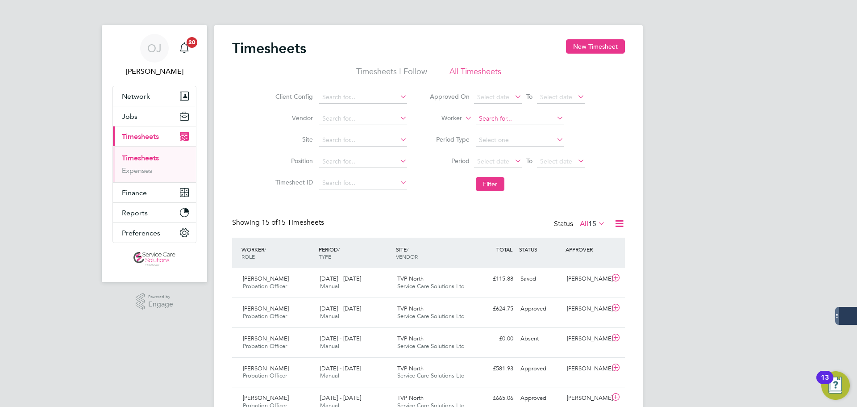
click at [518, 117] on input at bounding box center [520, 119] width 88 height 13
click at [503, 132] on li "Urfan Amar" at bounding box center [519, 131] width 89 height 12
type input "Urfan Amar"
click at [494, 184] on button "Filter" at bounding box center [490, 184] width 29 height 14
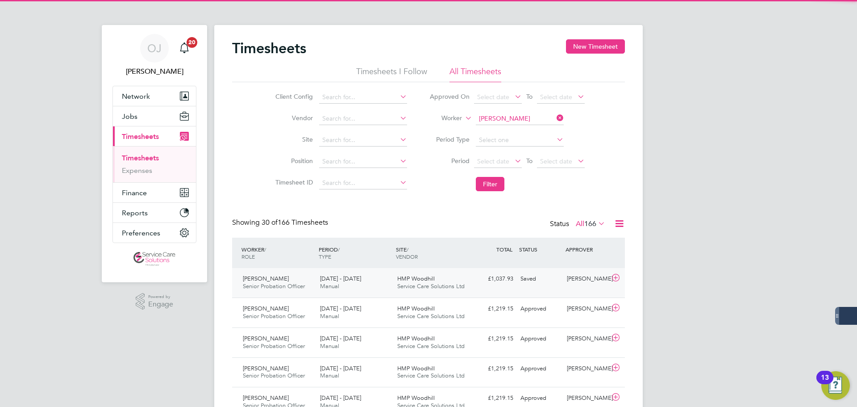
click at [374, 287] on div "25 - 31 Aug 2025 Manual" at bounding box center [355, 283] width 77 height 22
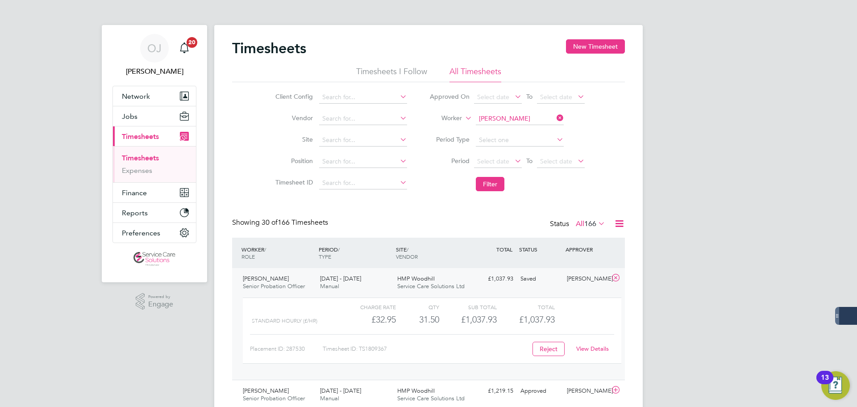
click at [379, 284] on div "25 - 31 Aug 2025 Manual" at bounding box center [355, 283] width 77 height 22
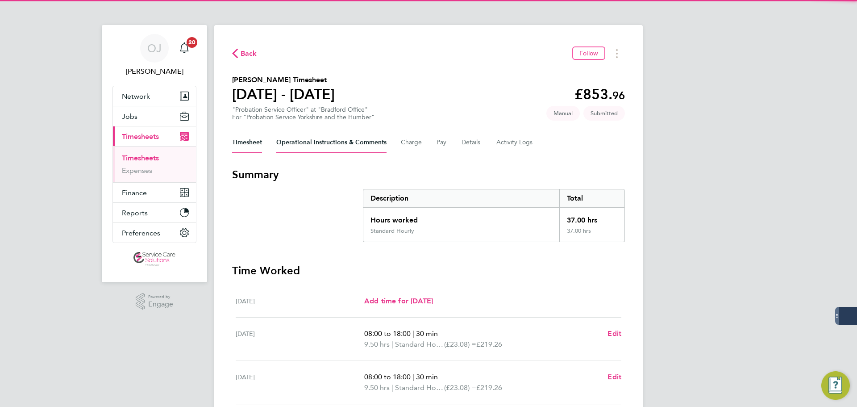
click at [320, 147] on Comments-tab "Operational Instructions & Comments" at bounding box center [331, 142] width 110 height 21
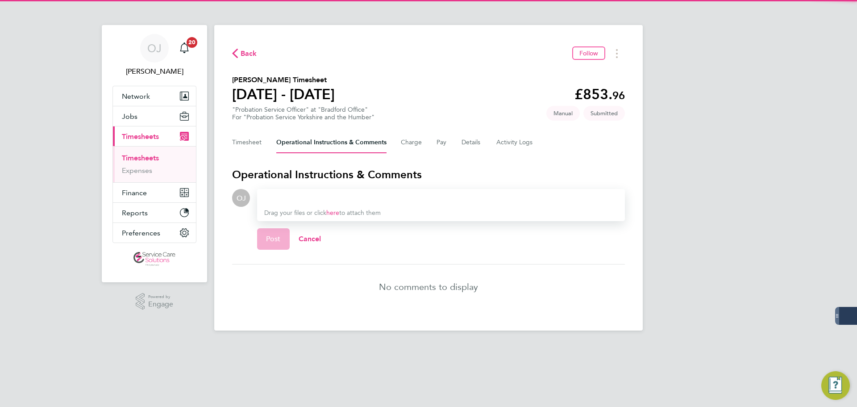
click at [288, 198] on div at bounding box center [441, 197] width 354 height 11
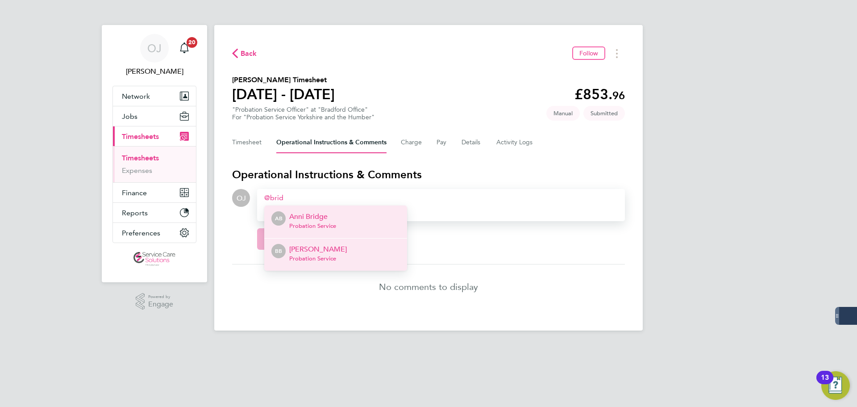
click at [311, 251] on p "Bridie Bedford" at bounding box center [318, 249] width 58 height 11
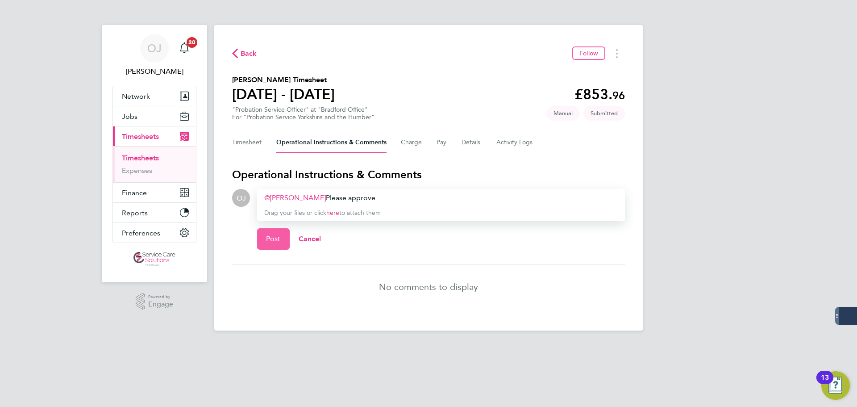
click at [262, 240] on button "Post" at bounding box center [273, 238] width 33 height 21
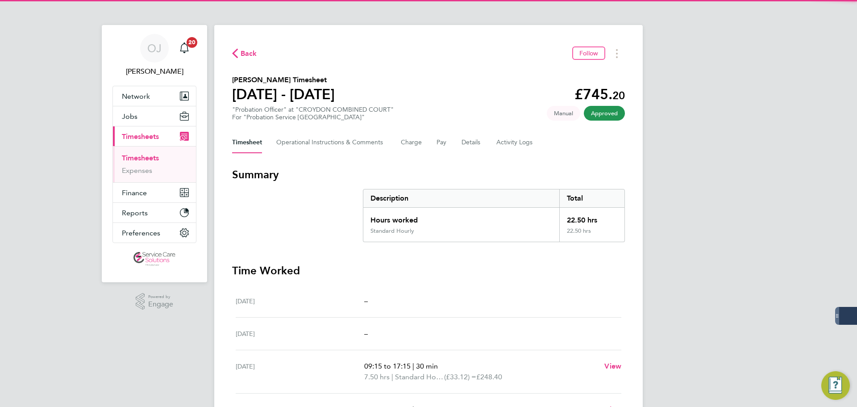
click at [435, 135] on div "Timesheet Operational Instructions & Comments Charge Pay Details Activity Logs" at bounding box center [428, 142] width 393 height 21
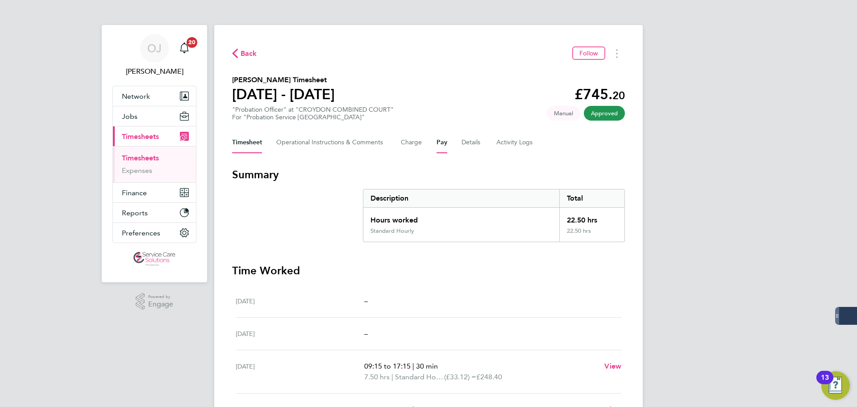
click at [440, 140] on button "Pay" at bounding box center [442, 142] width 11 height 21
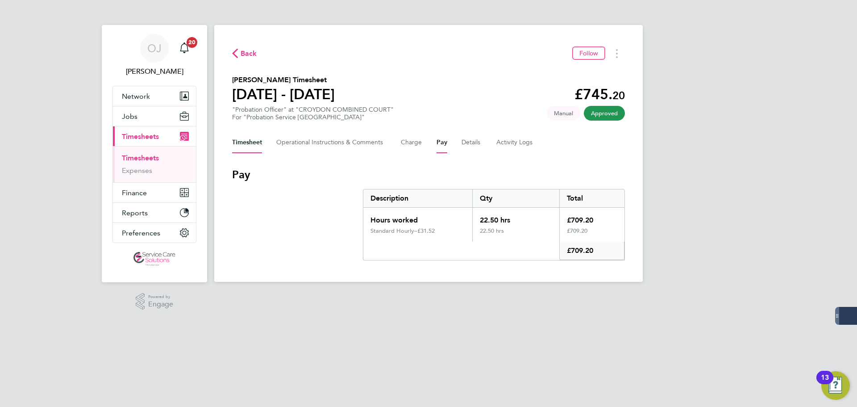
click at [250, 142] on button "Timesheet" at bounding box center [247, 142] width 30 height 21
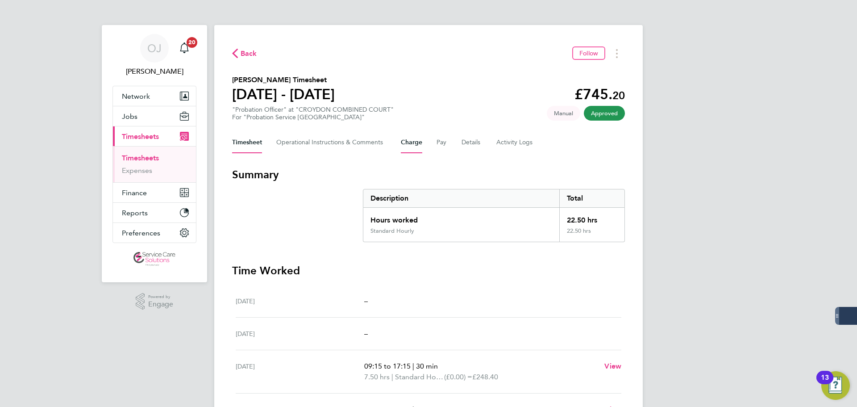
click at [410, 140] on button "Charge" at bounding box center [411, 142] width 21 height 21
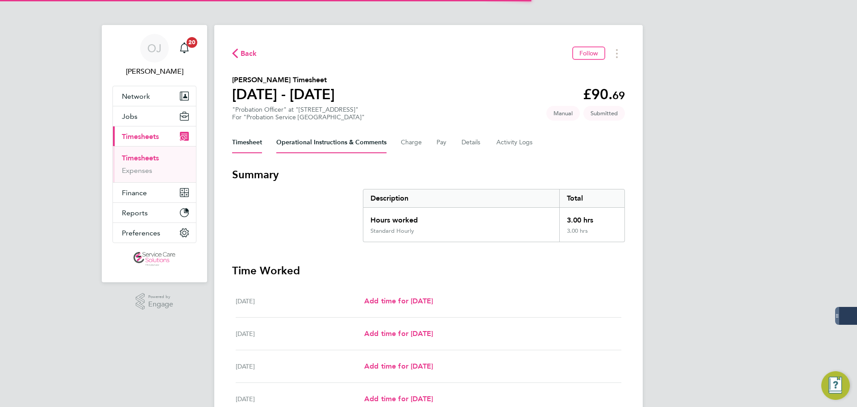
click at [315, 152] on Comments-tab "Operational Instructions & Comments" at bounding box center [331, 142] width 110 height 21
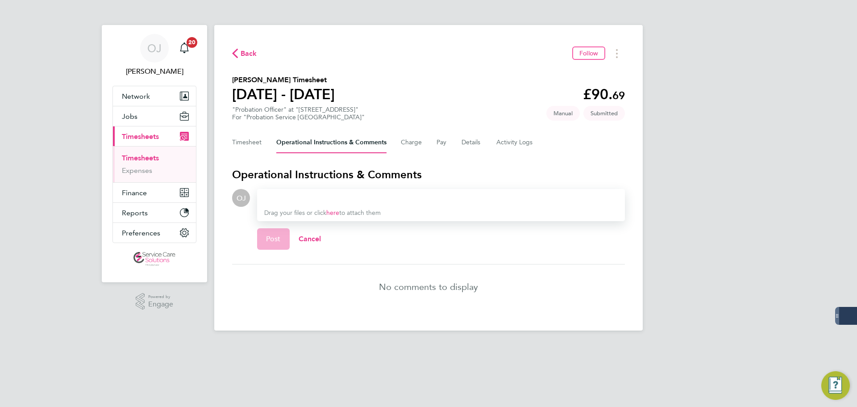
click at [298, 201] on div at bounding box center [441, 197] width 354 height 11
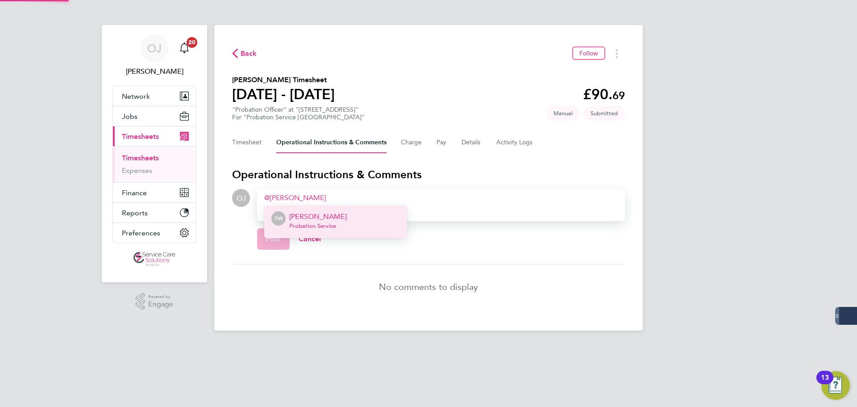
click at [318, 213] on p "Timothy Weston" at bounding box center [318, 216] width 58 height 11
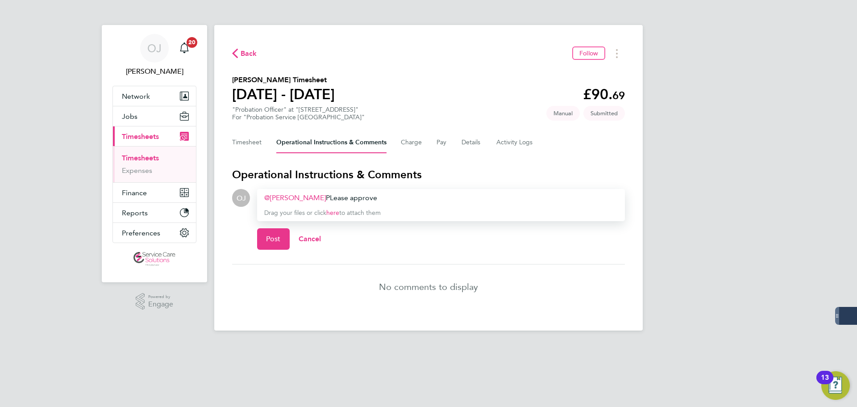
click at [333, 196] on div "Timothy Weston ​ PLease approve" at bounding box center [441, 197] width 354 height 11
click at [272, 236] on span "Post" at bounding box center [273, 238] width 15 height 9
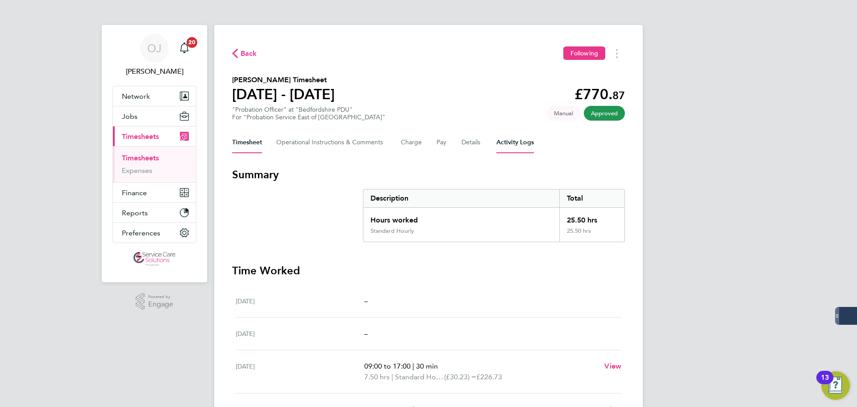
click at [505, 138] on Logs-tab "Activity Logs" at bounding box center [516, 142] width 38 height 21
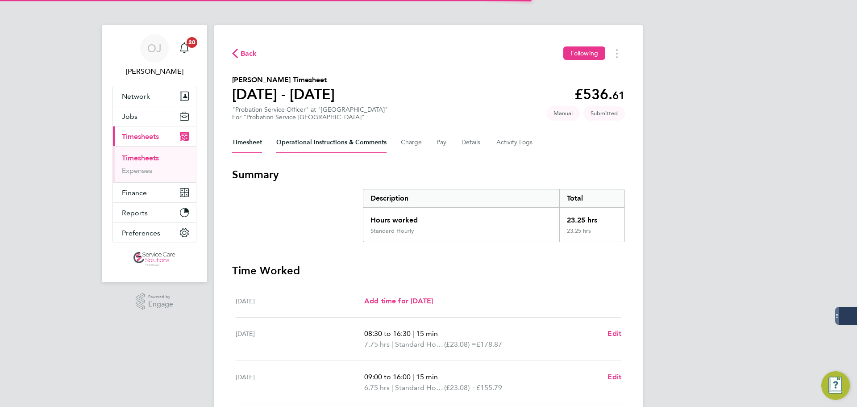
click at [320, 147] on Comments-tab "Operational Instructions & Comments" at bounding box center [331, 142] width 110 height 21
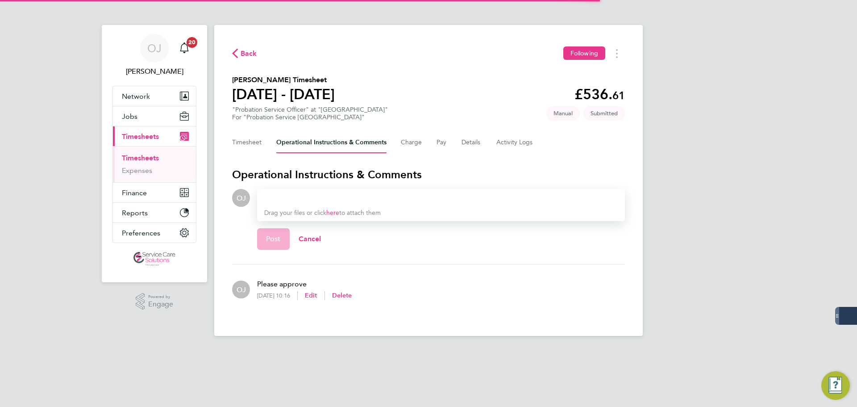
click at [283, 198] on div at bounding box center [441, 197] width 354 height 11
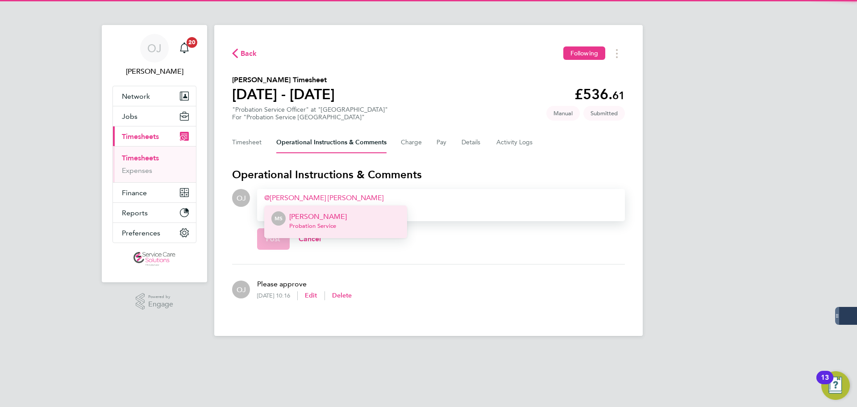
click at [318, 212] on p "[PERSON_NAME]" at bounding box center [318, 216] width 58 height 11
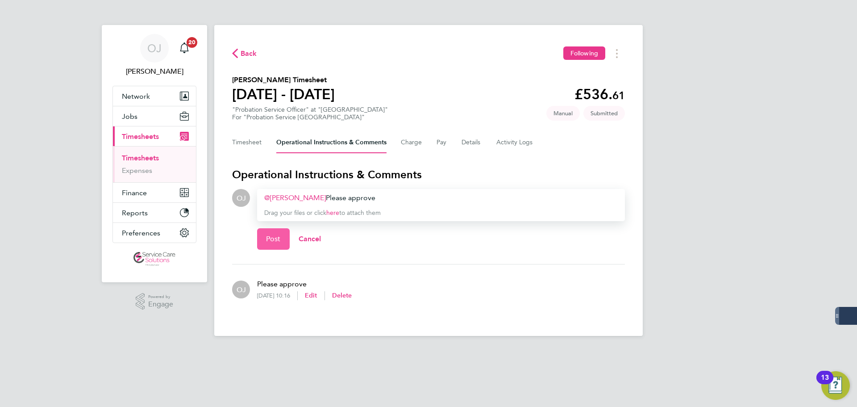
click at [264, 240] on button "Post" at bounding box center [273, 238] width 33 height 21
